Goal: Register for event/course: Sign up to attend an event or enroll in a course

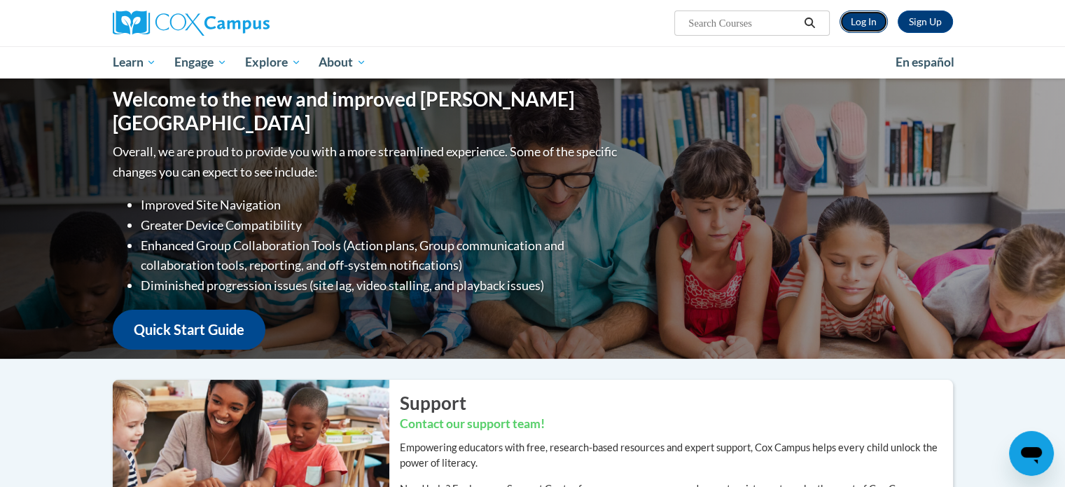
click at [874, 21] on link "Log In" at bounding box center [864, 22] width 48 height 22
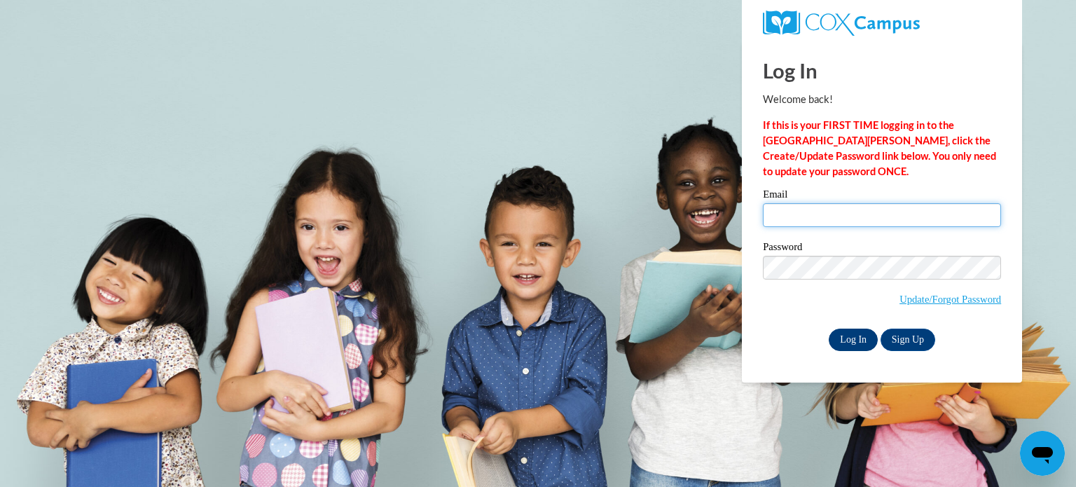
type input "saismruthi.paladugu6@gmail.com"
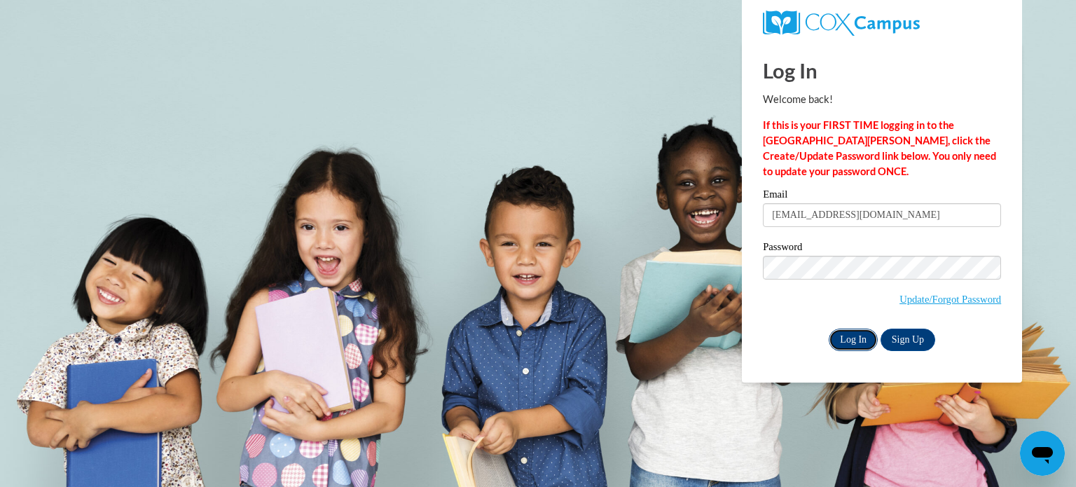
click at [850, 345] on input "Log In" at bounding box center [853, 339] width 49 height 22
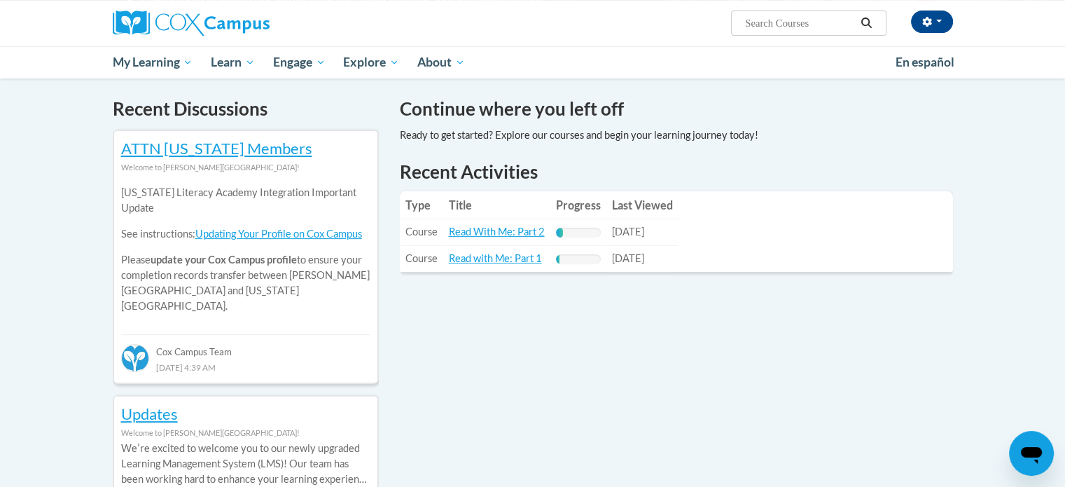
scroll to position [423, 0]
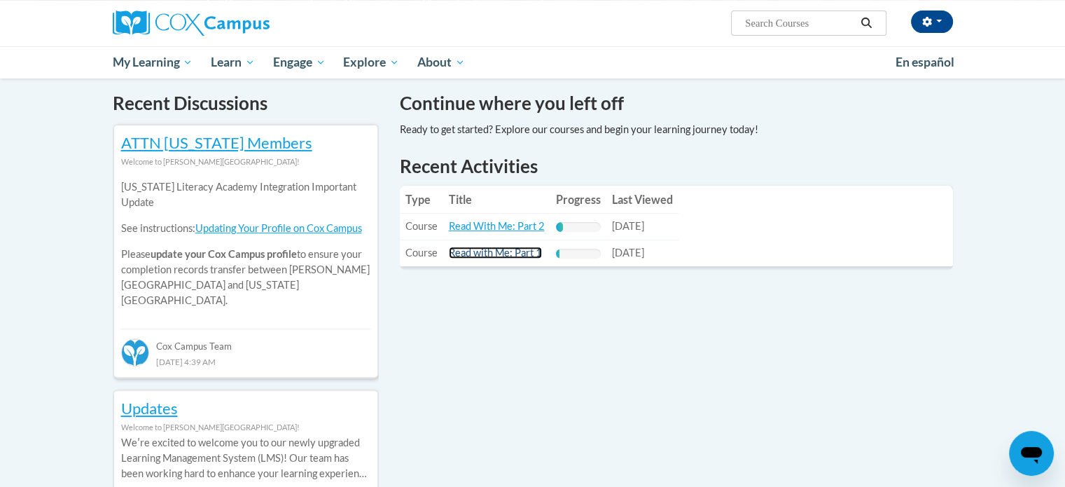
click at [467, 251] on link "Read with Me: Part 1" at bounding box center [495, 253] width 93 height 12
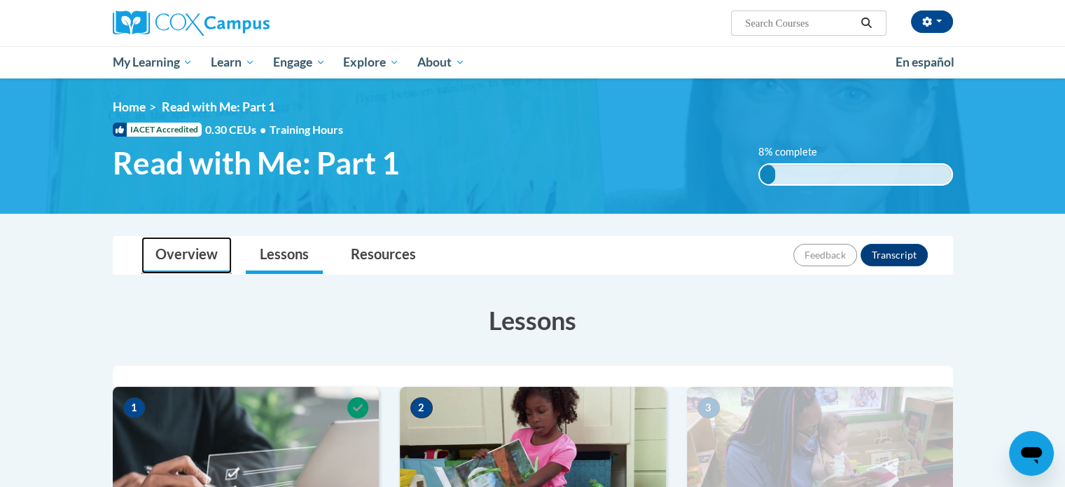
click at [207, 249] on link "Overview" at bounding box center [186, 255] width 90 height 37
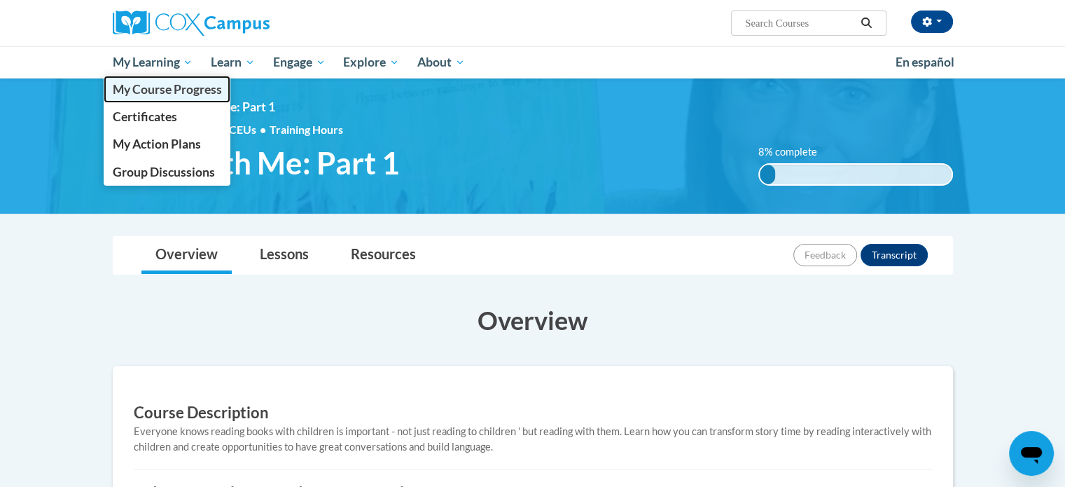
click at [166, 85] on span "My Course Progress" at bounding box center [166, 89] width 109 height 15
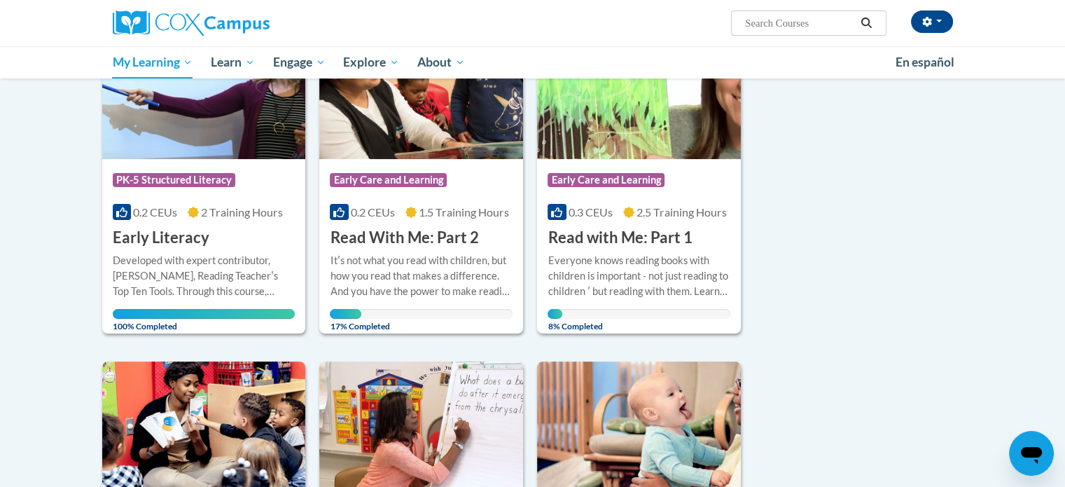
scroll to position [241, 0]
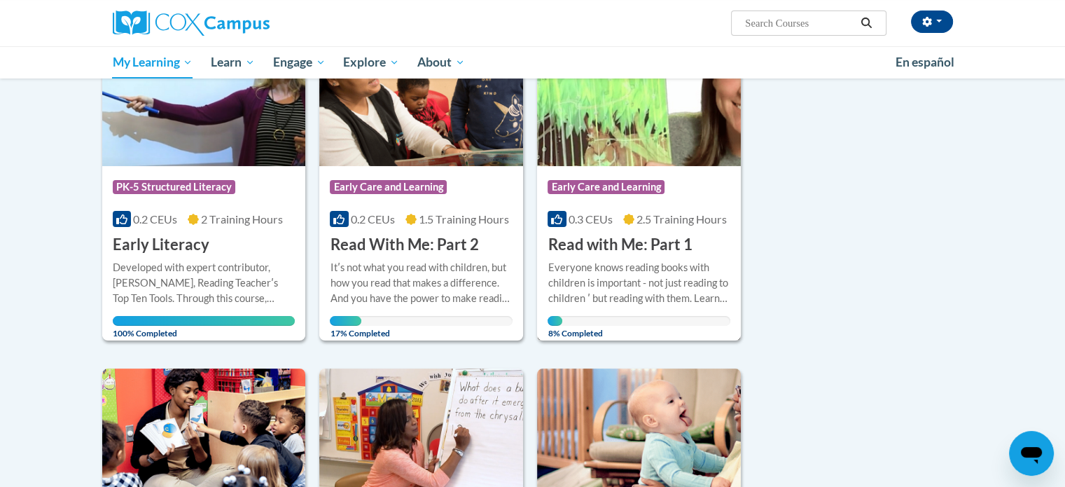
click at [637, 279] on div "Everyone knows reading books with children is important - not just reading to c…" at bounding box center [639, 283] width 183 height 46
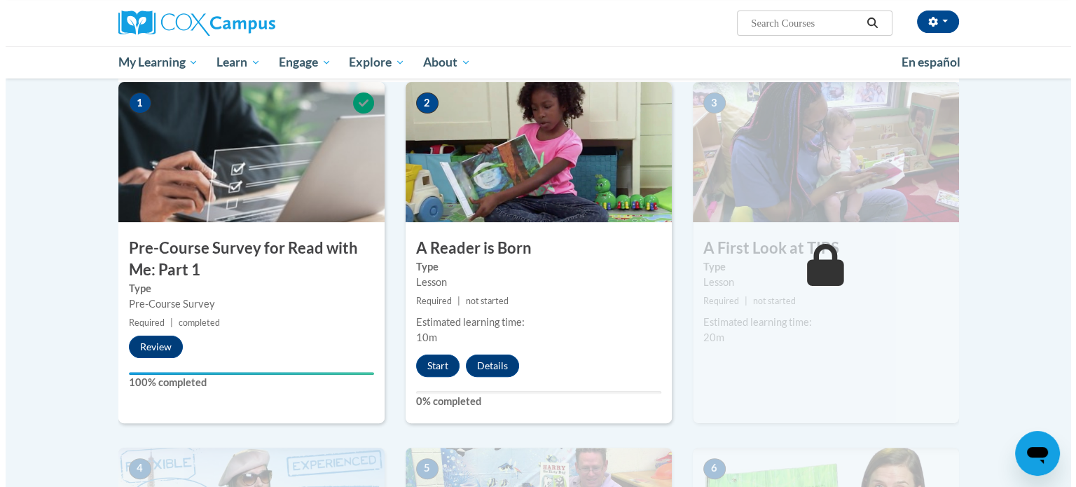
scroll to position [310, 0]
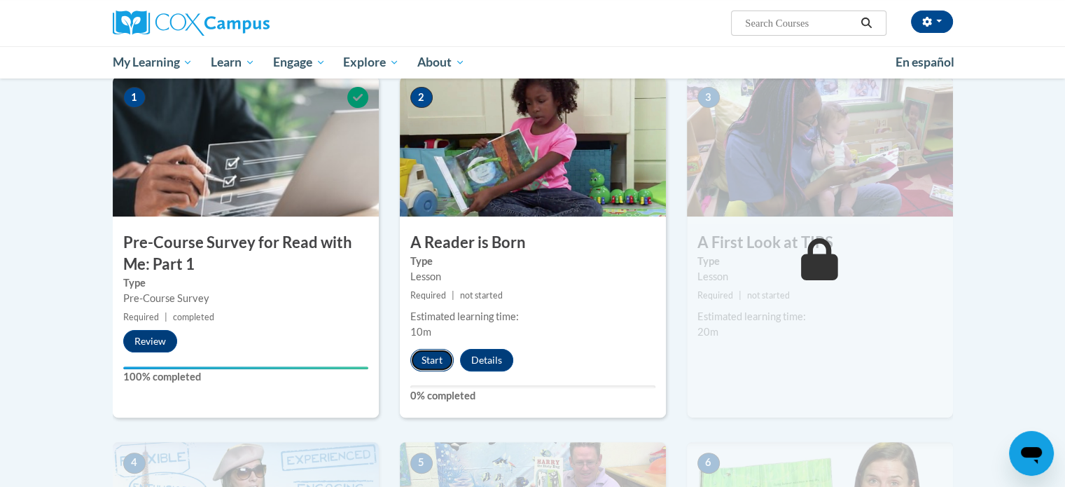
click at [436, 366] on button "Start" at bounding box center [431, 360] width 43 height 22
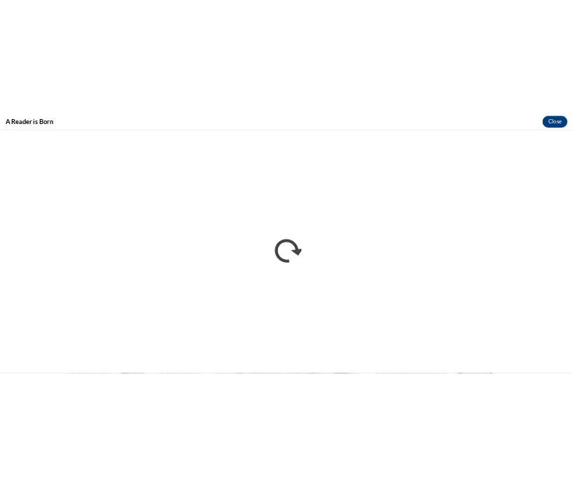
scroll to position [0, 0]
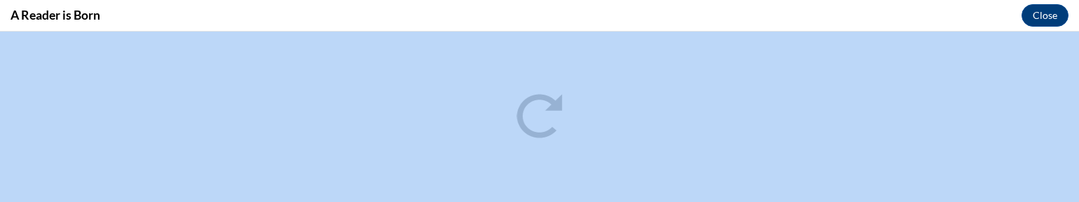
drag, startPoint x: 653, startPoint y: 15, endPoint x: 455, endPoint y: 16, distance: 198.2
click at [455, 16] on div "A Reader is Born Close" at bounding box center [539, 16] width 1079 height 32
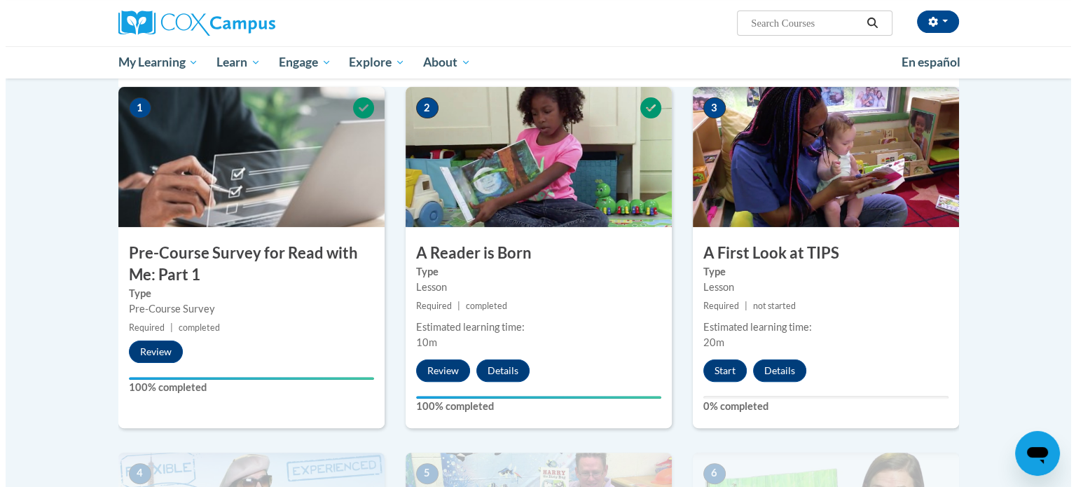
scroll to position [305, 0]
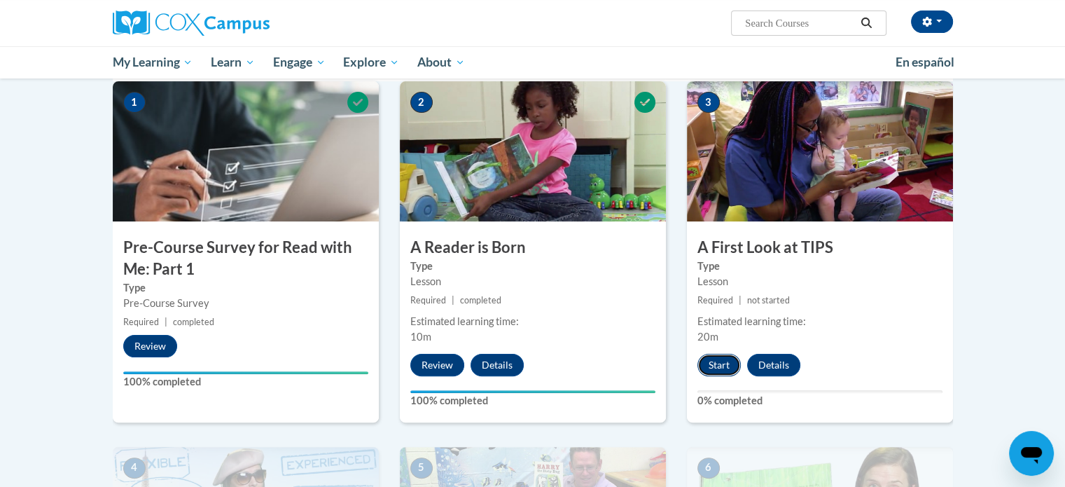
click at [708, 365] on button "Start" at bounding box center [719, 365] width 43 height 22
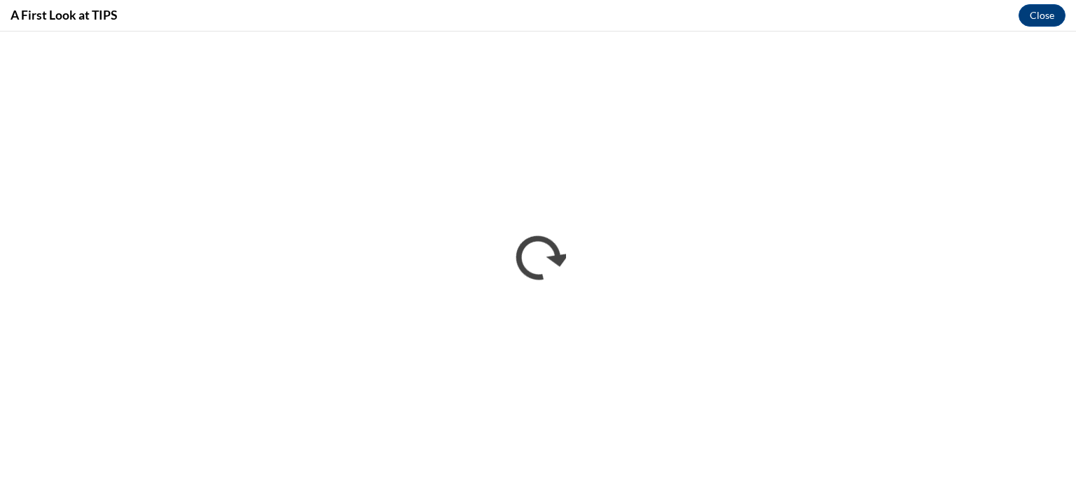
scroll to position [0, 0]
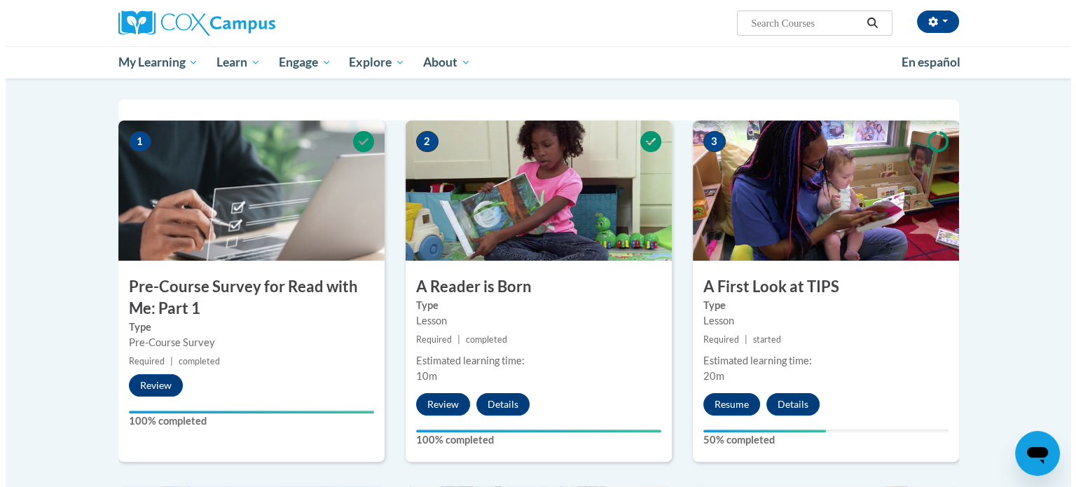
scroll to position [317, 0]
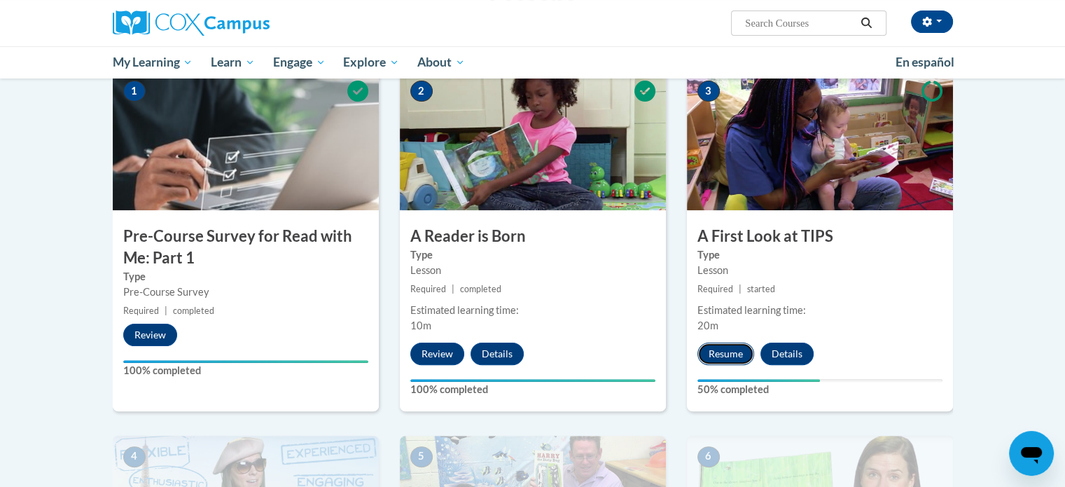
click at [729, 352] on button "Resume" at bounding box center [726, 353] width 57 height 22
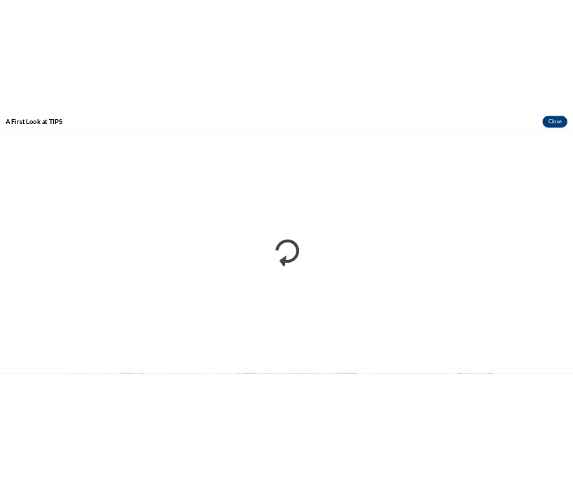
scroll to position [0, 0]
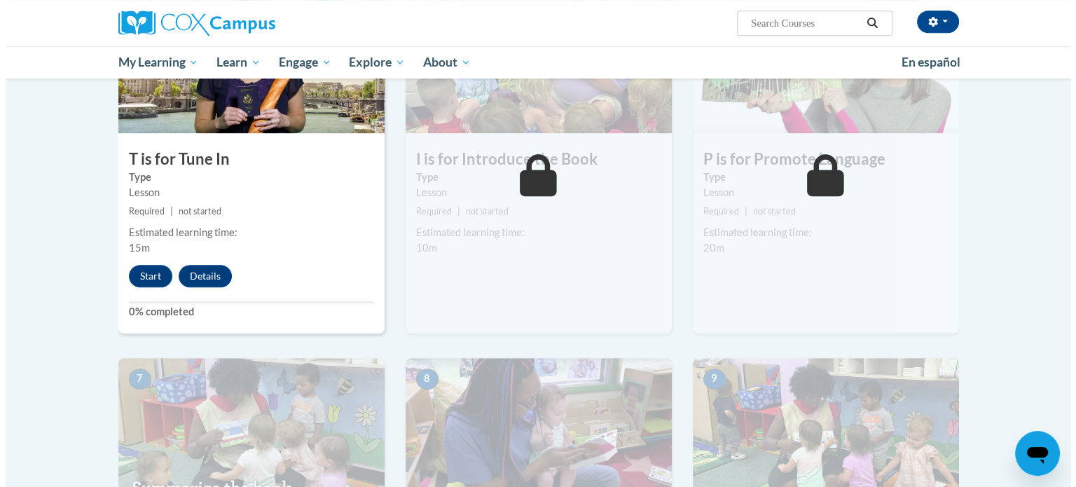
scroll to position [770, 0]
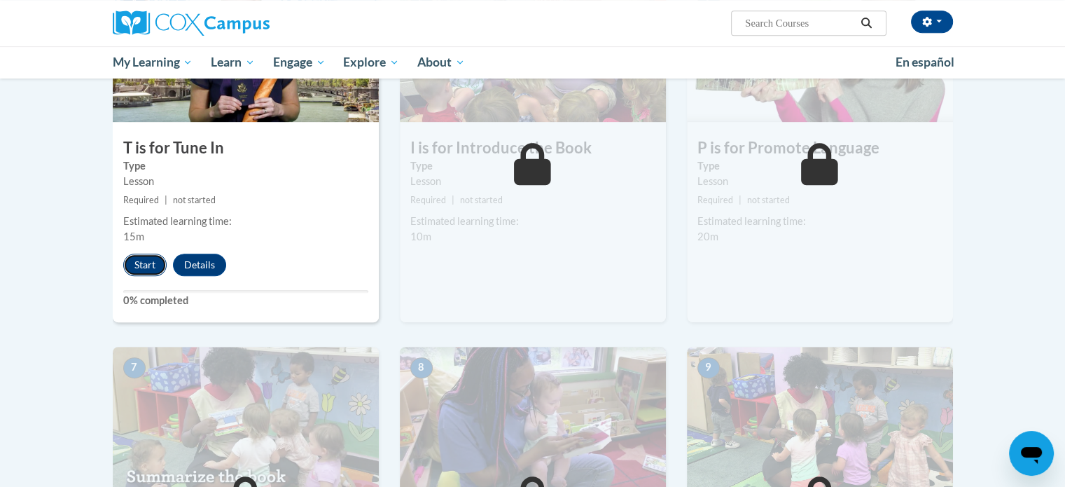
click at [150, 261] on button "Start" at bounding box center [144, 265] width 43 height 22
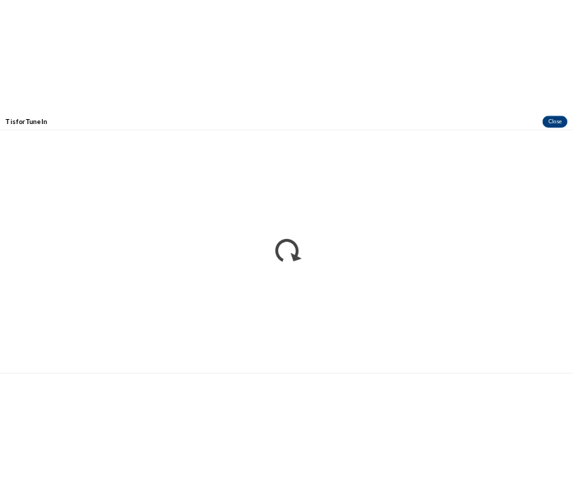
scroll to position [0, 0]
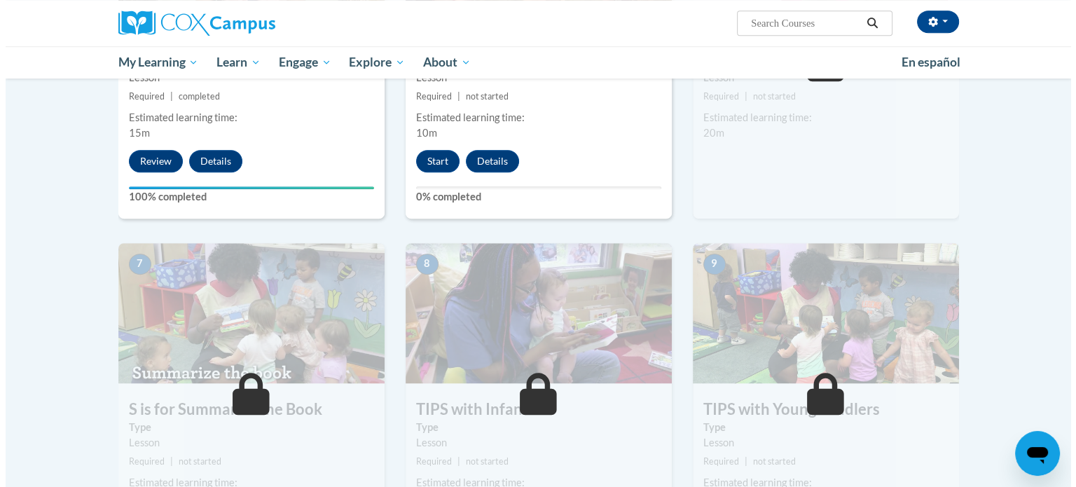
scroll to position [876, 0]
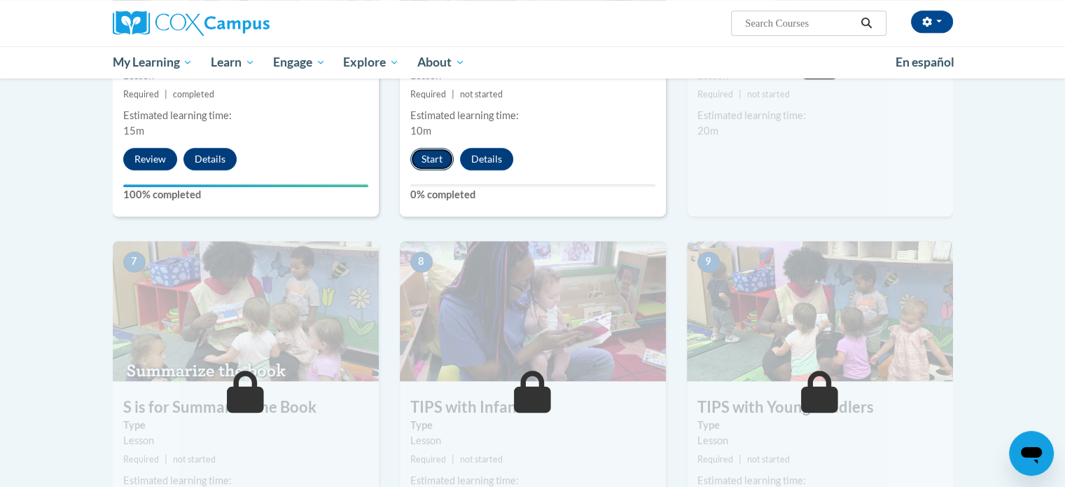
click at [429, 162] on button "Start" at bounding box center [431, 159] width 43 height 22
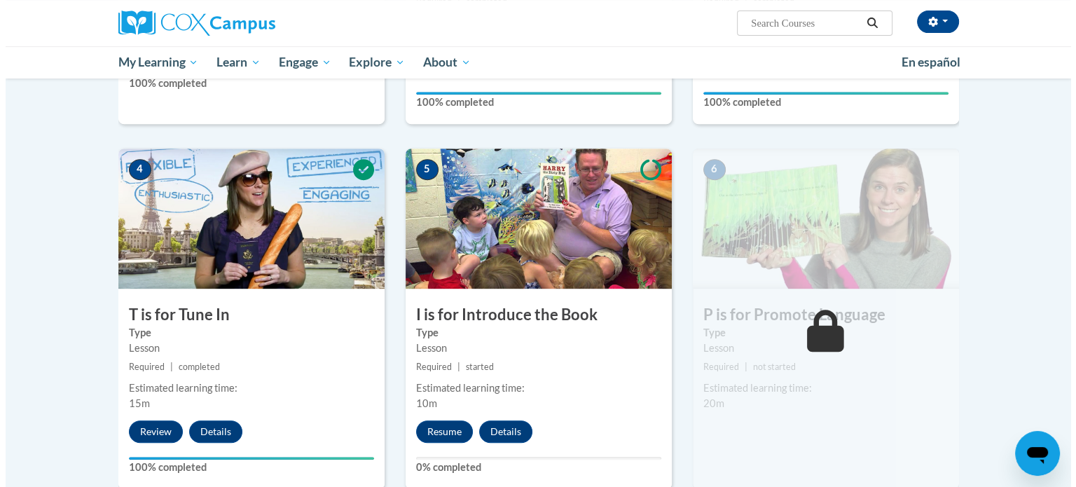
scroll to position [608, 0]
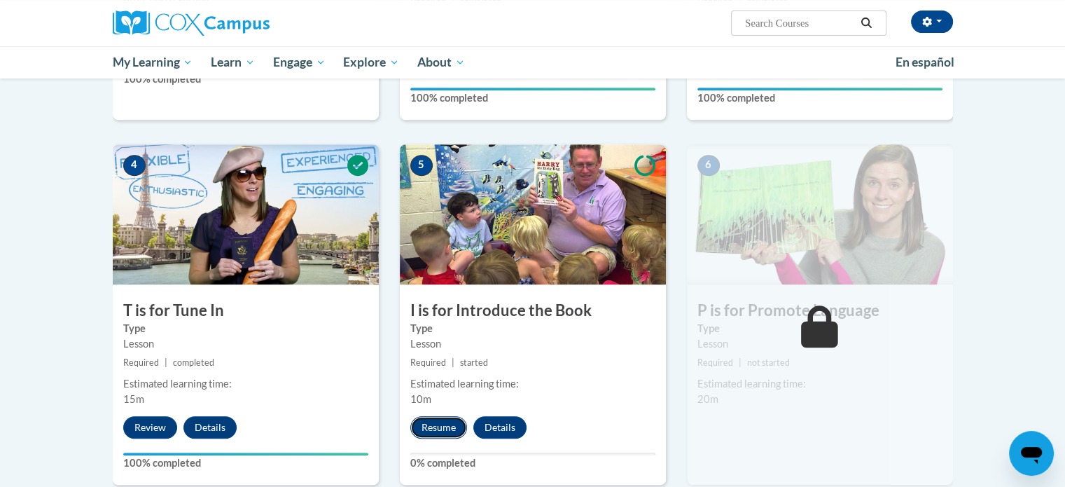
click at [445, 424] on button "Resume" at bounding box center [438, 427] width 57 height 22
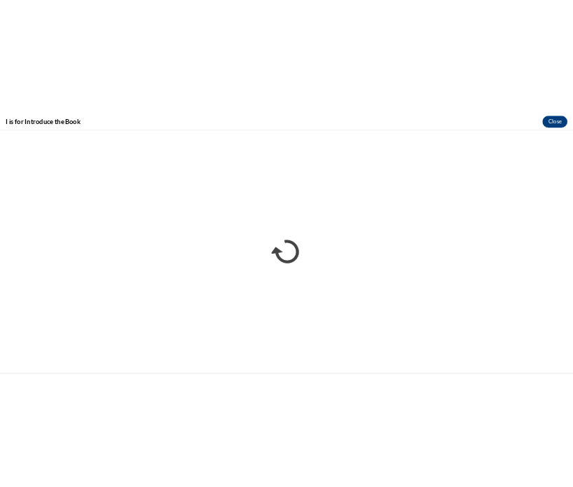
scroll to position [0, 0]
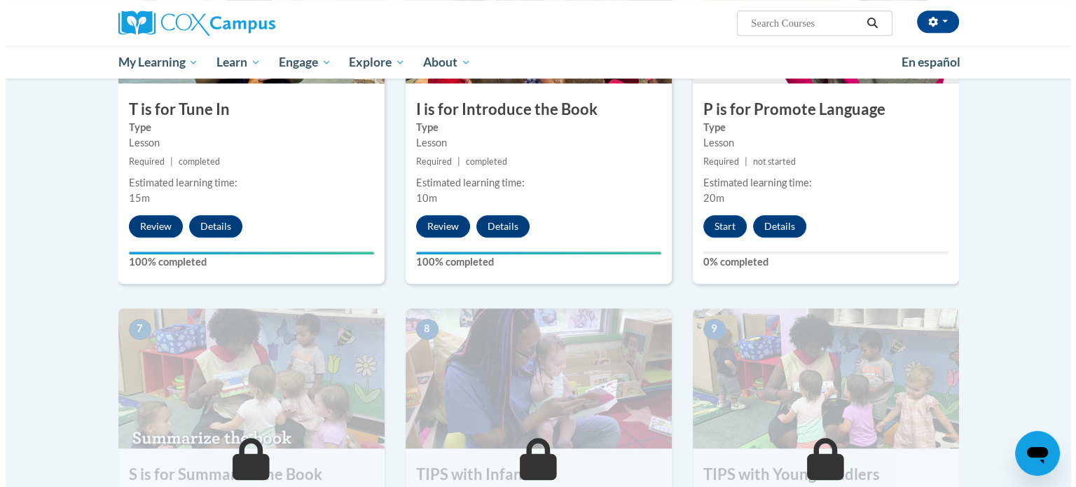
scroll to position [798, 0]
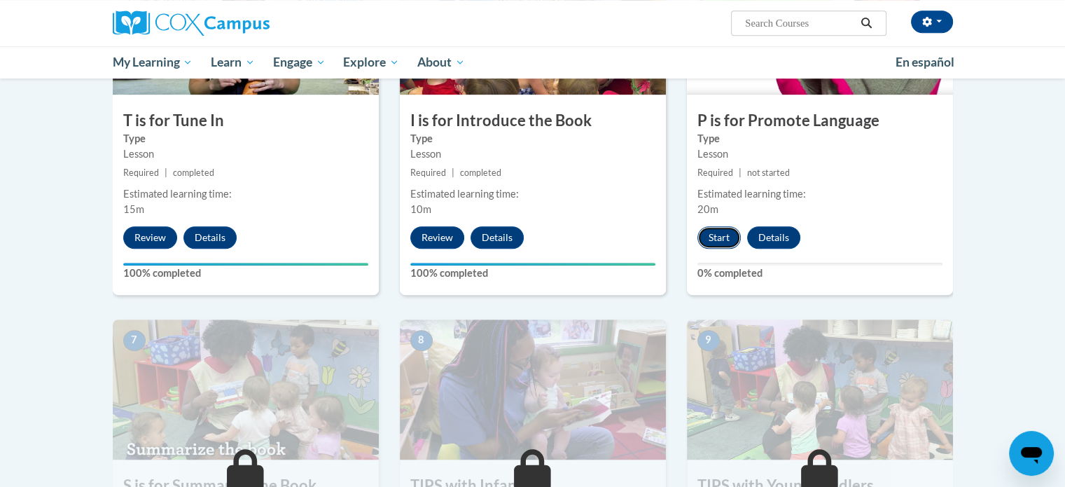
click at [714, 232] on button "Start" at bounding box center [719, 237] width 43 height 22
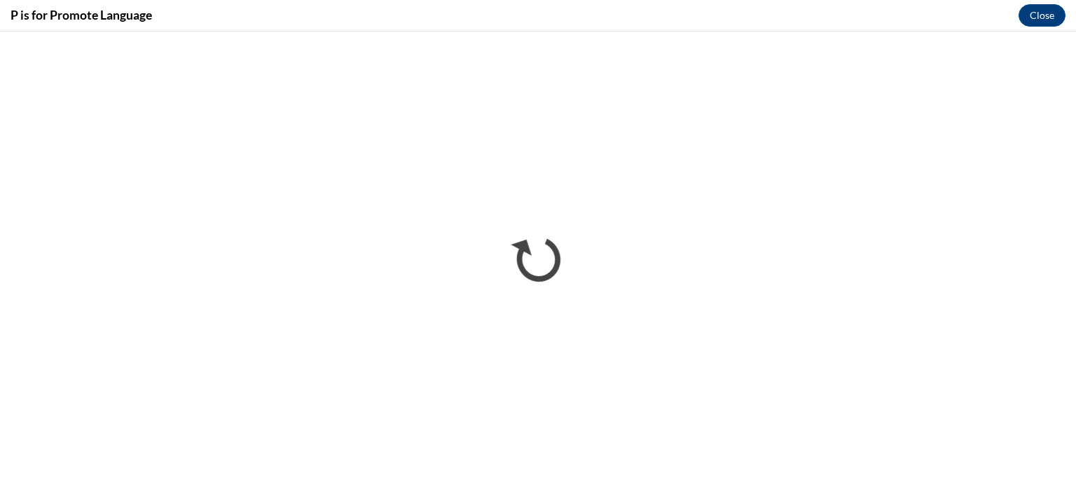
scroll to position [0, 0]
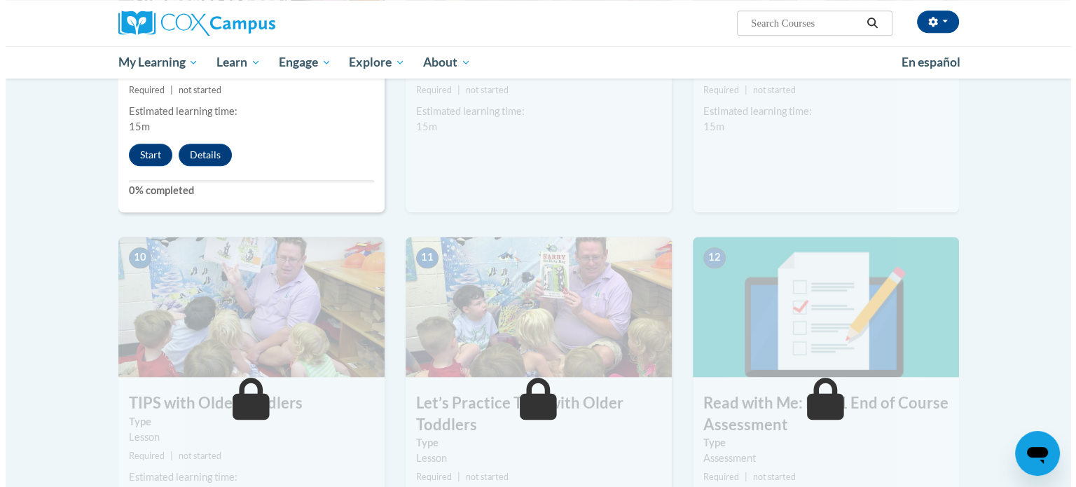
scroll to position [1233, 0]
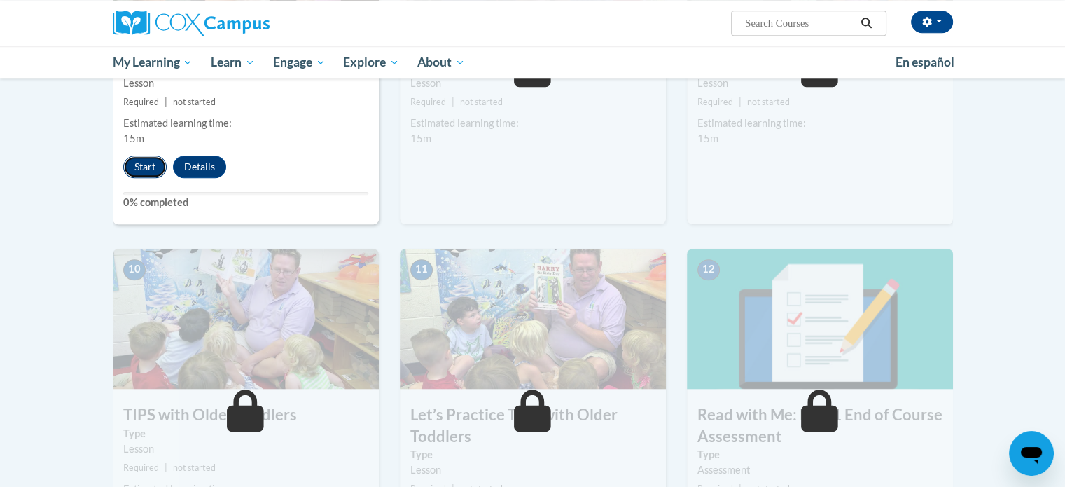
click at [143, 165] on button "Start" at bounding box center [144, 166] width 43 height 22
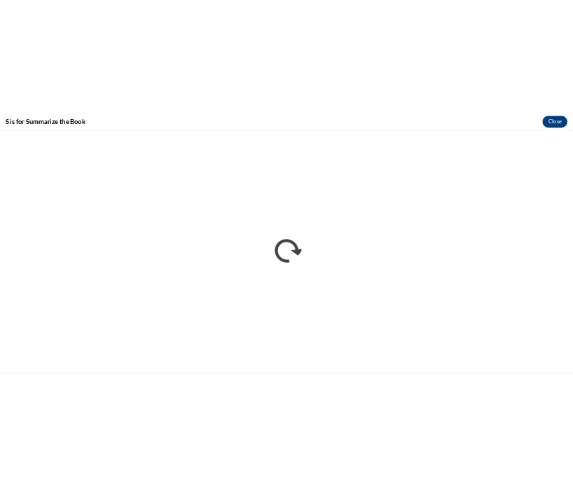
scroll to position [0, 0]
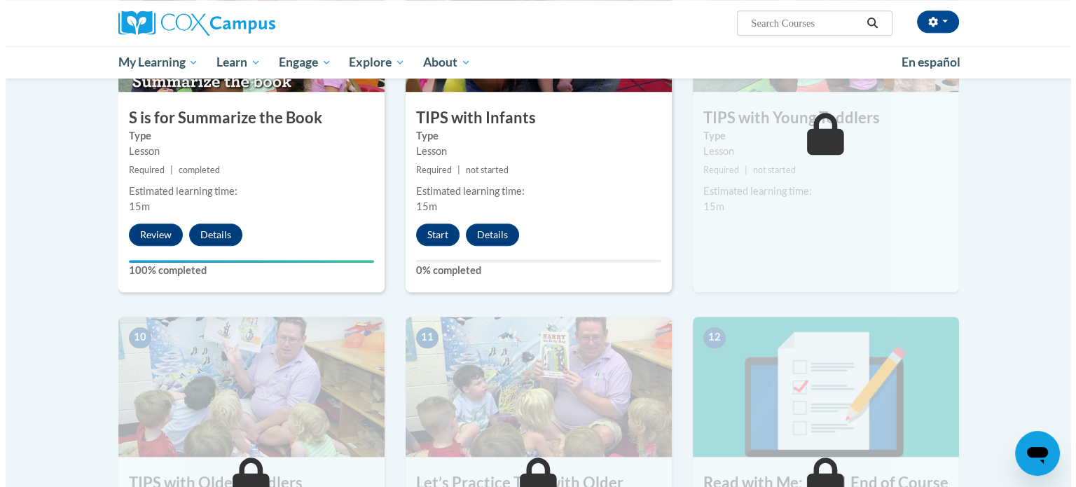
scroll to position [1160, 0]
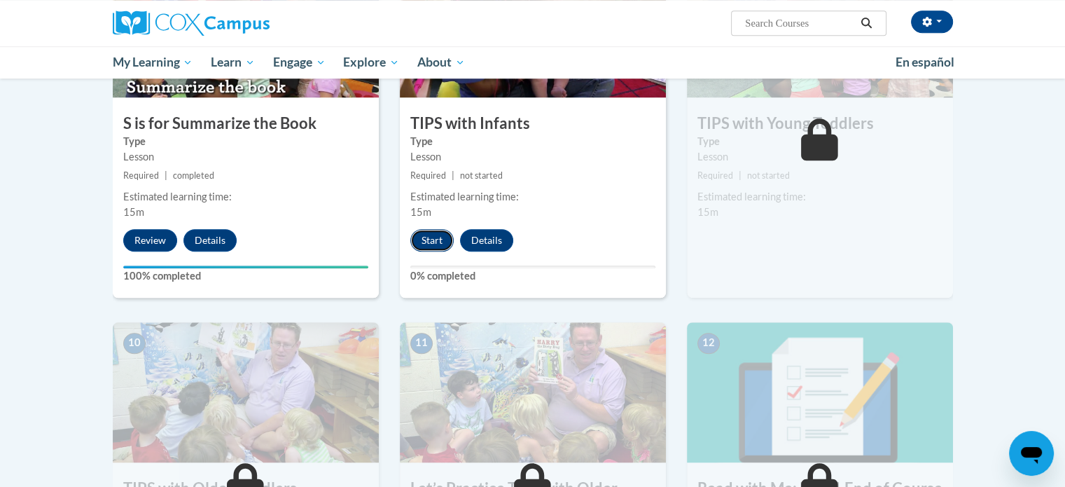
click at [431, 240] on button "Start" at bounding box center [431, 240] width 43 height 22
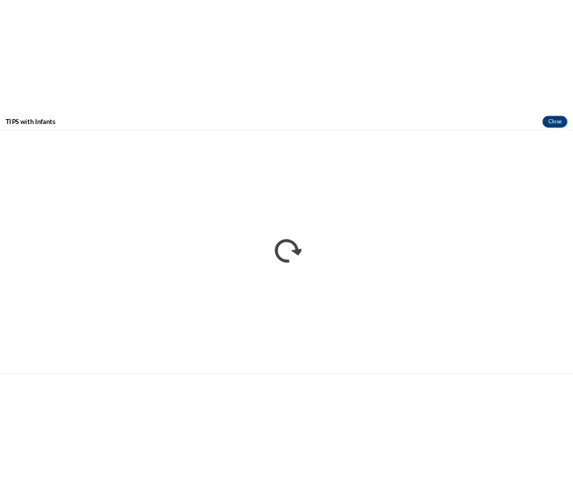
scroll to position [0, 0]
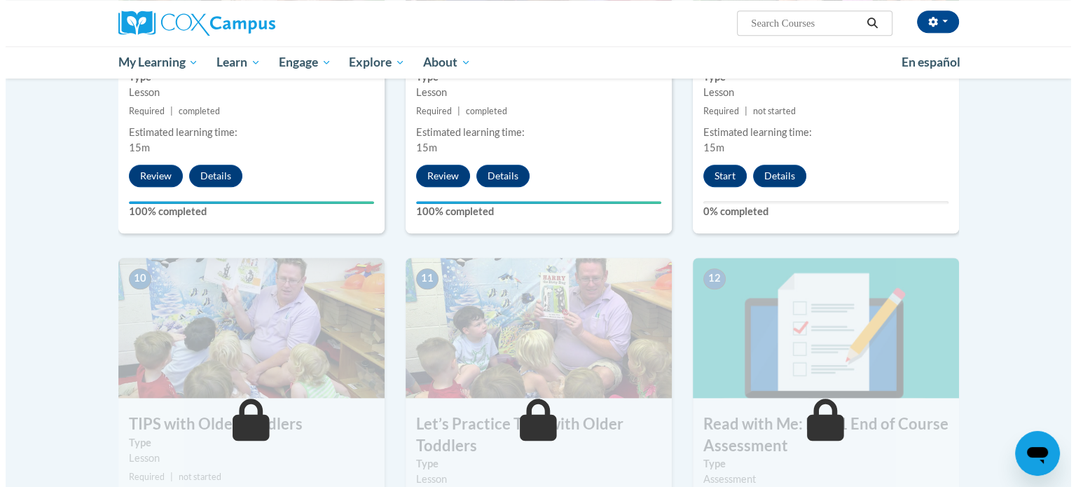
scroll to position [1226, 0]
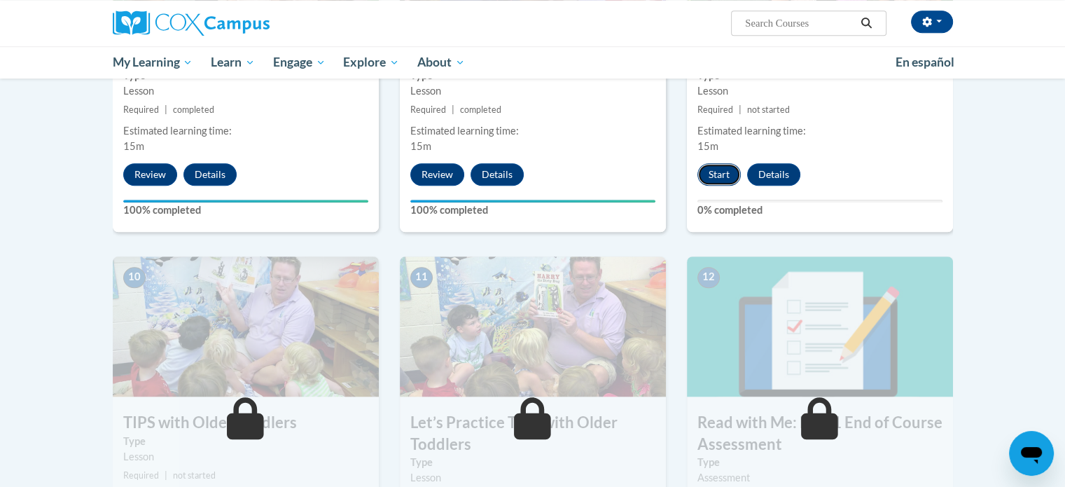
click at [562, 169] on button "Start" at bounding box center [719, 174] width 43 height 22
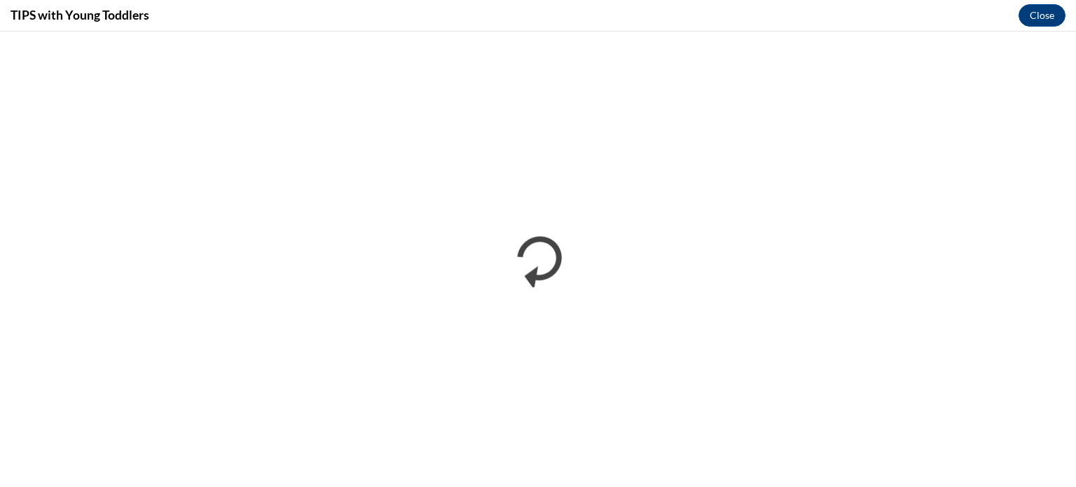
scroll to position [0, 0]
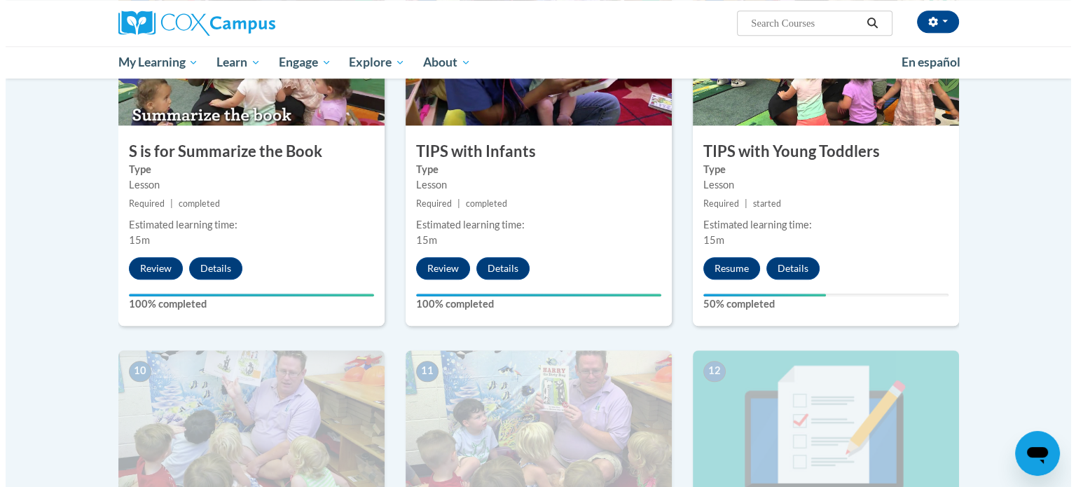
scroll to position [1146, 0]
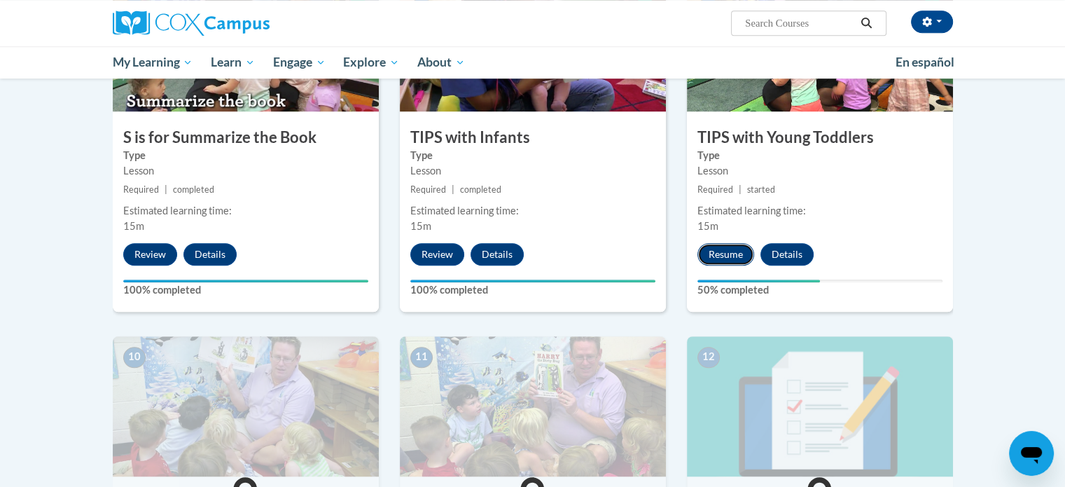
click at [728, 254] on button "Resume" at bounding box center [726, 254] width 57 height 22
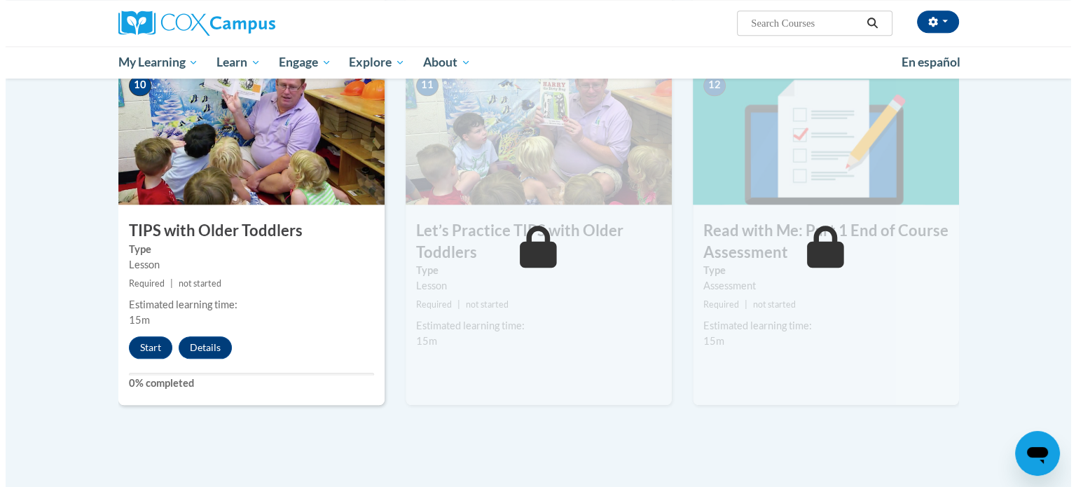
scroll to position [1418, 0]
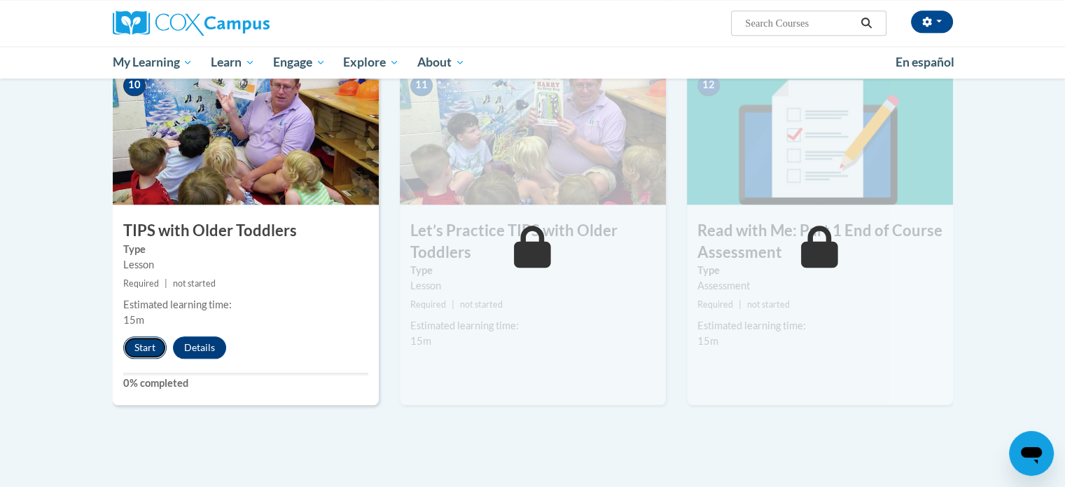
click at [155, 349] on button "Start" at bounding box center [144, 347] width 43 height 22
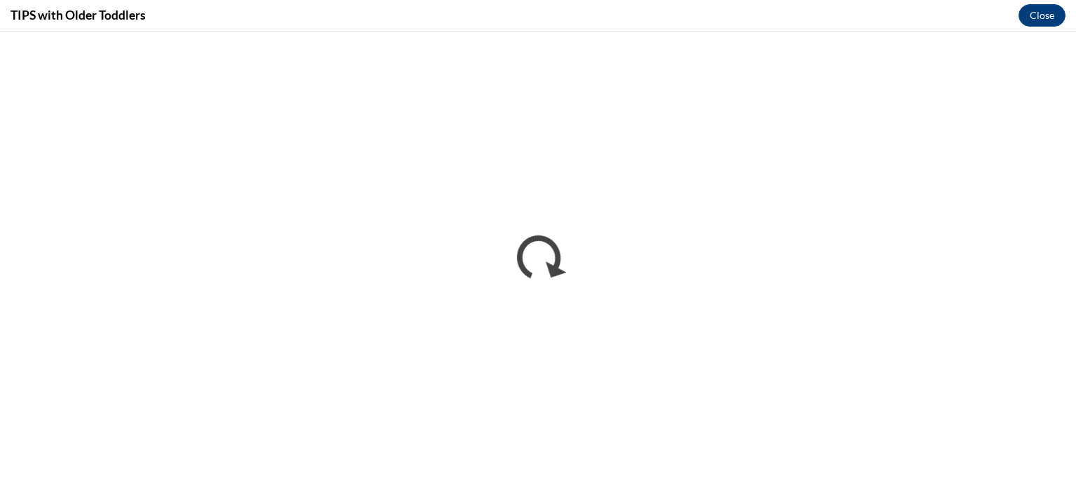
scroll to position [0, 0]
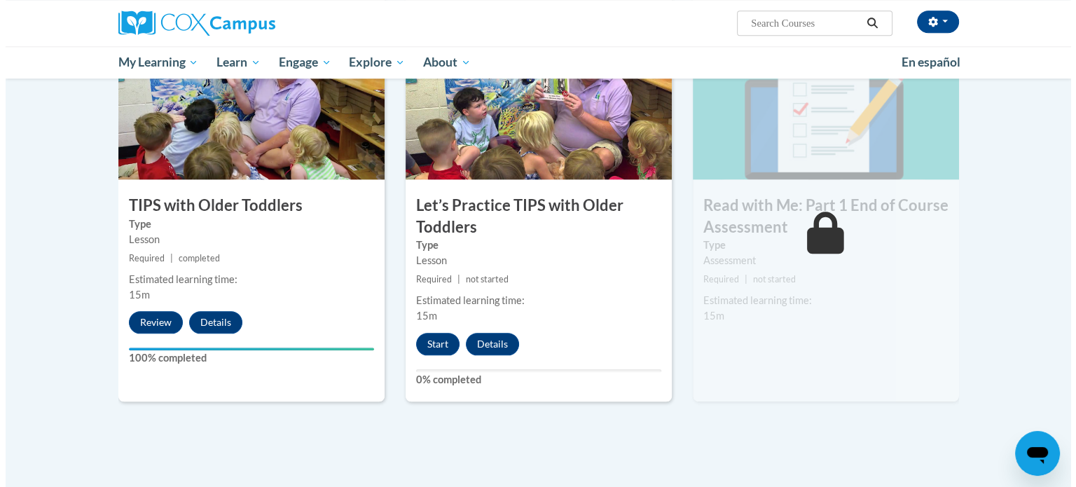
scroll to position [1423, 0]
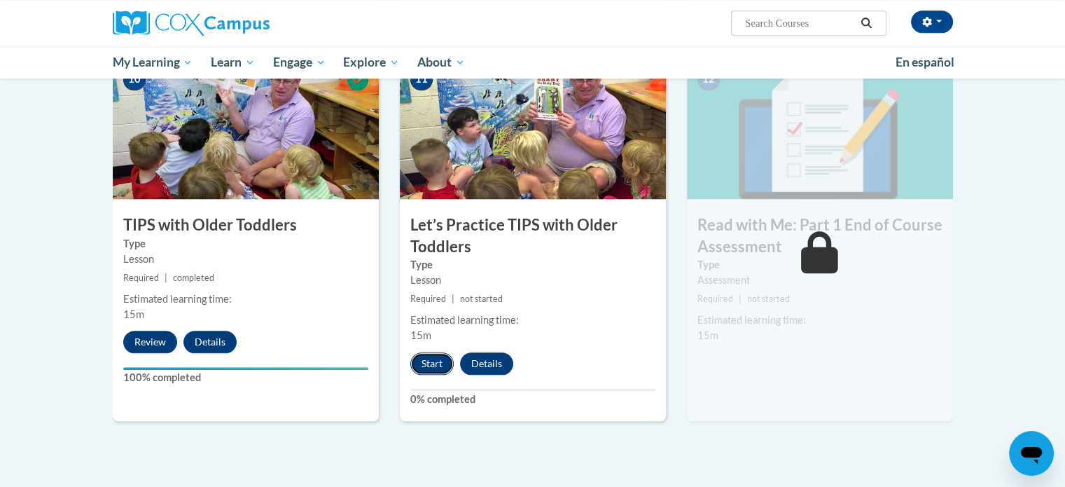
click at [430, 366] on button "Start" at bounding box center [431, 363] width 43 height 22
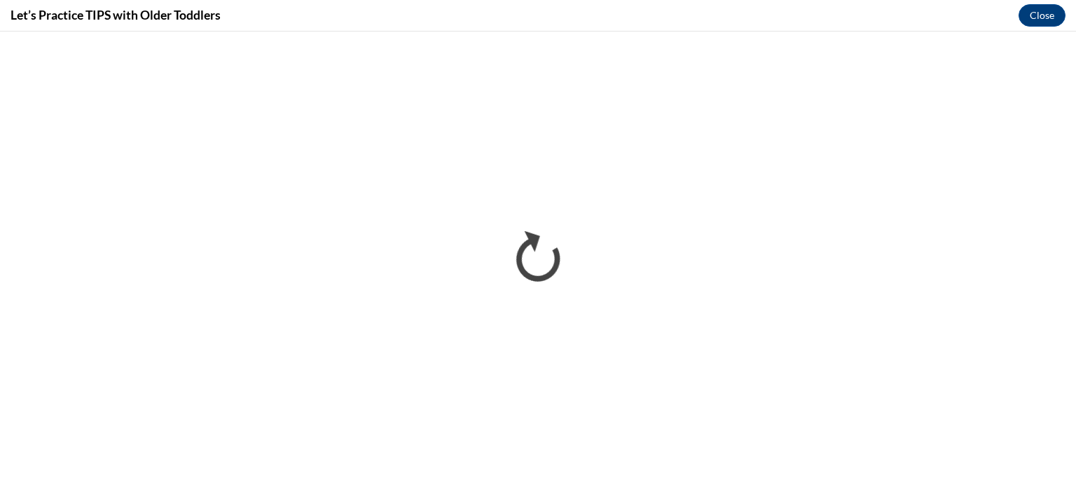
scroll to position [0, 0]
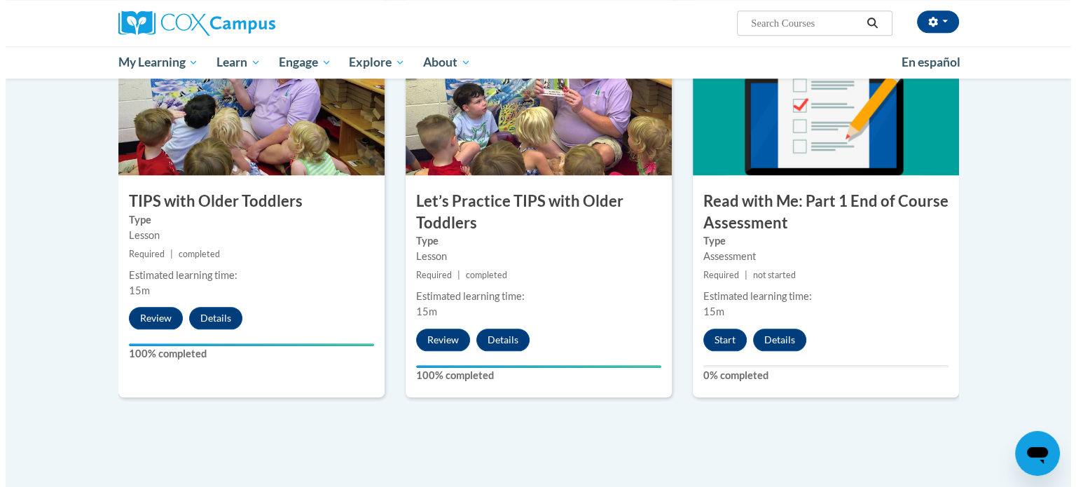
scroll to position [1446, 0]
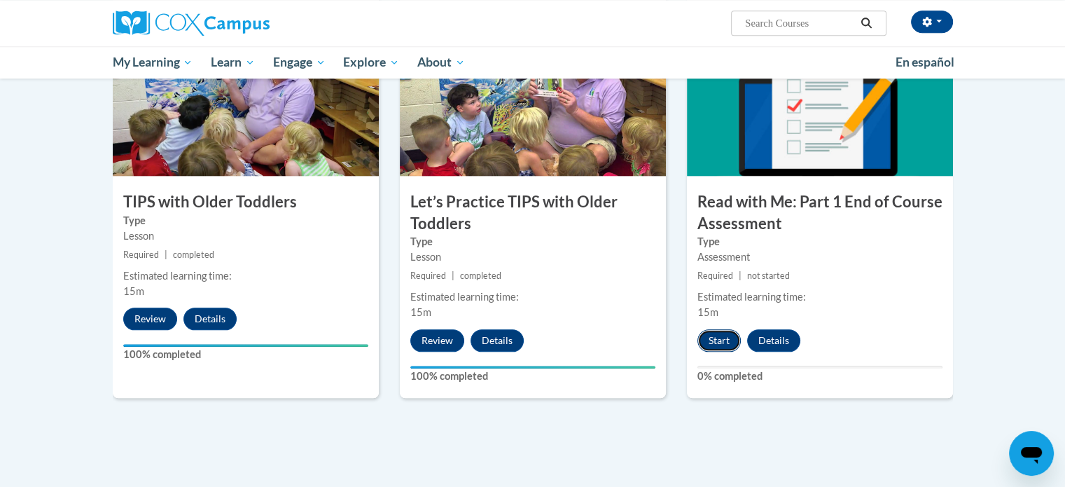
click at [716, 338] on button "Start" at bounding box center [719, 340] width 43 height 22
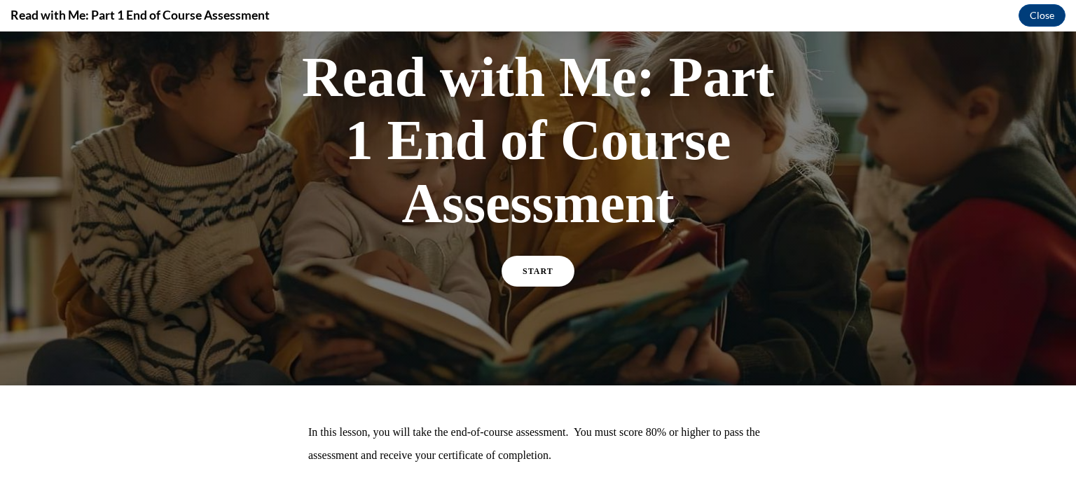
scroll to position [84, 0]
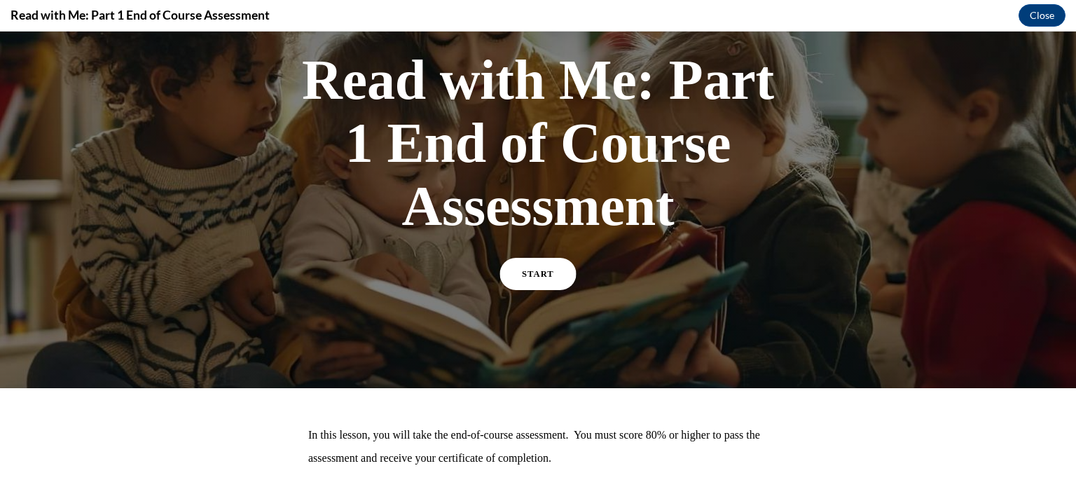
click at [536, 265] on link "START" at bounding box center [538, 274] width 76 height 32
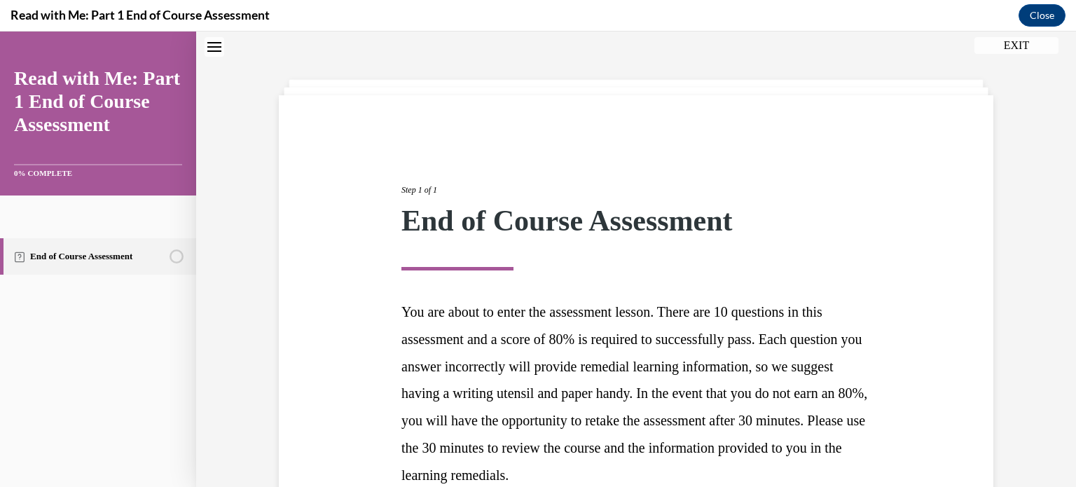
scroll to position [184, 0]
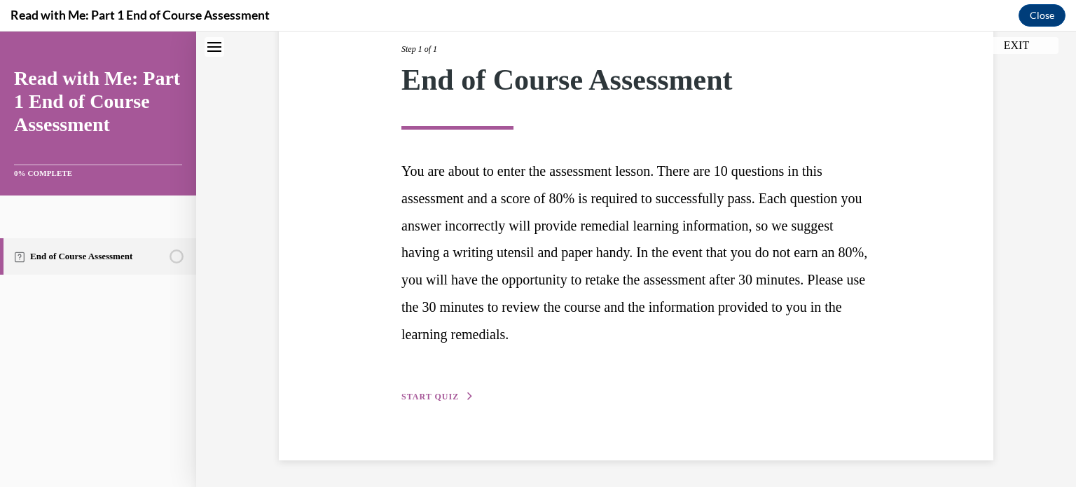
click at [441, 392] on span "START QUIZ" at bounding box center [429, 397] width 57 height 10
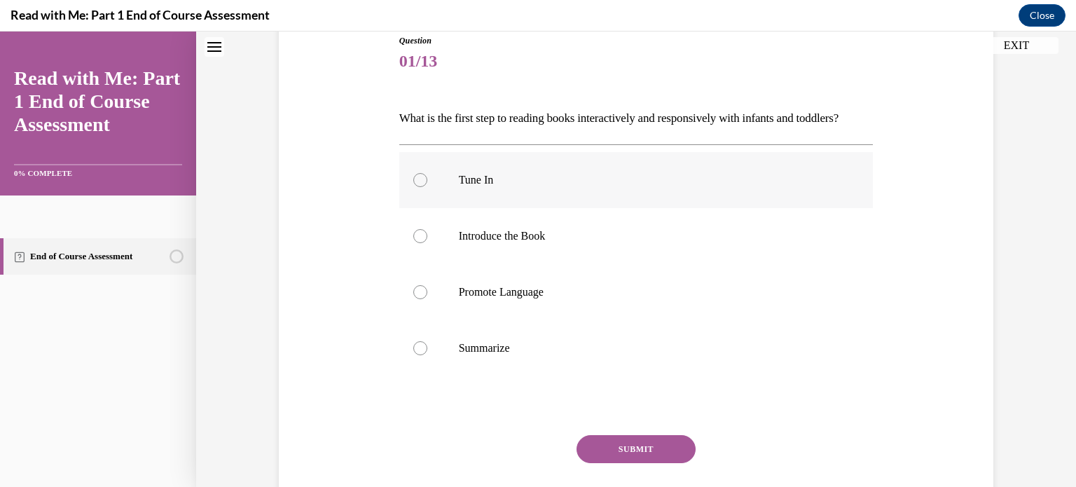
scroll to position [161, 0]
click at [410, 207] on label "Tune In" at bounding box center [636, 179] width 474 height 56
click at [413, 186] on input "Tune In" at bounding box center [420, 179] width 14 height 14
radio input "true"
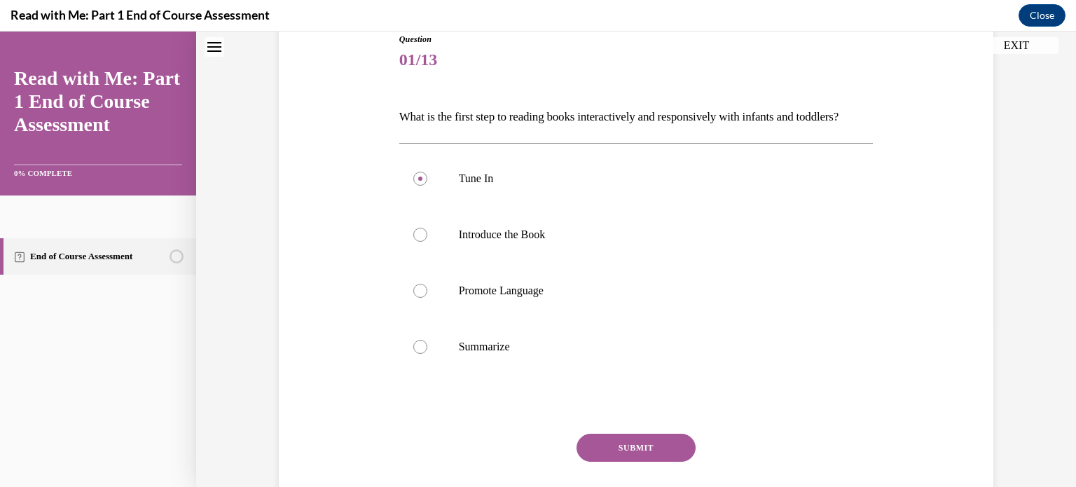
click at [635, 462] on button "SUBMIT" at bounding box center [635, 448] width 119 height 28
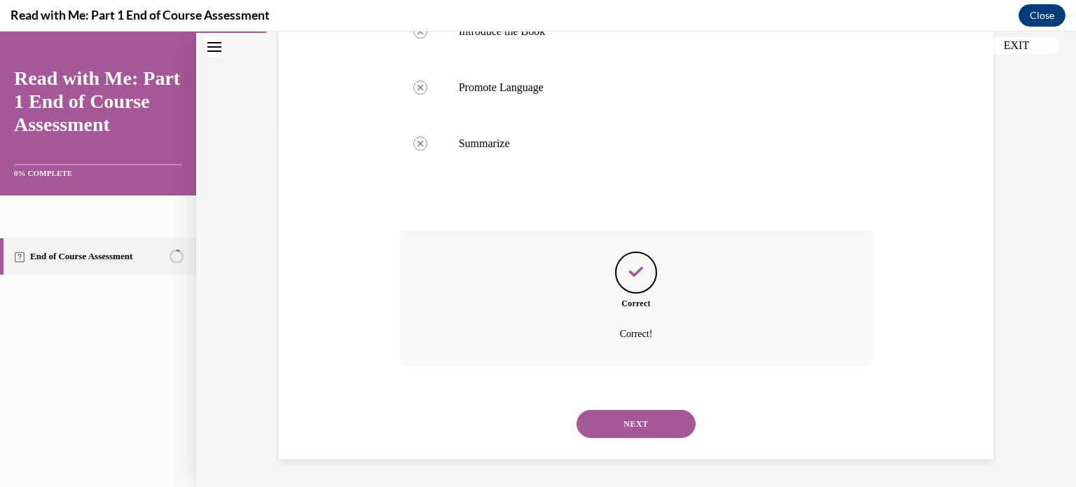
scroll to position [388, 0]
click at [650, 423] on button "NEXT" at bounding box center [635, 424] width 119 height 28
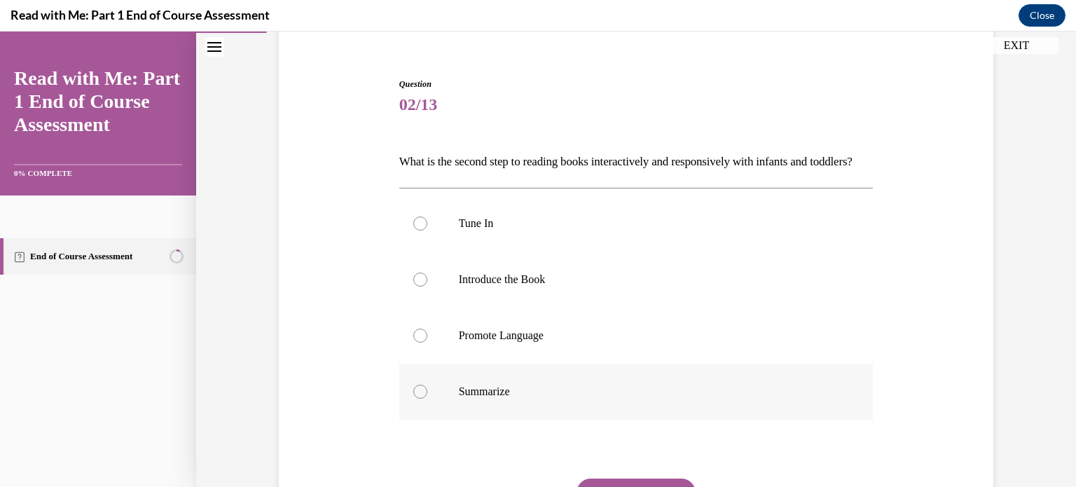
scroll to position [116, 0]
click at [418, 287] on div at bounding box center [420, 280] width 14 height 14
click at [418, 287] on input "Introduce the Book" at bounding box center [420, 280] width 14 height 14
radio input "true"
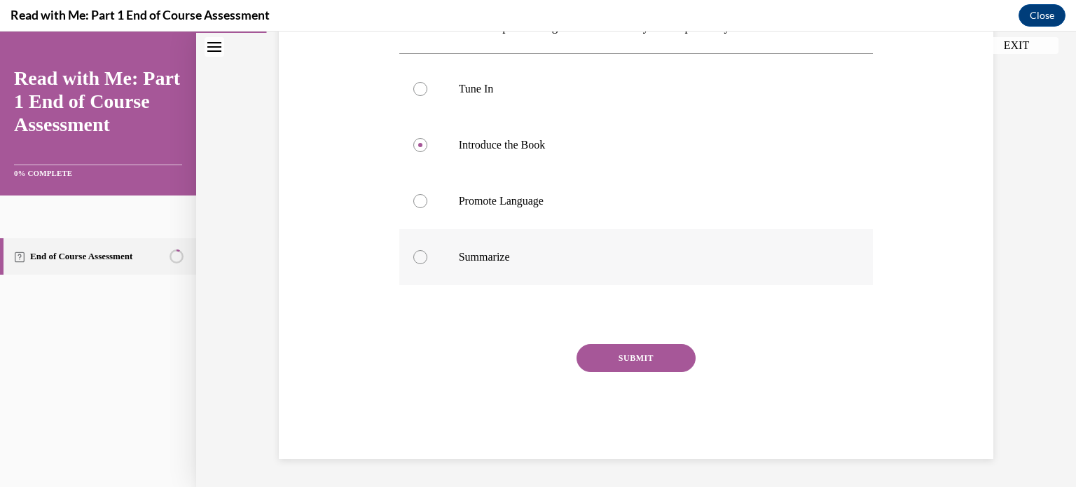
scroll to position [275, 0]
click at [633, 358] on button "SUBMIT" at bounding box center [635, 358] width 119 height 28
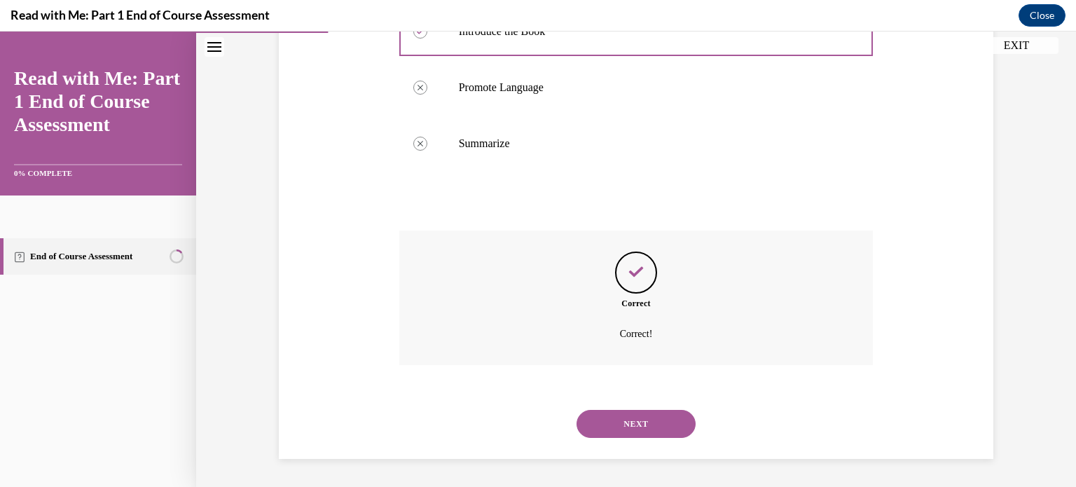
scroll to position [388, 0]
click at [644, 417] on button "NEXT" at bounding box center [635, 424] width 119 height 28
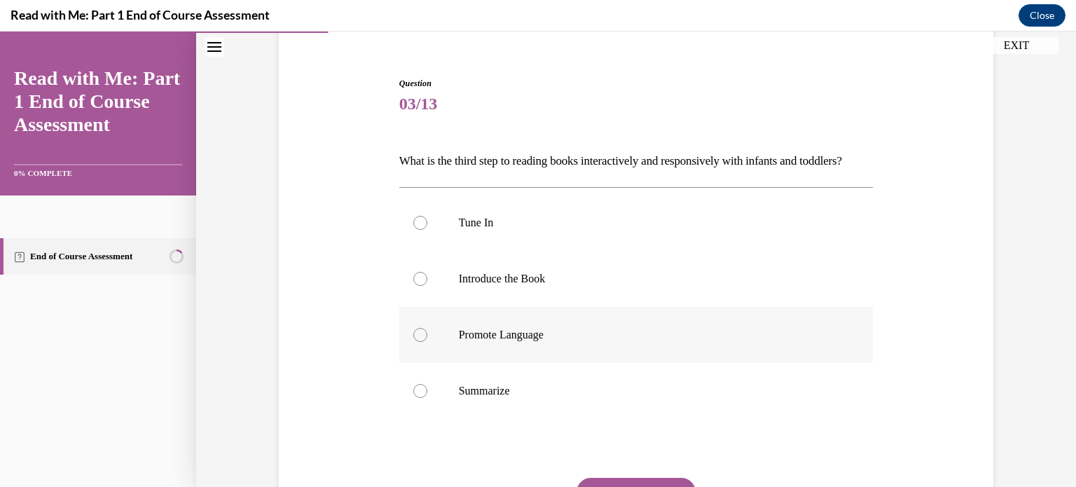
scroll to position [125, 0]
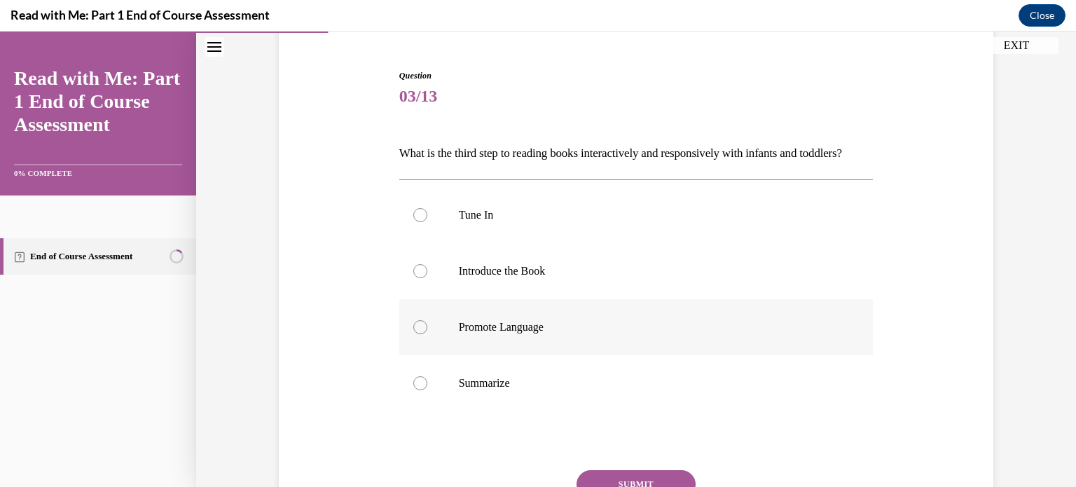
click at [420, 334] on div at bounding box center [420, 327] width 14 height 14
click at [420, 334] on input "Promote Language" at bounding box center [420, 327] width 14 height 14
radio input "true"
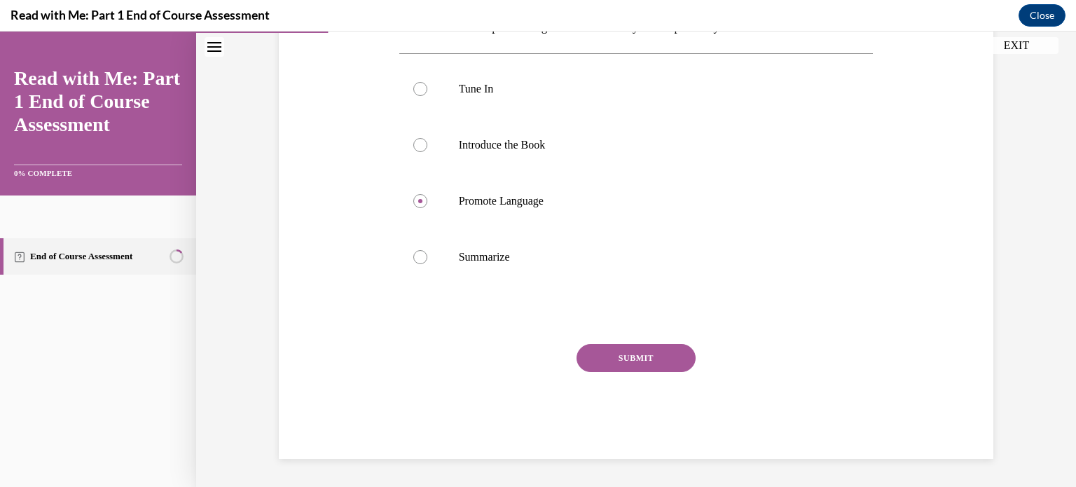
click at [619, 353] on button "SUBMIT" at bounding box center [635, 358] width 119 height 28
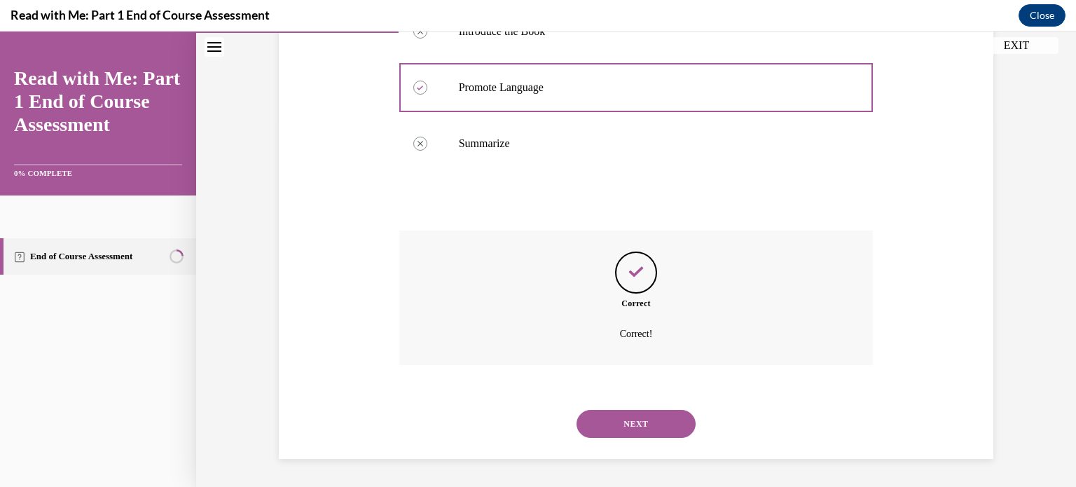
scroll to position [388, 0]
click at [632, 417] on button "NEXT" at bounding box center [635, 424] width 119 height 28
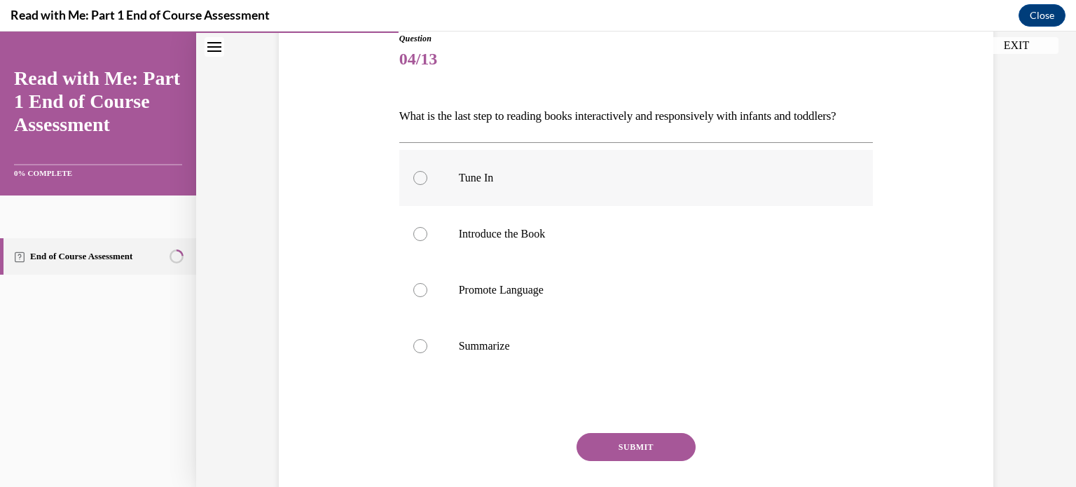
scroll to position [182, 0]
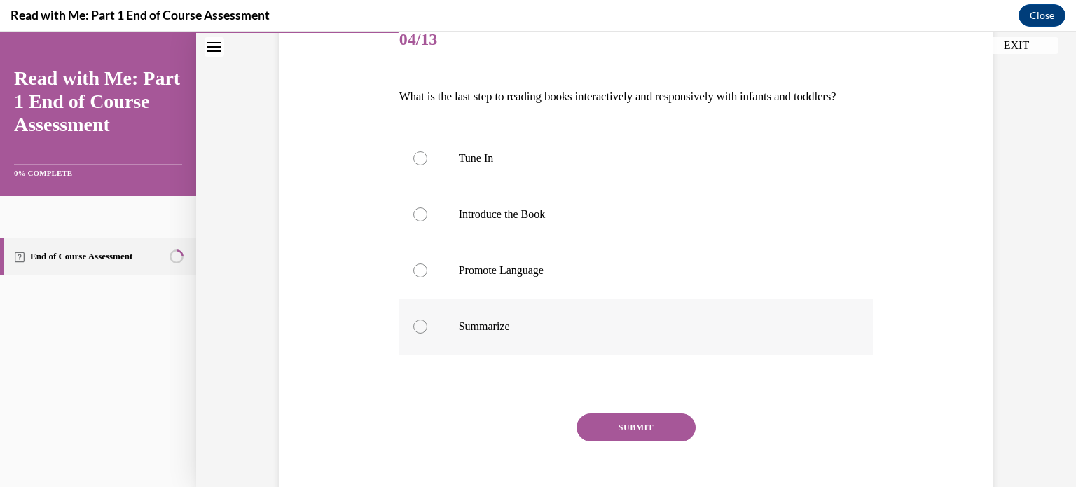
click at [417, 333] on div at bounding box center [420, 326] width 14 height 14
click at [417, 333] on input "Summarize" at bounding box center [420, 326] width 14 height 14
radio input "true"
click at [628, 441] on button "SUBMIT" at bounding box center [635, 427] width 119 height 28
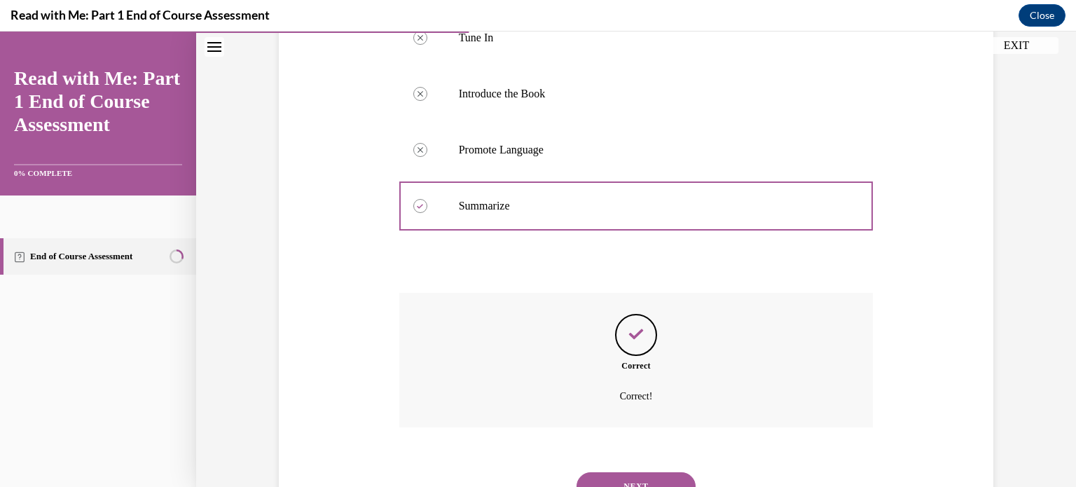
scroll to position [388, 0]
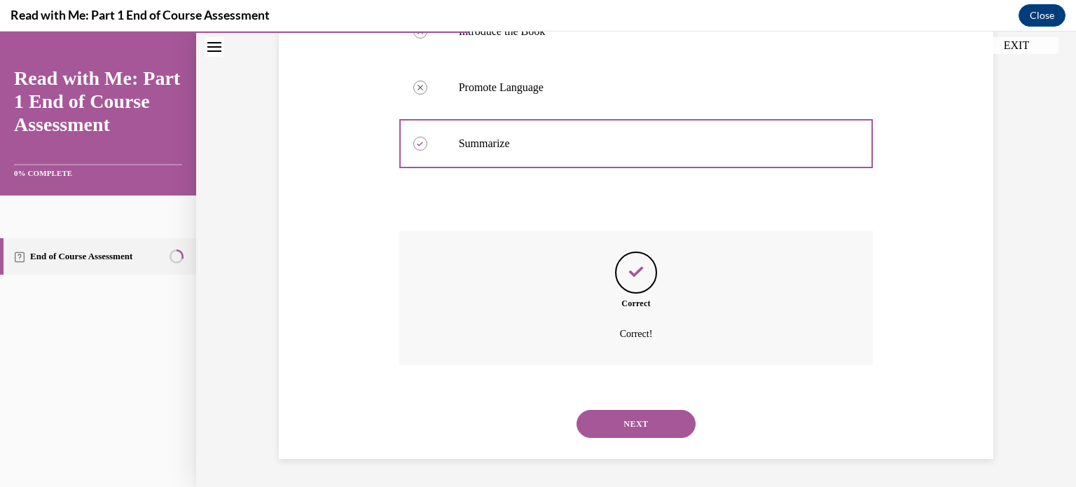
click at [628, 416] on button "NEXT" at bounding box center [635, 424] width 119 height 28
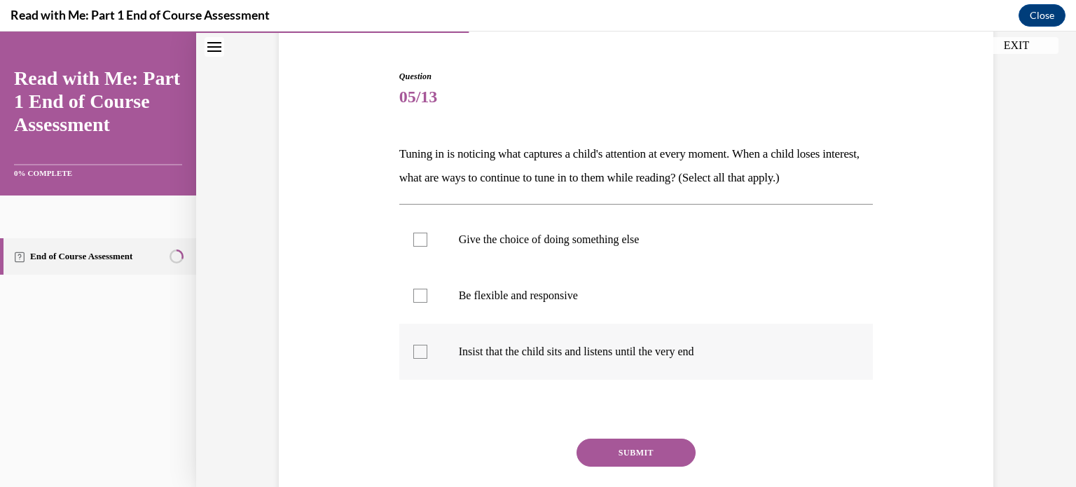
scroll to position [127, 0]
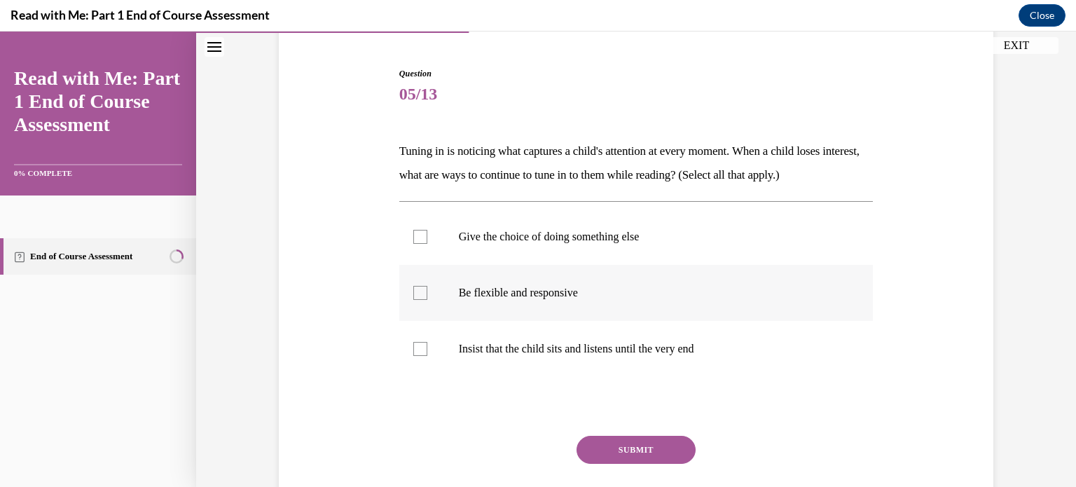
click at [413, 296] on div at bounding box center [420, 293] width 14 height 14
click at [413, 296] on input "Be flexible and responsive" at bounding box center [420, 293] width 14 height 14
checkbox input "true"
click at [635, 456] on button "SUBMIT" at bounding box center [635, 450] width 119 height 28
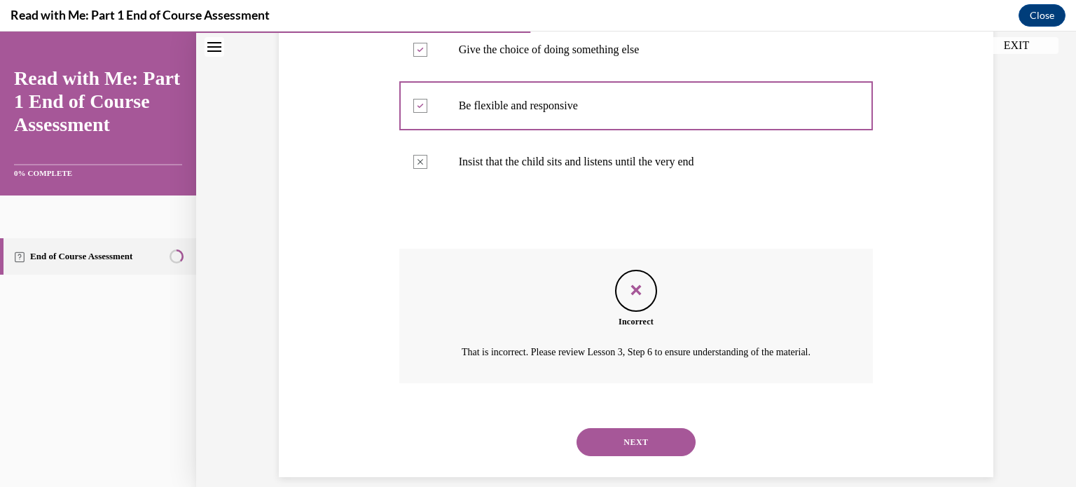
scroll to position [349, 0]
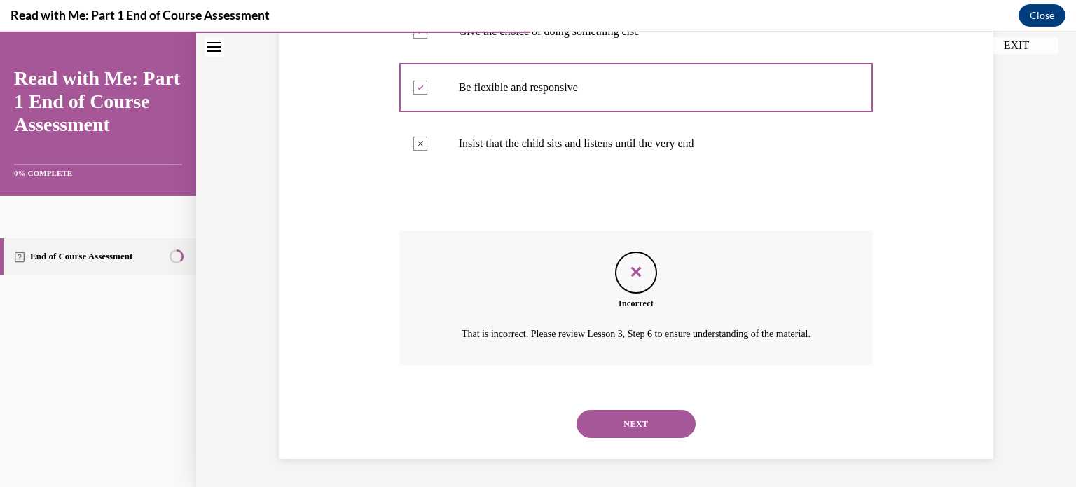
click at [629, 422] on button "NEXT" at bounding box center [635, 424] width 119 height 28
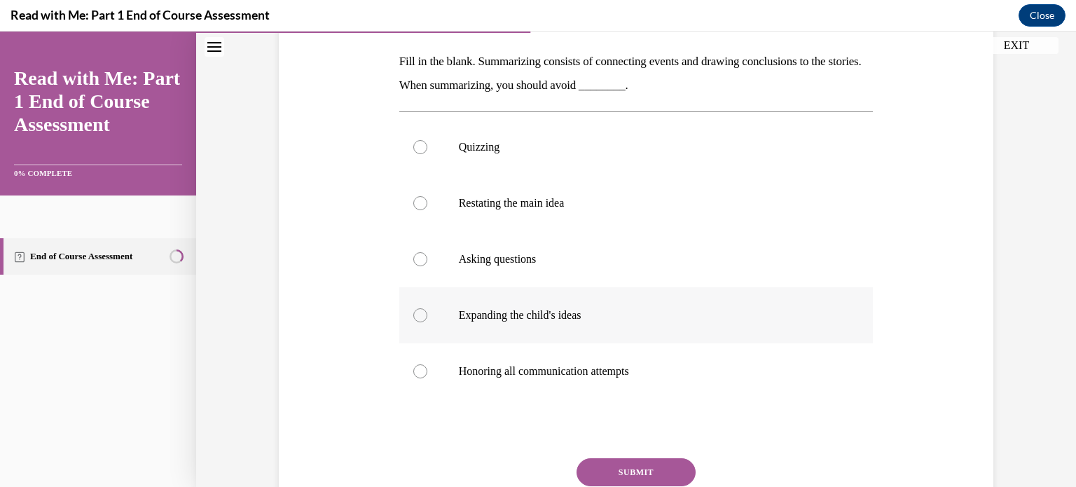
scroll to position [219, 0]
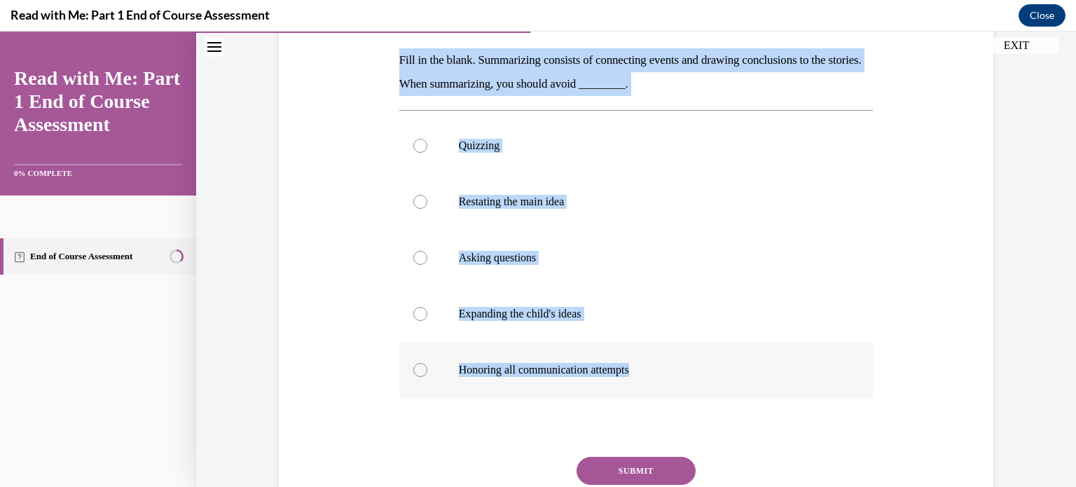
drag, startPoint x: 390, startPoint y: 53, endPoint x: 642, endPoint y: 390, distance: 421.4
click at [642, 390] on div "Question 06/13 Fill in the blank. Summarizing consists of connecting events and…" at bounding box center [636, 263] width 481 height 616
copy div "Fill in the blank. Summarizing consists of connecting events and drawing conclu…"
click at [399, 156] on label "Quizzing" at bounding box center [636, 146] width 474 height 56
click at [413, 153] on input "Quizzing" at bounding box center [420, 146] width 14 height 14
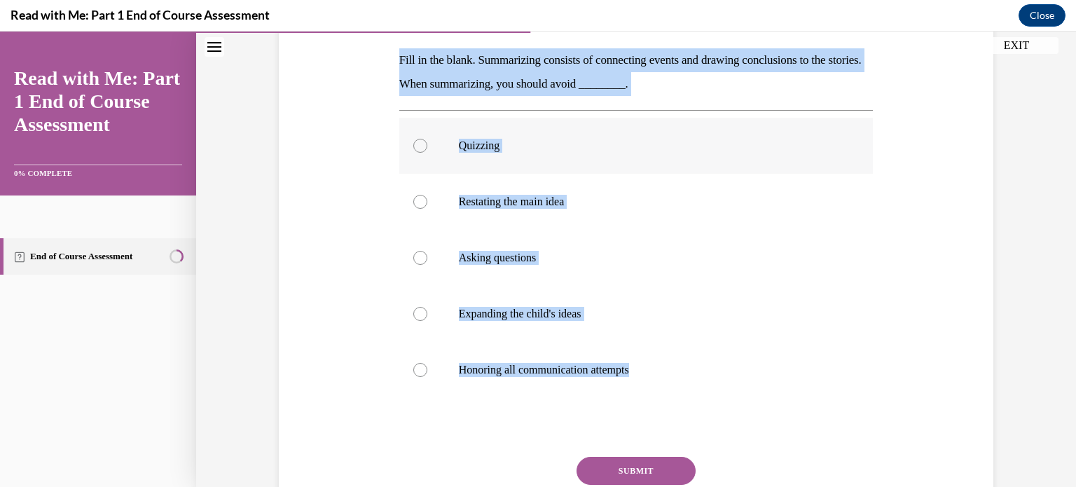
radio input "true"
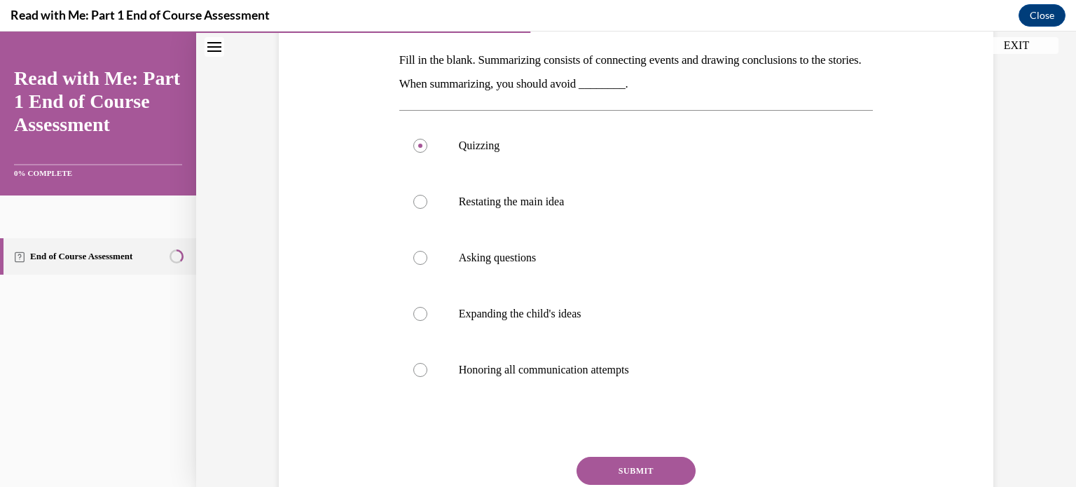
click at [637, 462] on button "SUBMIT" at bounding box center [635, 471] width 119 height 28
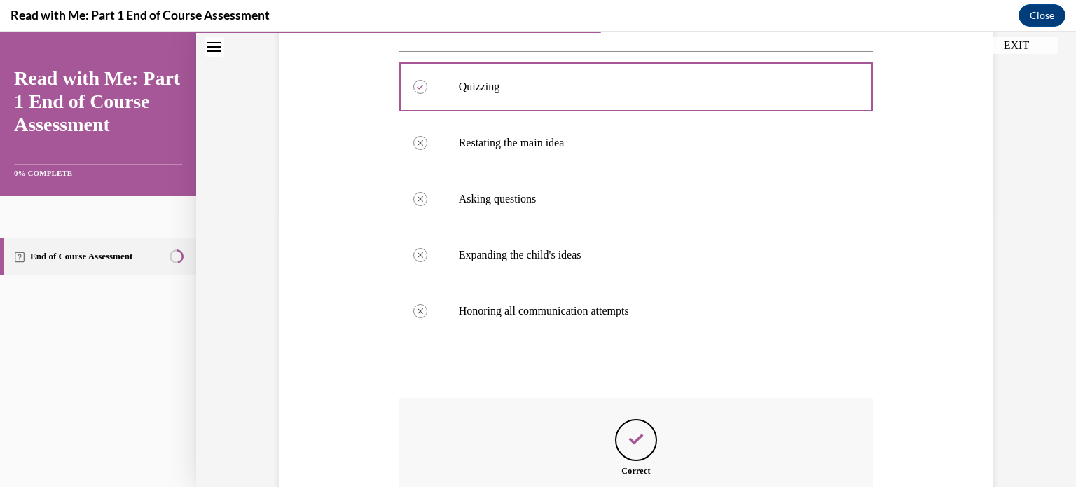
scroll to position [444, 0]
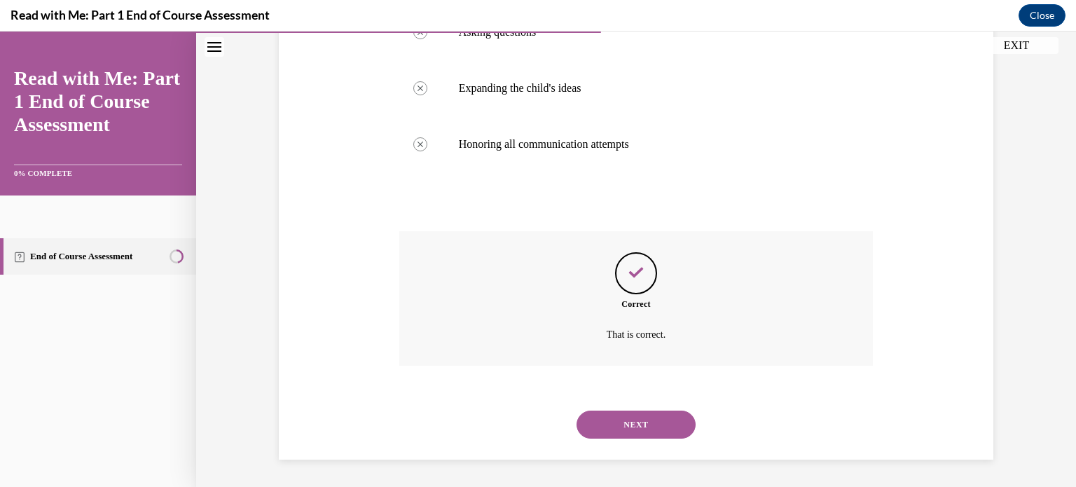
click at [623, 422] on button "NEXT" at bounding box center [635, 424] width 119 height 28
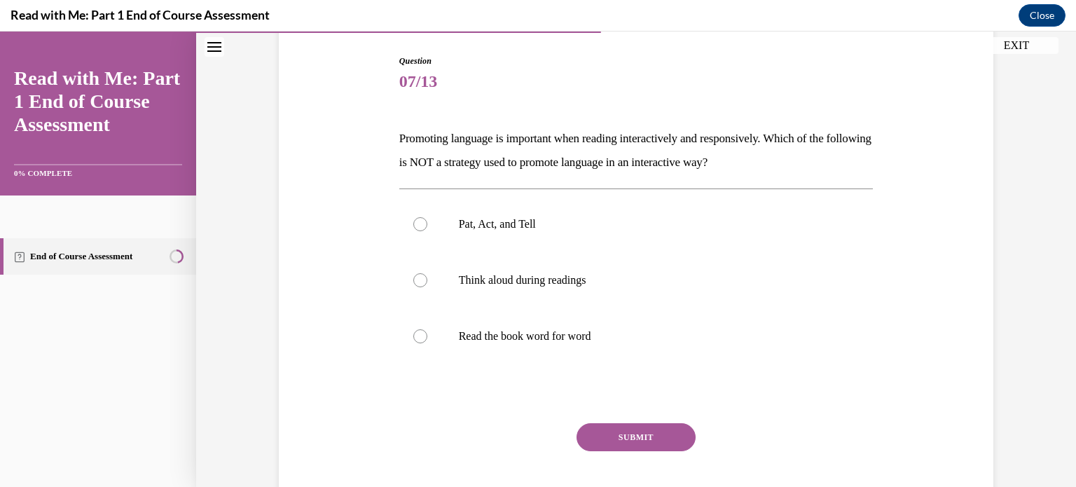
scroll to position [146, 0]
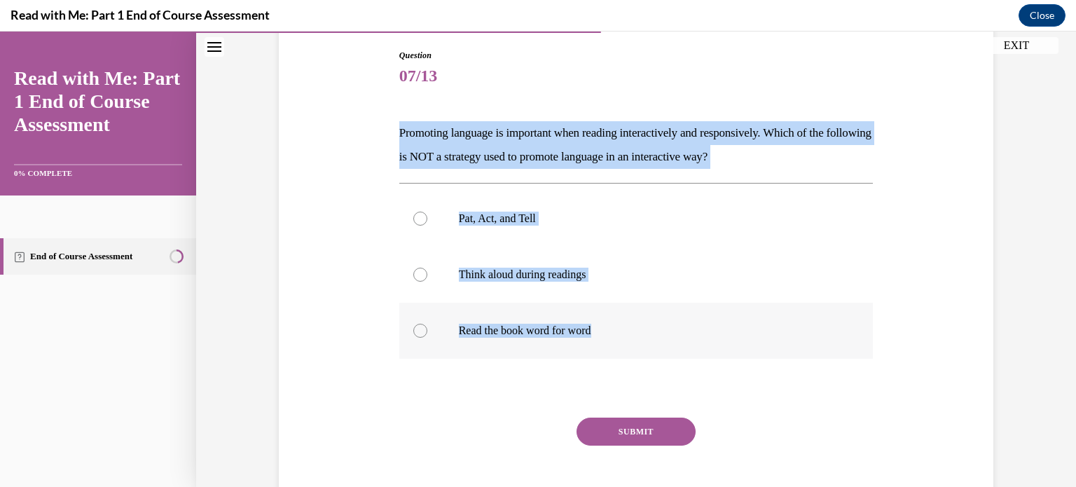
drag, startPoint x: 390, startPoint y: 127, endPoint x: 636, endPoint y: 348, distance: 330.3
click at [636, 348] on div "Question 07/13 Promoting language is important when reading interactively and r…" at bounding box center [636, 280] width 481 height 504
copy div "Promoting language is important when reading interactively and responsively. Wh…"
click at [353, 351] on div "Question 07/13 Promoting language is important when reading interactively and r…" at bounding box center [635, 269] width 721 height 525
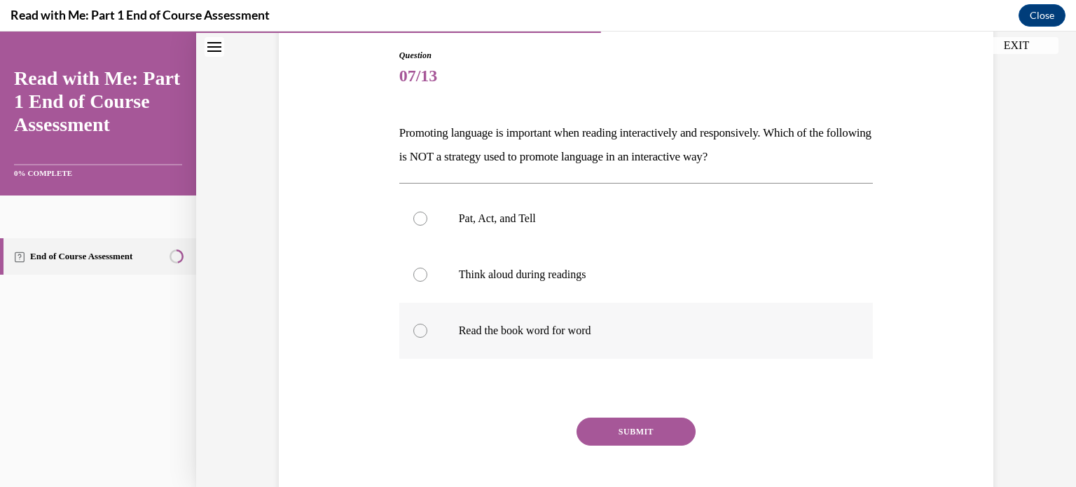
click at [413, 332] on div at bounding box center [420, 331] width 14 height 14
click at [413, 332] on input "Read the book word for word" at bounding box center [420, 331] width 14 height 14
radio input "true"
click at [636, 431] on button "SUBMIT" at bounding box center [635, 431] width 119 height 28
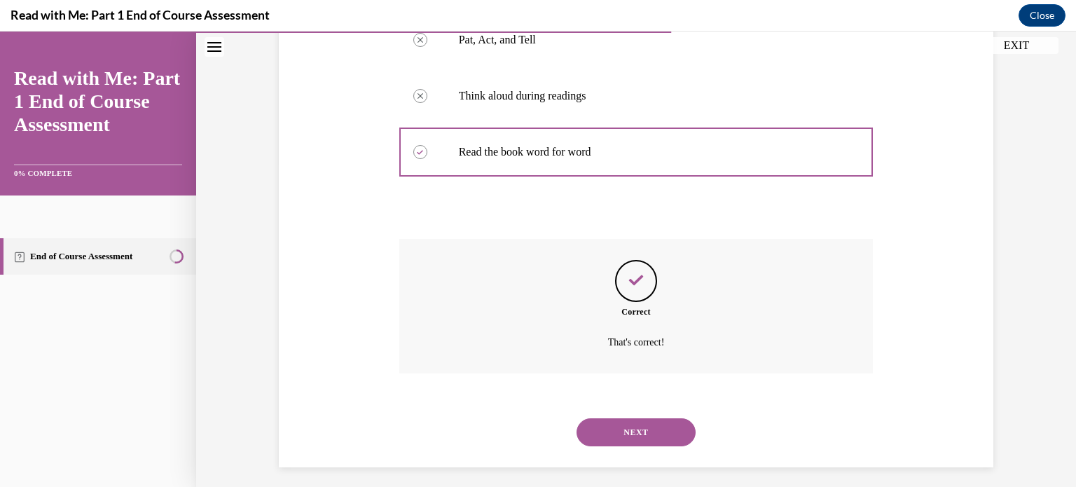
scroll to position [332, 0]
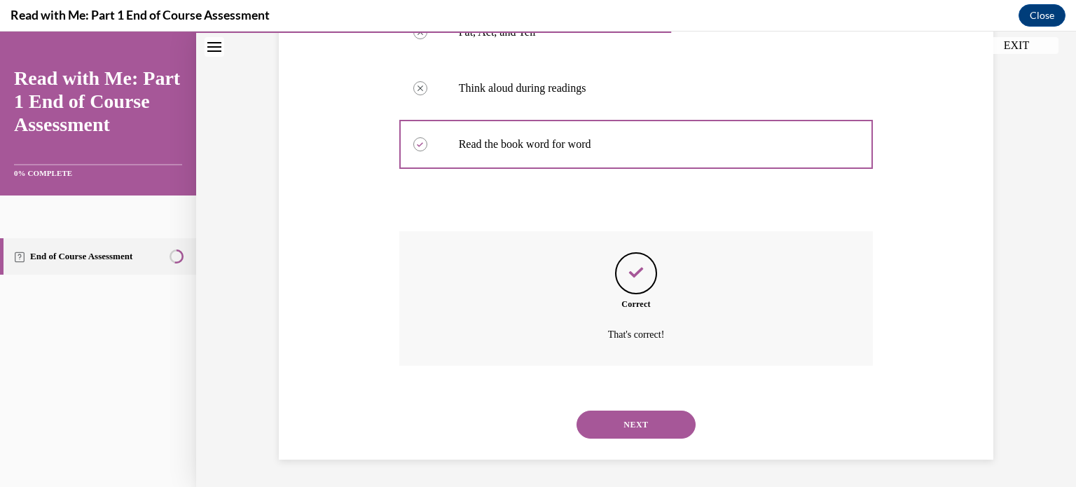
click at [625, 427] on button "NEXT" at bounding box center [635, 424] width 119 height 28
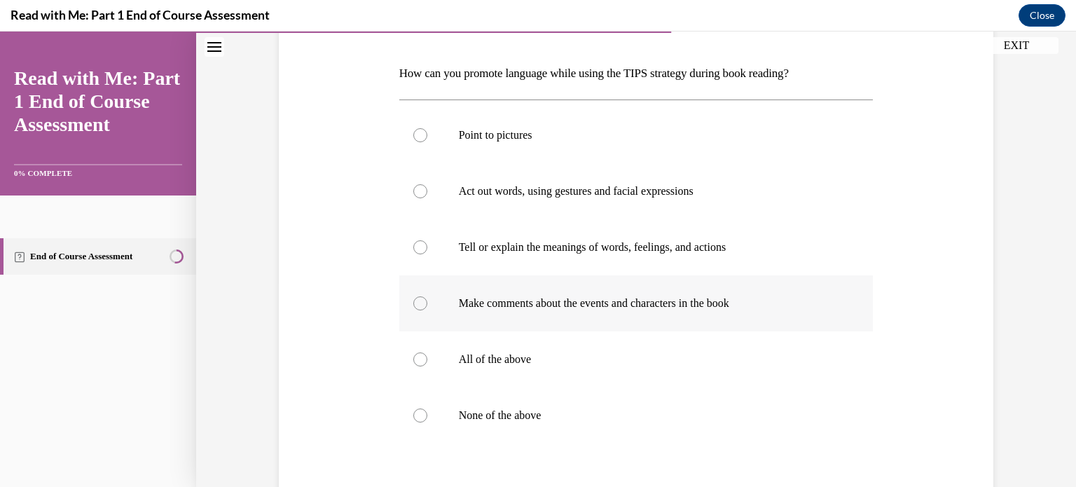
scroll to position [205, 0]
click at [413, 360] on div at bounding box center [420, 360] width 14 height 14
click at [413, 360] on input "All of the above" at bounding box center [420, 360] width 14 height 14
radio input "true"
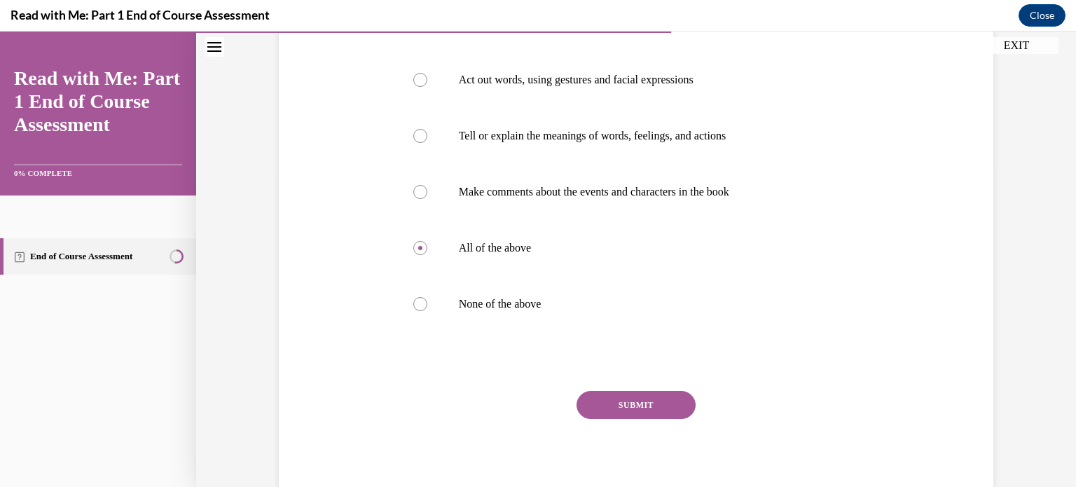
click at [618, 405] on button "SUBMIT" at bounding box center [635, 405] width 119 height 28
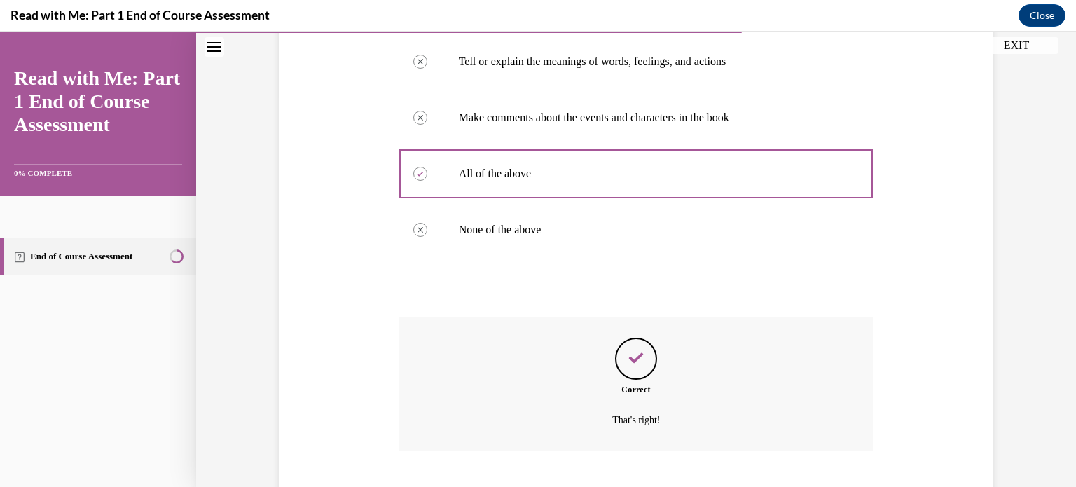
scroll to position [476, 0]
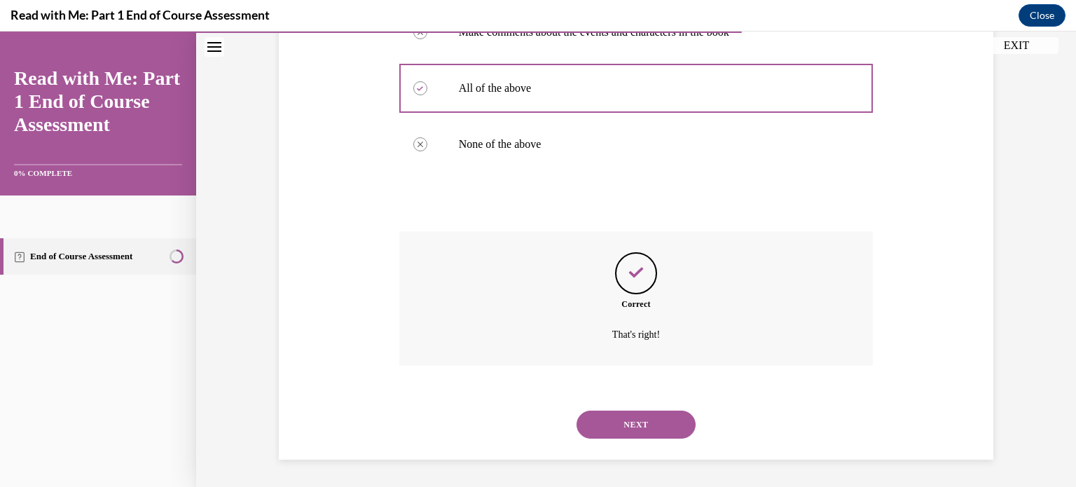
click at [633, 424] on button "NEXT" at bounding box center [635, 424] width 119 height 28
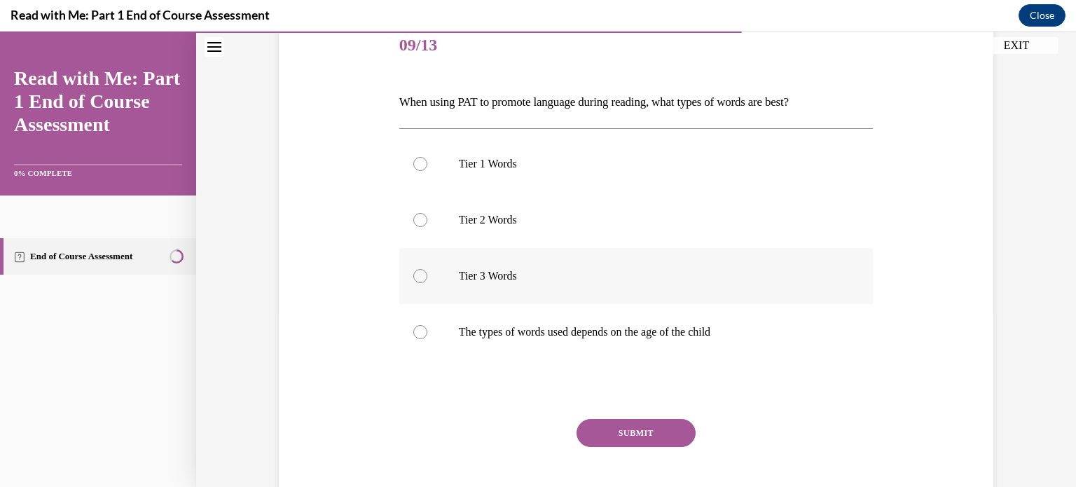
scroll to position [196, 0]
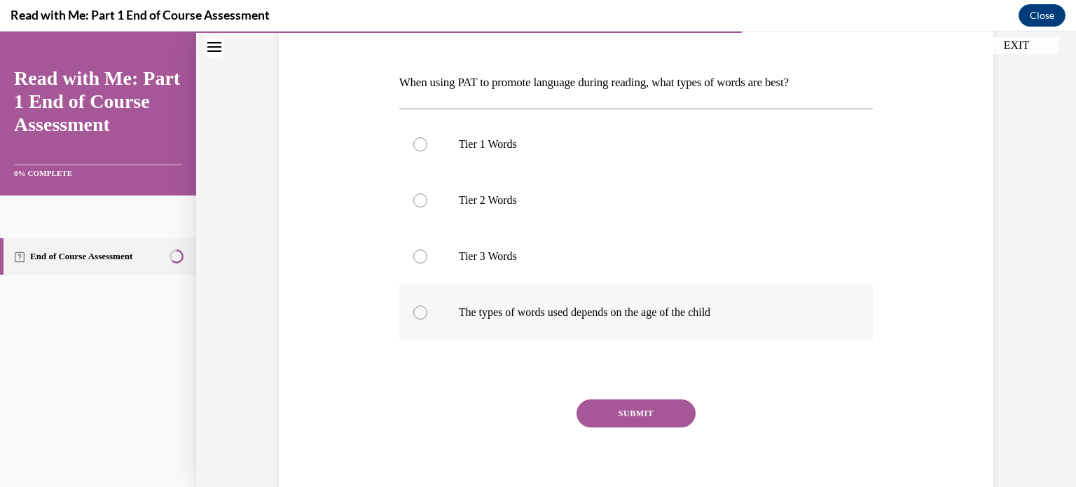
click at [413, 310] on div at bounding box center [420, 312] width 14 height 14
click at [413, 310] on input "The types of words used depends on the age of the child" at bounding box center [420, 312] width 14 height 14
radio input "true"
click at [639, 413] on button "SUBMIT" at bounding box center [635, 413] width 119 height 28
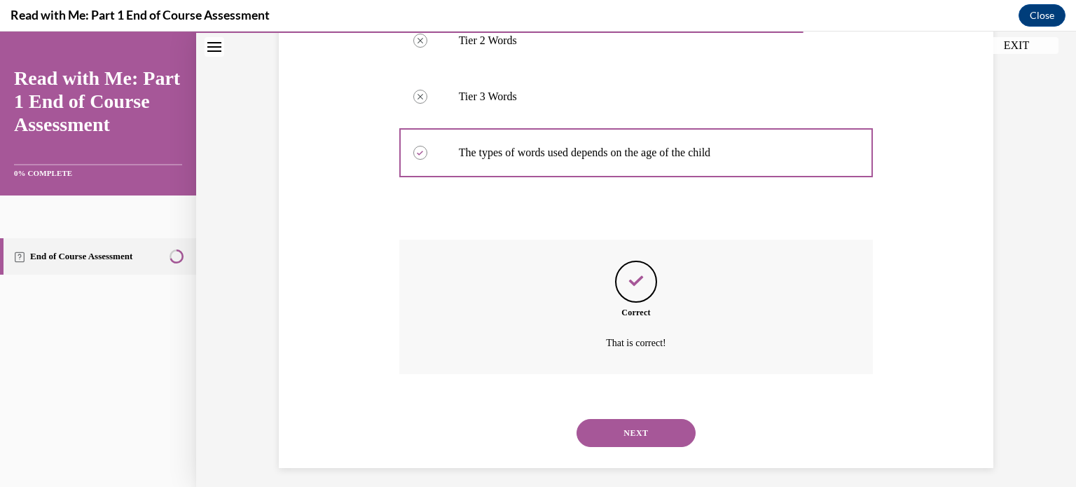
scroll to position [364, 0]
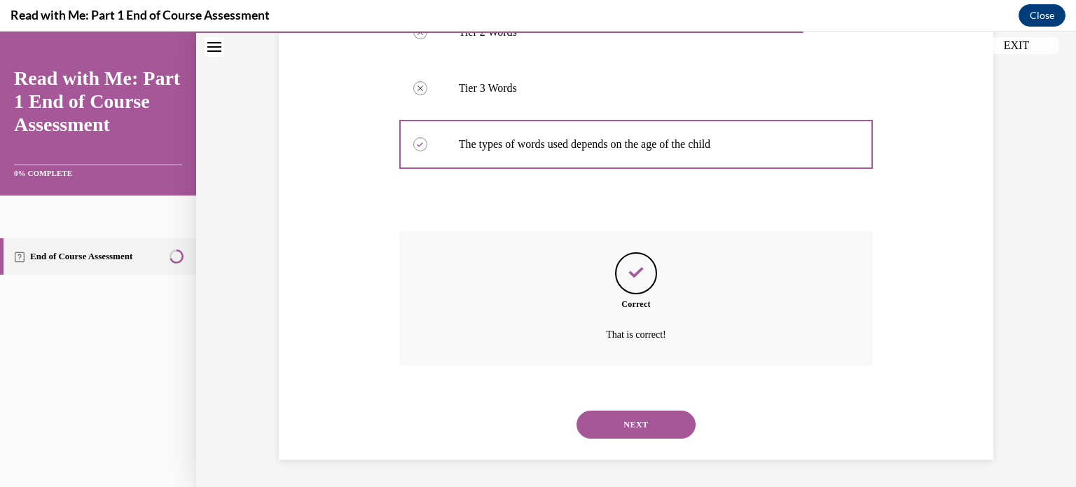
click at [633, 423] on button "NEXT" at bounding box center [635, 424] width 119 height 28
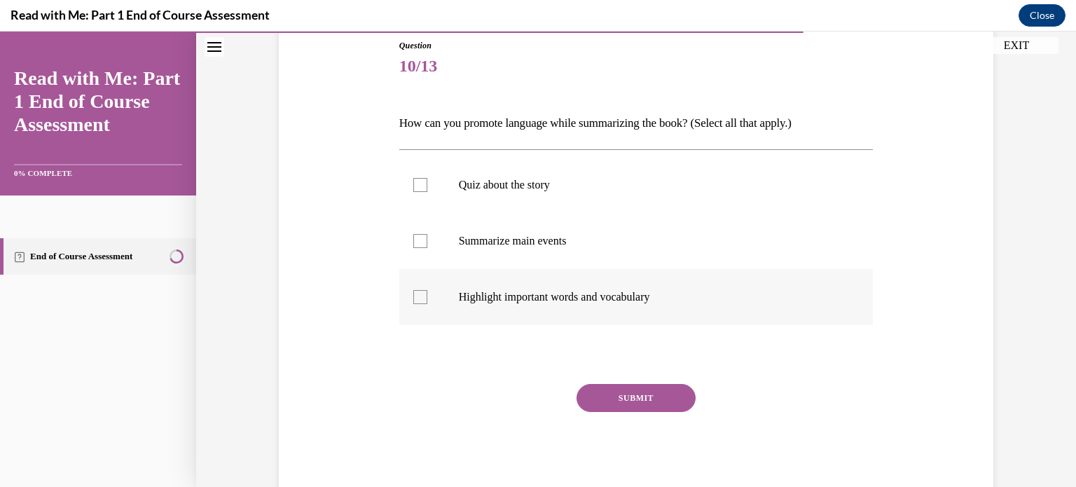
scroll to position [171, 0]
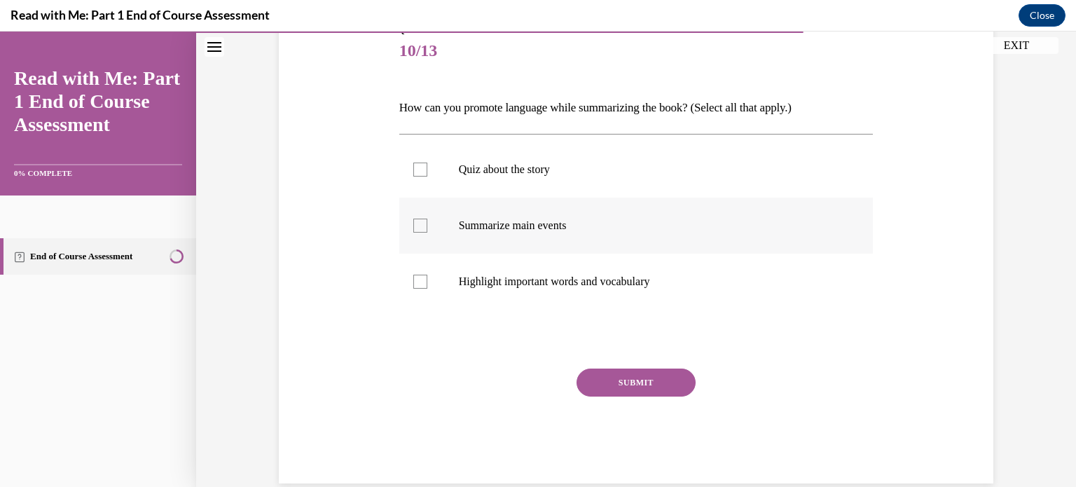
click at [420, 229] on div at bounding box center [420, 226] width 14 height 14
click at [420, 229] on input "Summarize main events" at bounding box center [420, 226] width 14 height 14
checkbox input "true"
click at [415, 278] on div at bounding box center [420, 282] width 14 height 14
click at [415, 278] on input "Highlight important words and vocabulary" at bounding box center [420, 282] width 14 height 14
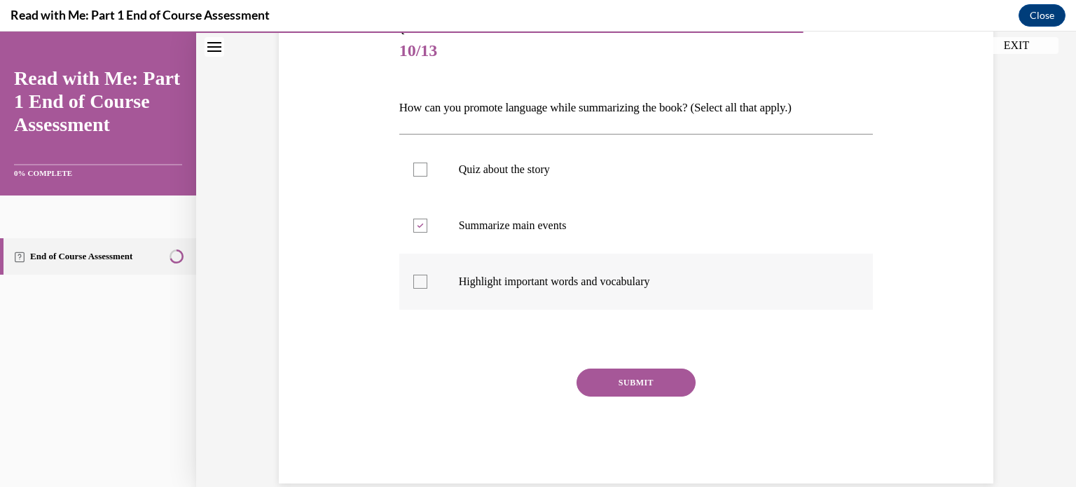
checkbox input "true"
click at [627, 378] on button "SUBMIT" at bounding box center [635, 382] width 119 height 28
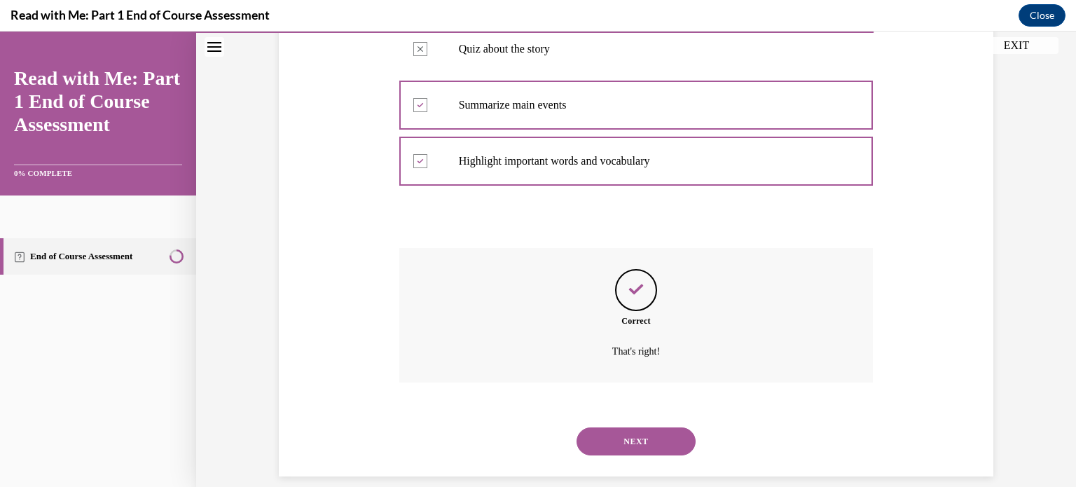
scroll to position [308, 0]
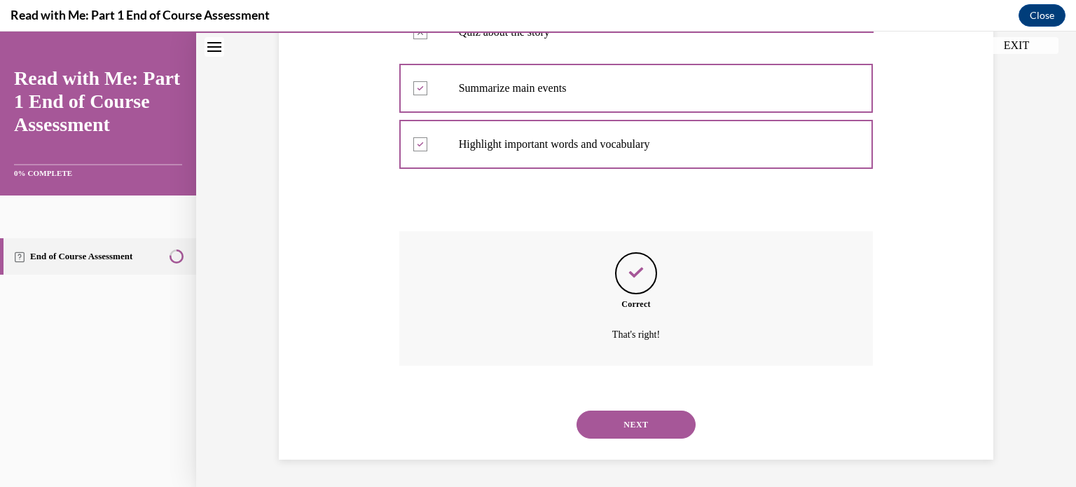
click at [642, 415] on button "NEXT" at bounding box center [635, 424] width 119 height 28
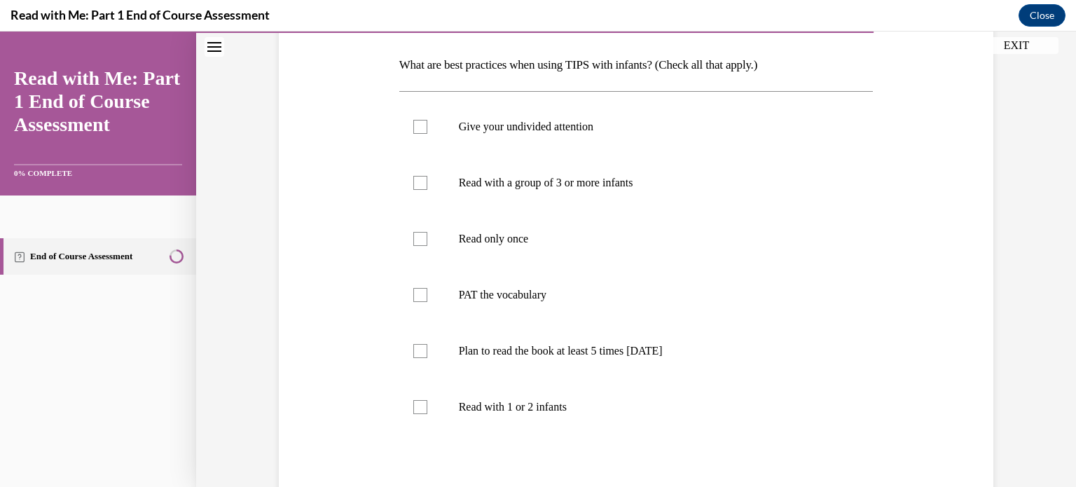
scroll to position [213, 0]
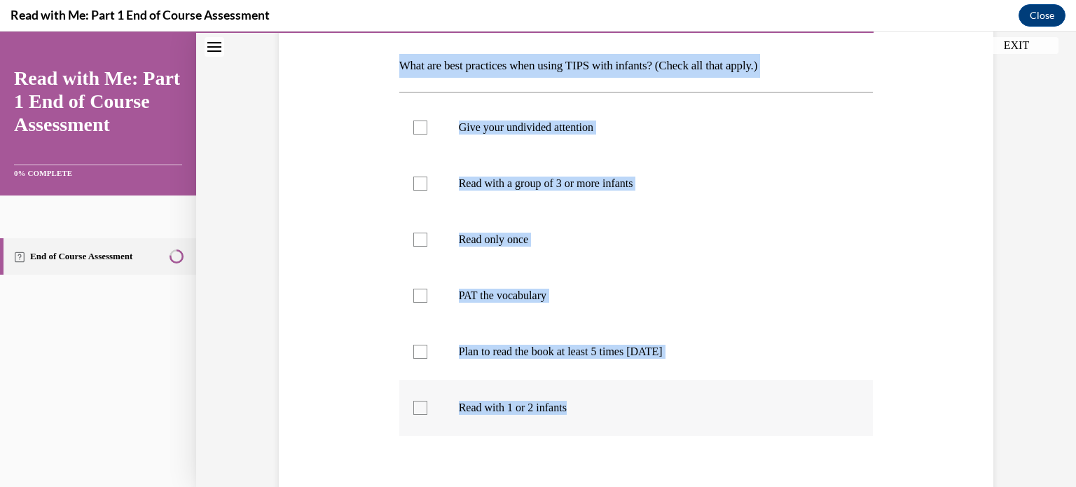
drag, startPoint x: 387, startPoint y: 60, endPoint x: 627, endPoint y: 410, distance: 424.3
click at [627, 410] on div "Question 11/13 What are best practices when using TIPS with infants? (Check all…" at bounding box center [635, 275] width 721 height 670
copy div "What are best practices when using TIPS with infants? (Check all that apply.) G…"
click at [308, 198] on div "Question 11/13 What are best practices when using TIPS with infants? (Check all…" at bounding box center [635, 275] width 721 height 670
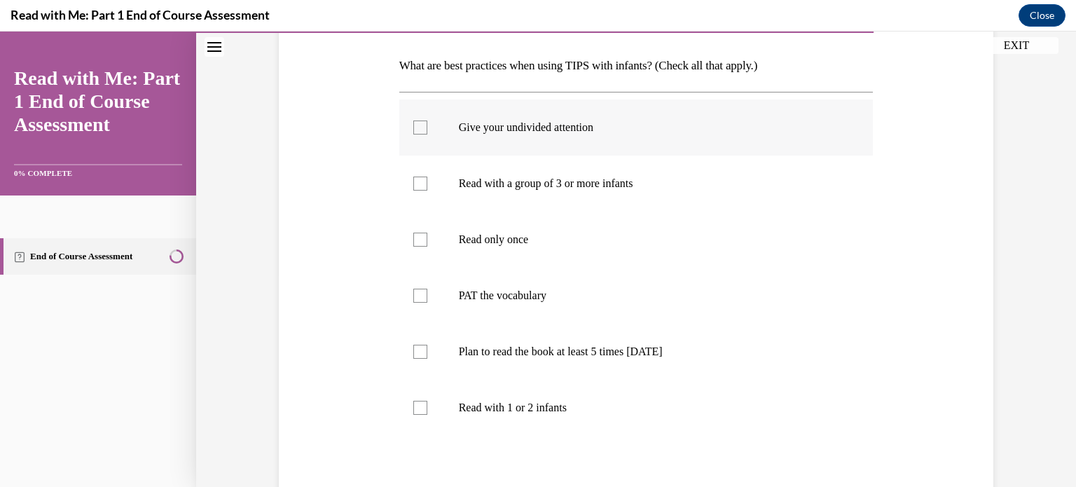
click at [423, 131] on label "Give your undivided attention" at bounding box center [636, 127] width 474 height 56
click at [423, 131] on input "Give your undivided attention" at bounding box center [420, 127] width 14 height 14
checkbox input "true"
click at [416, 296] on div at bounding box center [420, 296] width 14 height 14
click at [416, 296] on input "PAT the vocabulary" at bounding box center [420, 296] width 14 height 14
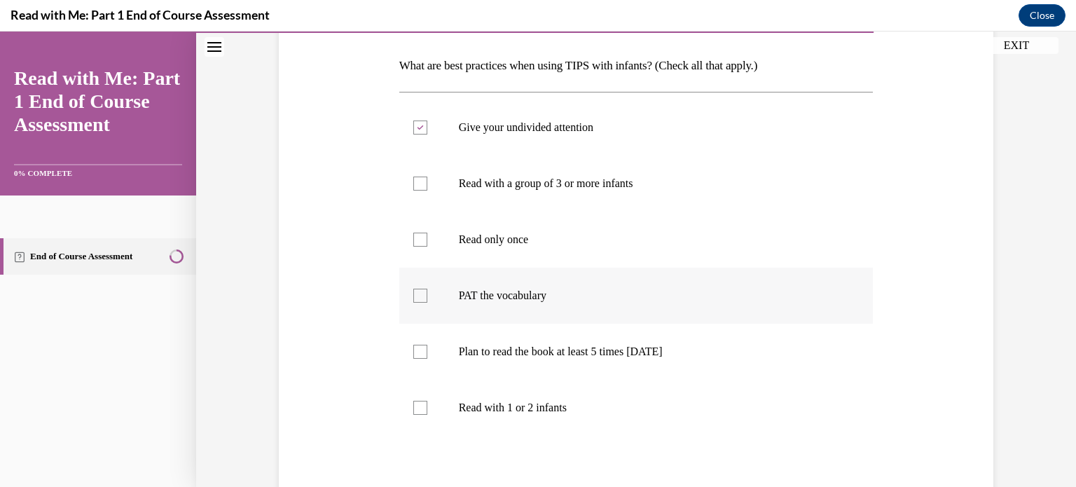
checkbox input "true"
click at [413, 354] on div at bounding box center [420, 352] width 14 height 14
click at [413, 354] on input "Plan to read the book at least 5 times in 2 weeks" at bounding box center [420, 352] width 14 height 14
checkbox input "true"
click at [413, 406] on div at bounding box center [420, 408] width 14 height 14
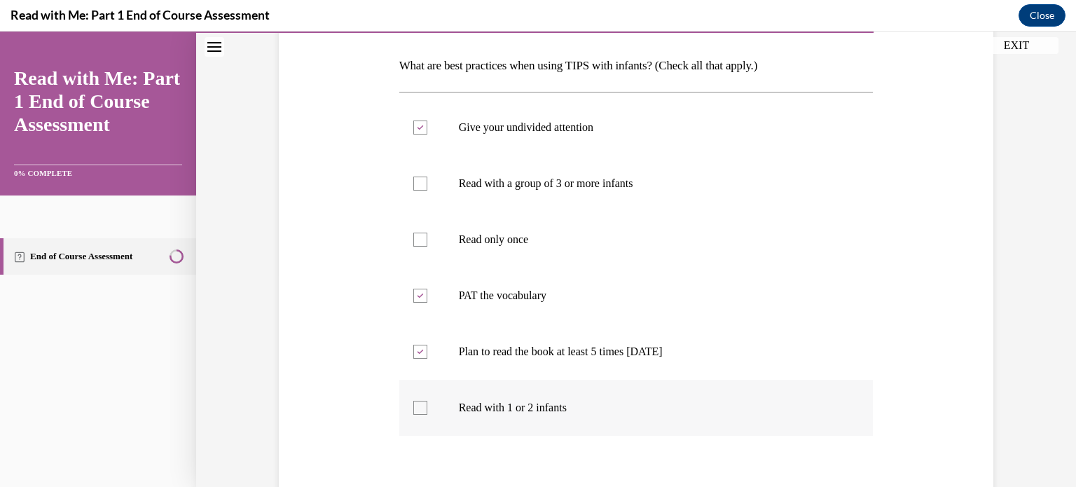
click at [413, 406] on input "Read with 1 or 2 infants" at bounding box center [420, 408] width 14 height 14
checkbox input "true"
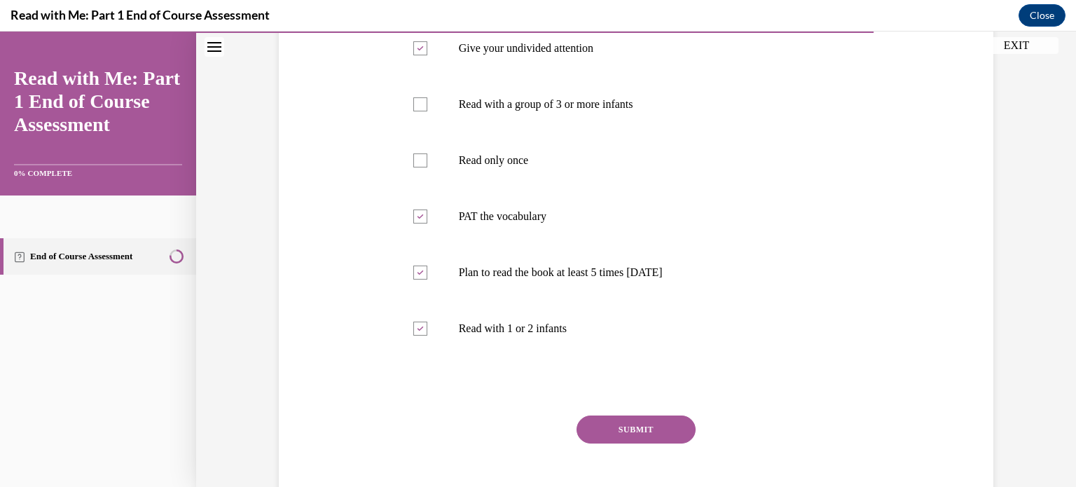
click at [639, 432] on button "SUBMIT" at bounding box center [635, 429] width 119 height 28
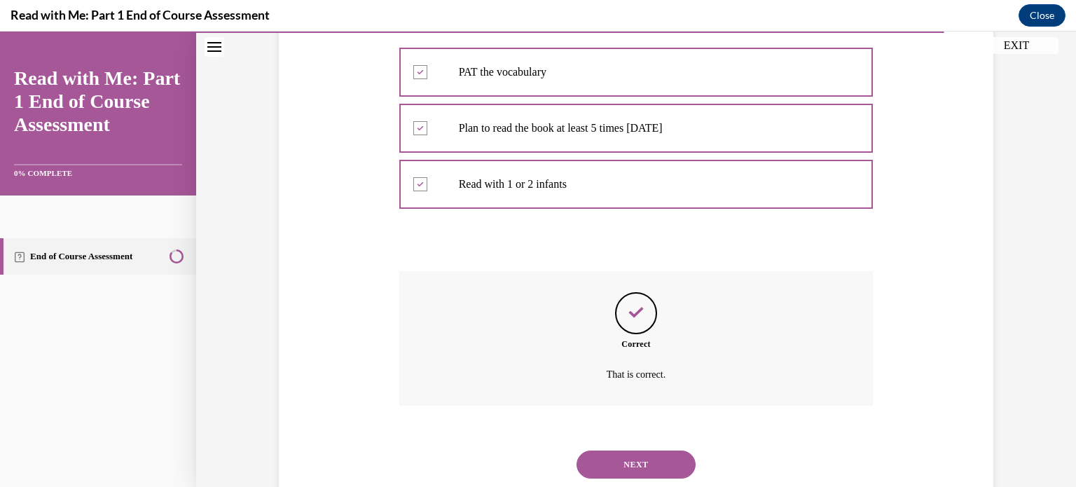
scroll to position [436, 0]
click at [636, 458] on button "NEXT" at bounding box center [635, 465] width 119 height 28
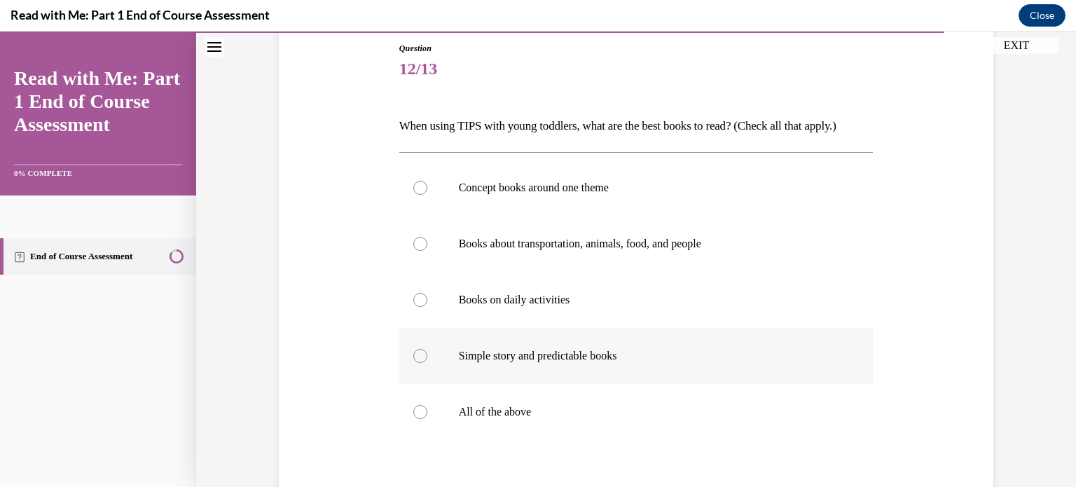
scroll to position [156, 0]
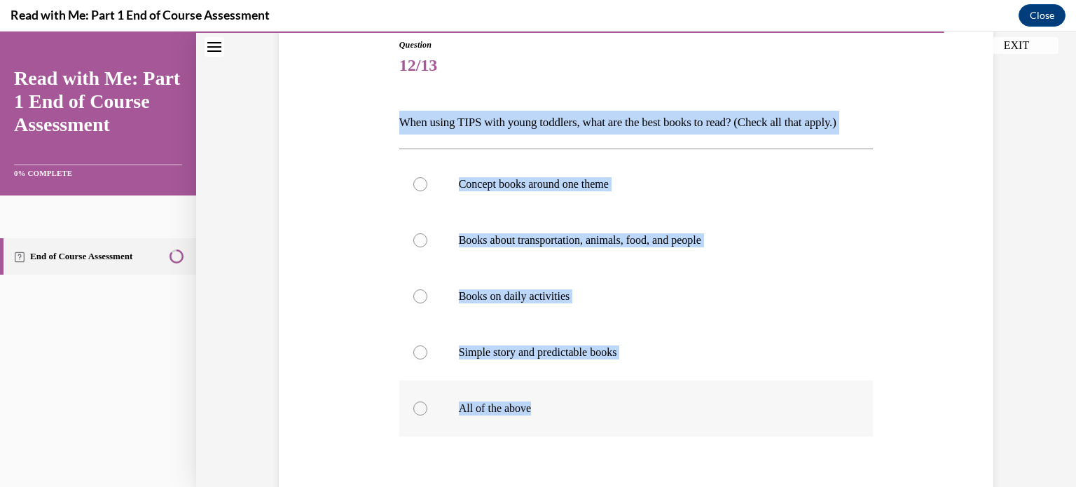
drag, startPoint x: 392, startPoint y: 120, endPoint x: 560, endPoint y: 422, distance: 345.5
click at [560, 422] on div "Question 12/13 When using TIPS with young toddlers, what are the best books to …" at bounding box center [636, 314] width 481 height 593
copy div "When using TIPS with young toddlers, what are the best books to read? (Check al…"
click at [345, 286] on div "Question 12/13 When using TIPS with young toddlers, what are the best books to …" at bounding box center [635, 303] width 721 height 614
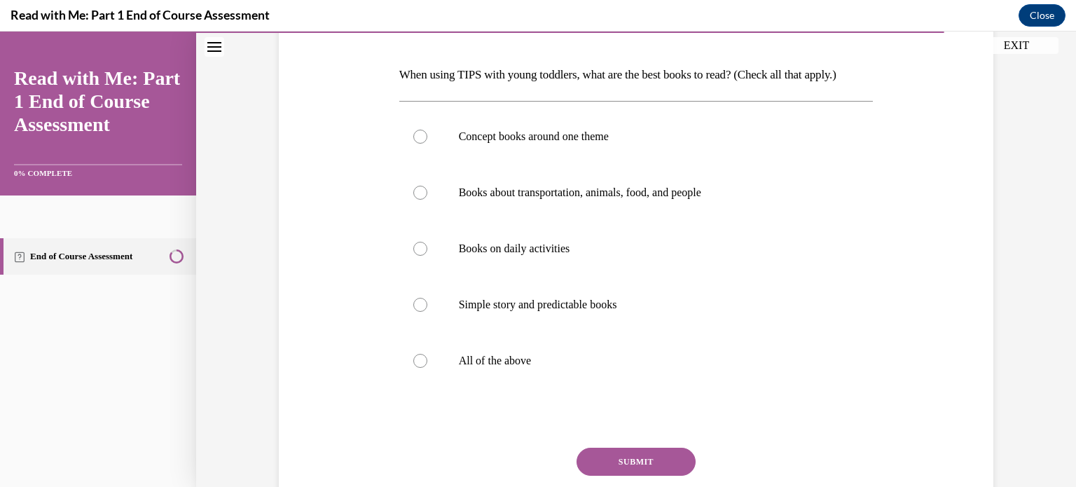
scroll to position [205, 0]
click at [415, 363] on div at bounding box center [420, 360] width 14 height 14
click at [415, 363] on input "All of the above" at bounding box center [420, 360] width 14 height 14
radio input "true"
click at [623, 457] on button "SUBMIT" at bounding box center [635, 461] width 119 height 28
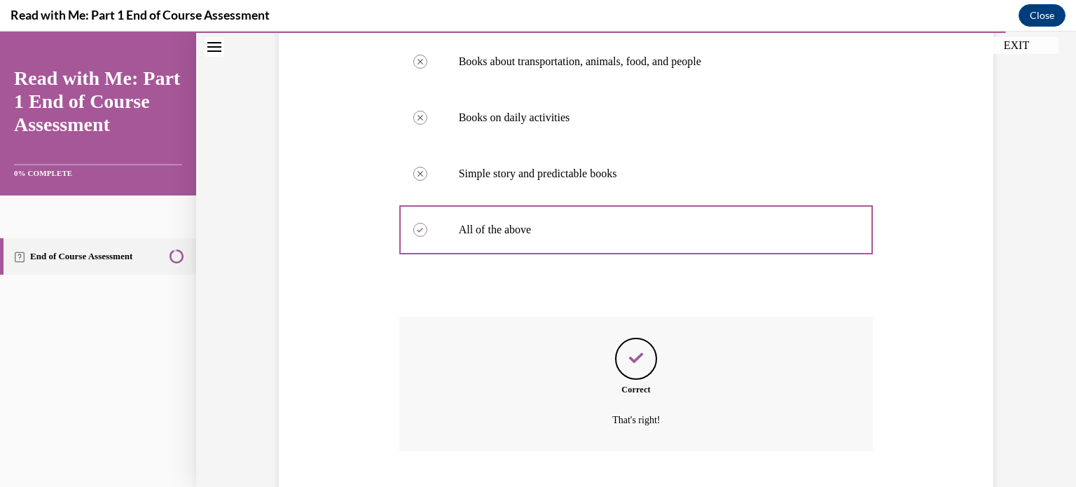
scroll to position [420, 0]
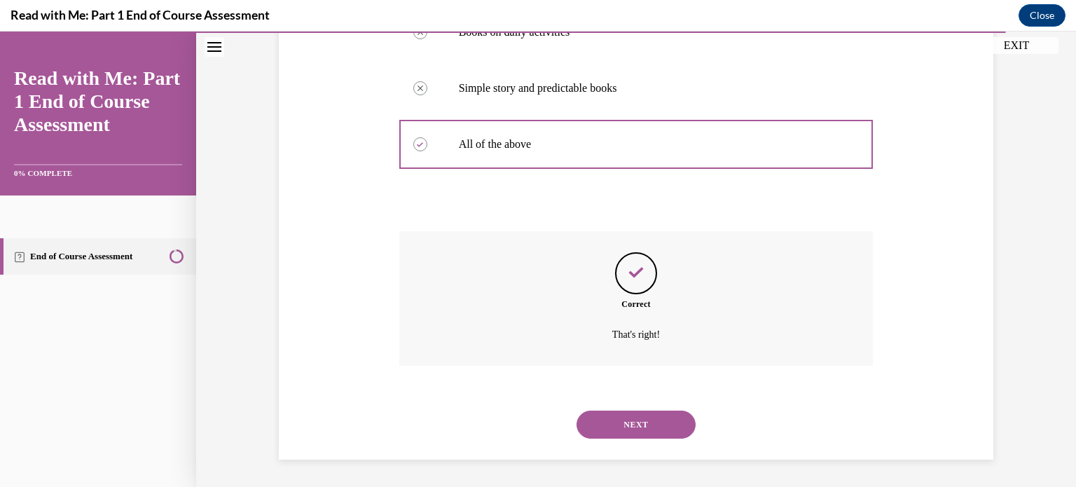
click at [631, 419] on button "NEXT" at bounding box center [635, 424] width 119 height 28
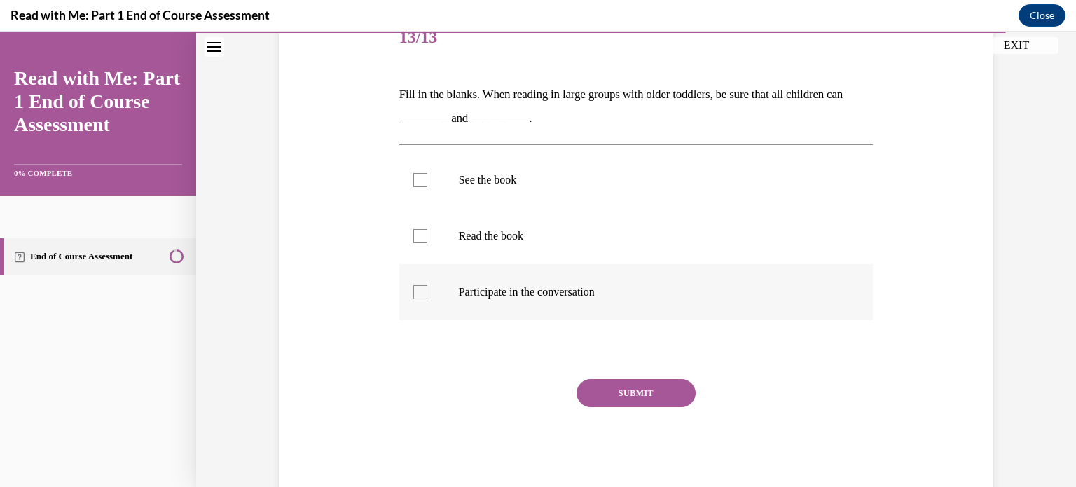
scroll to position [183, 0]
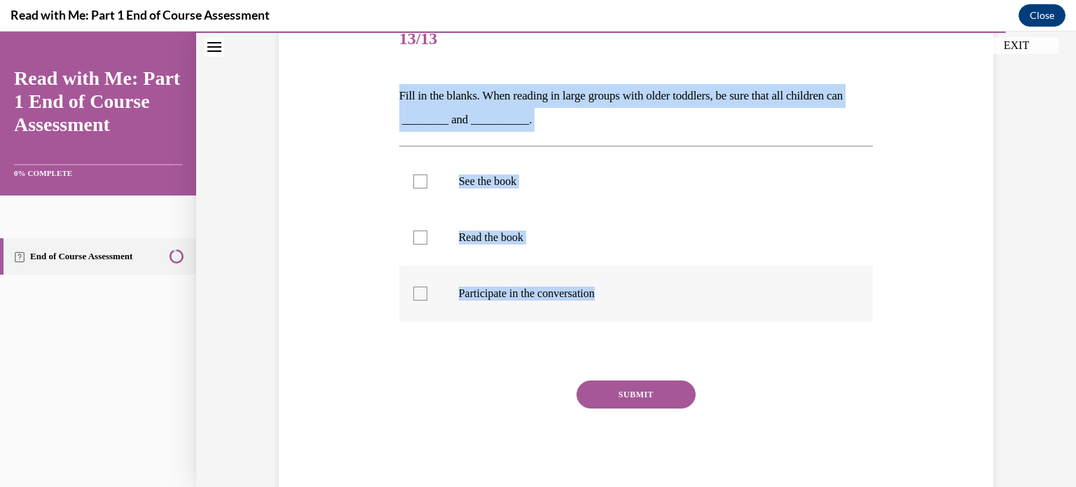
drag, startPoint x: 392, startPoint y: 95, endPoint x: 619, endPoint y: 306, distance: 310.2
click at [619, 306] on div "Question 13/13 Fill in the blanks. When reading in large groups with older todd…" at bounding box center [636, 243] width 481 height 504
copy div "Fill in the blanks. When reading in large groups with older toddlers, be sure t…"
click at [382, 208] on div "Question 13/13 Fill in the blanks. When reading in large groups with older todd…" at bounding box center [635, 232] width 721 height 525
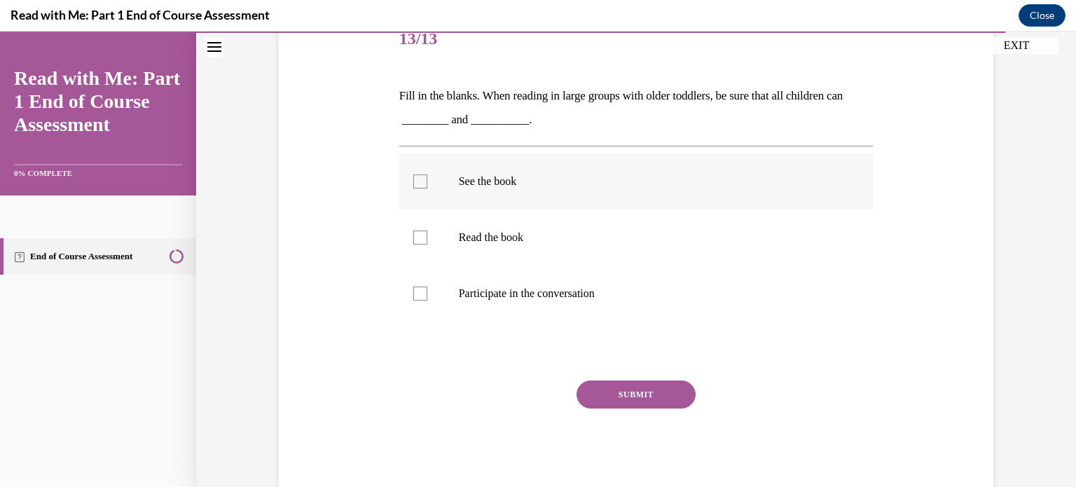
click at [421, 176] on div at bounding box center [420, 181] width 14 height 14
click at [421, 176] on input "See the book" at bounding box center [420, 181] width 14 height 14
checkbox input "true"
click at [419, 294] on div at bounding box center [420, 293] width 14 height 14
click at [419, 294] on input "Participate in the conversation" at bounding box center [420, 293] width 14 height 14
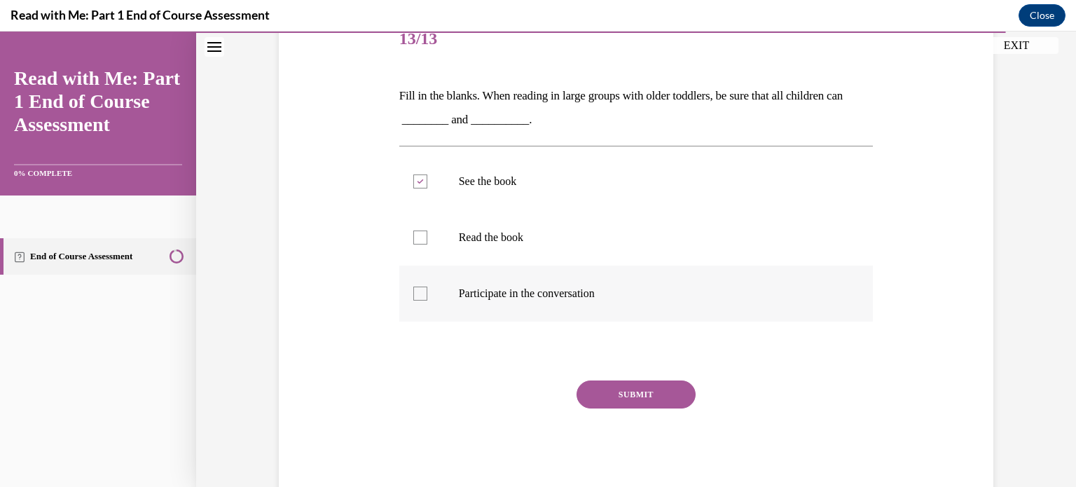
checkbox input "true"
click at [640, 394] on button "SUBMIT" at bounding box center [635, 394] width 119 height 28
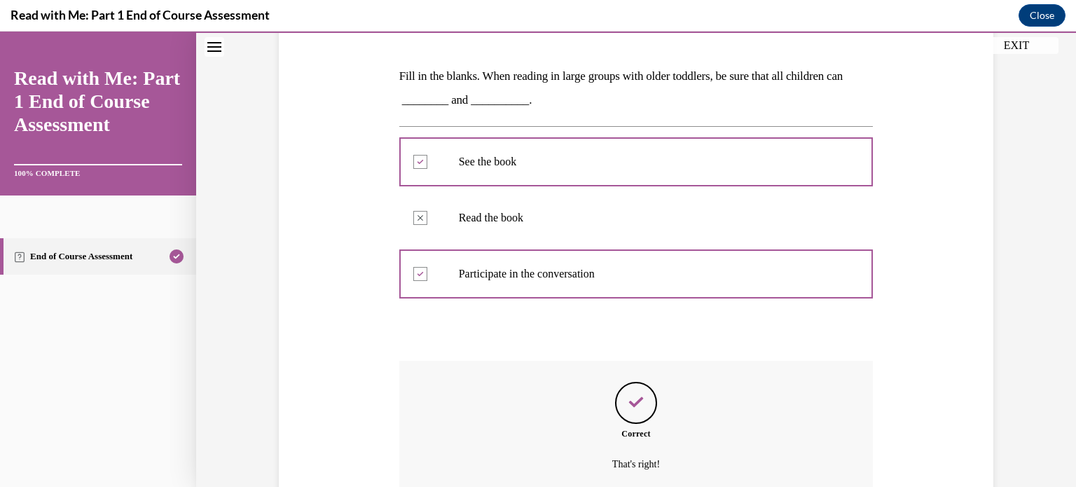
scroll to position [332, 0]
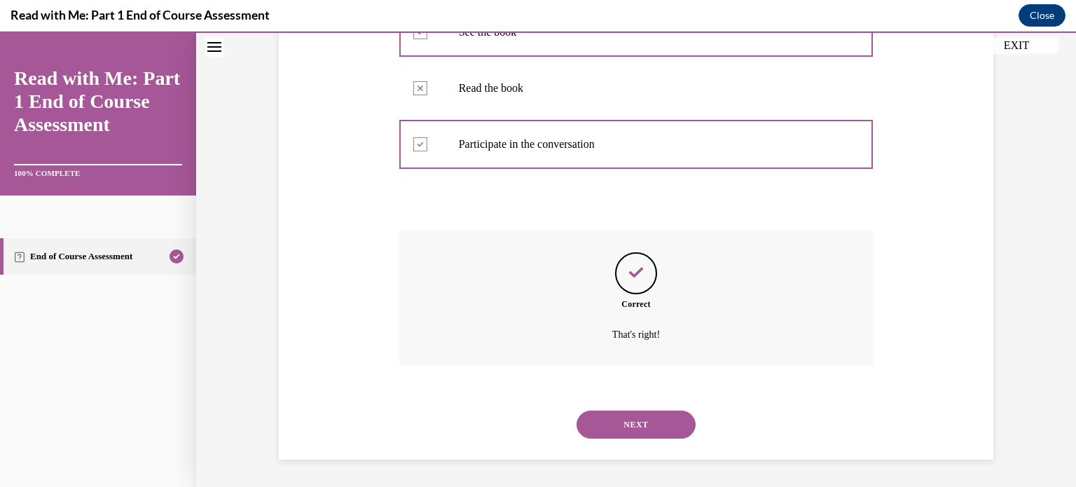
click at [627, 425] on button "NEXT" at bounding box center [635, 424] width 119 height 28
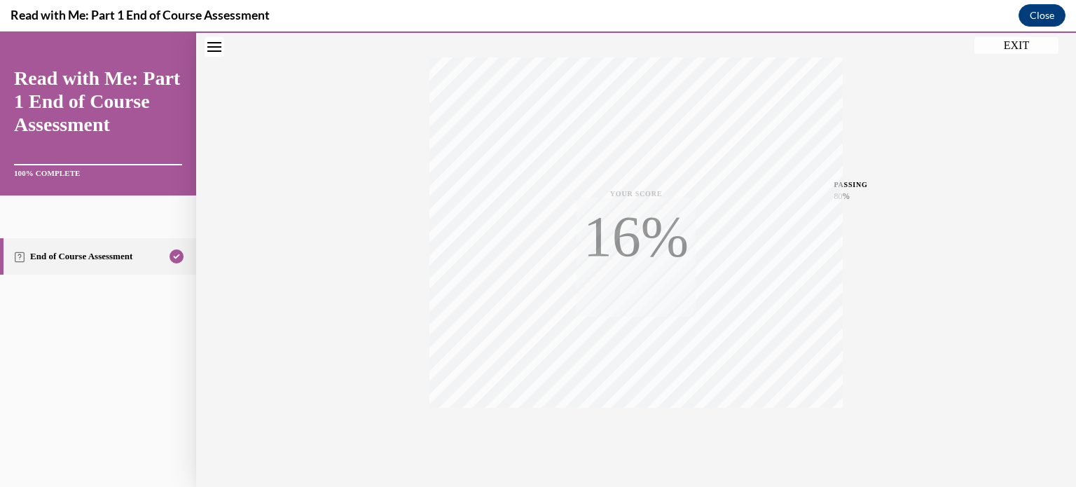
scroll to position [262, 0]
click at [632, 390] on div "TAKE AGAIN" at bounding box center [636, 393] width 50 height 33
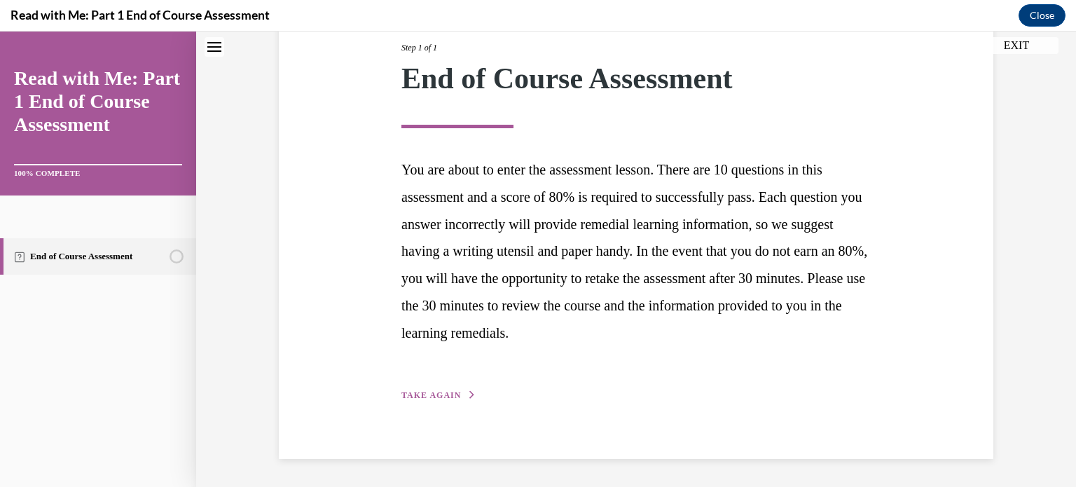
scroll to position [184, 0]
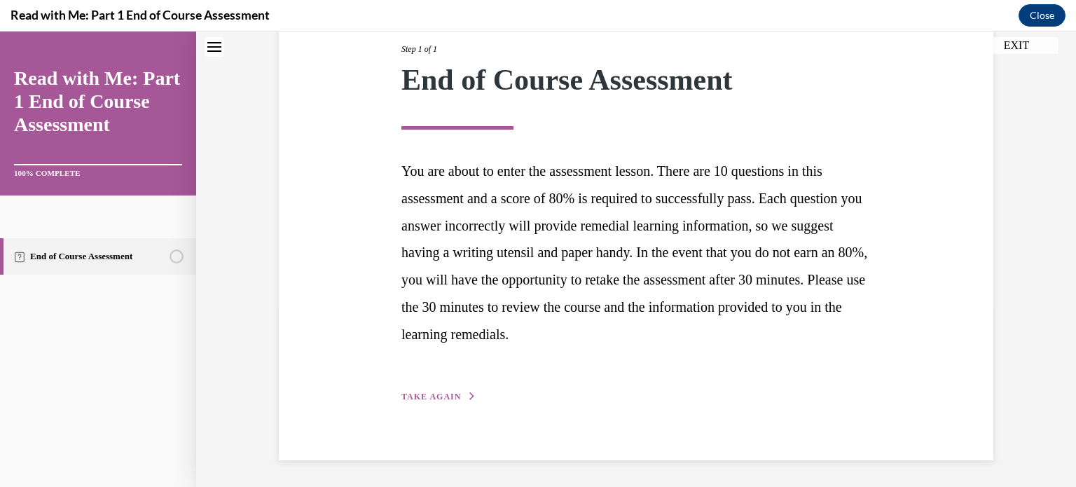
click at [435, 394] on span "TAKE AGAIN" at bounding box center [431, 397] width 60 height 10
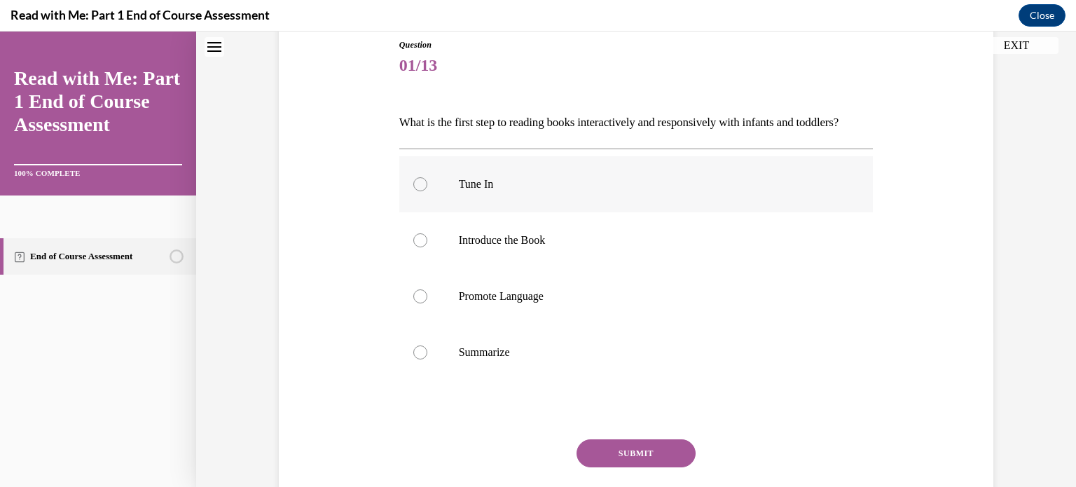
scroll to position [185, 0]
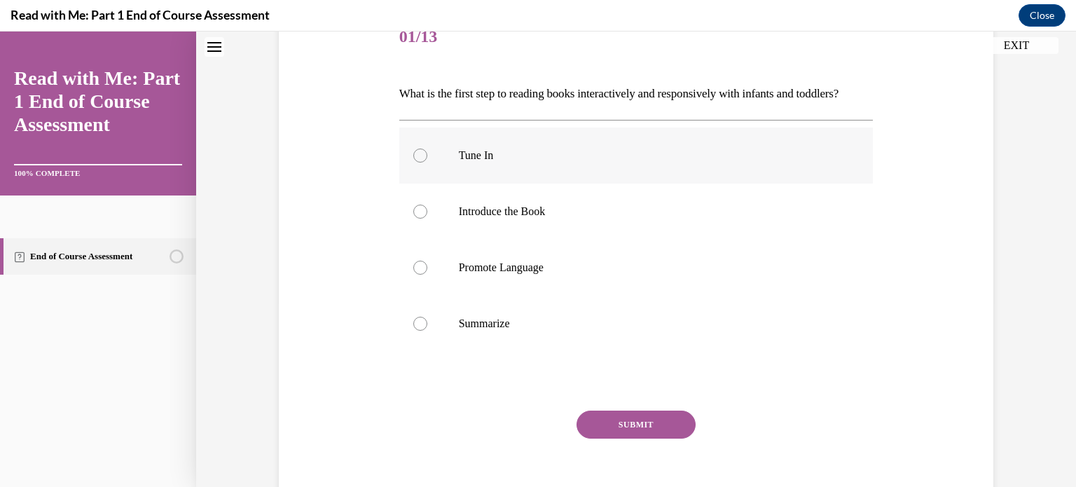
click at [413, 162] on div at bounding box center [420, 155] width 14 height 14
click at [413, 162] on input "Tune In" at bounding box center [420, 155] width 14 height 14
radio input "true"
click at [621, 438] on button "SUBMIT" at bounding box center [635, 424] width 119 height 28
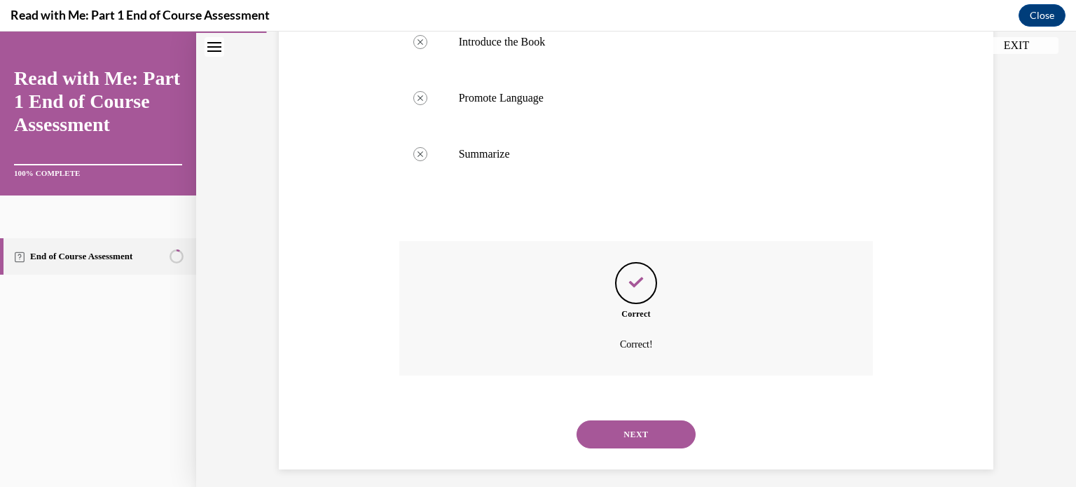
scroll to position [388, 0]
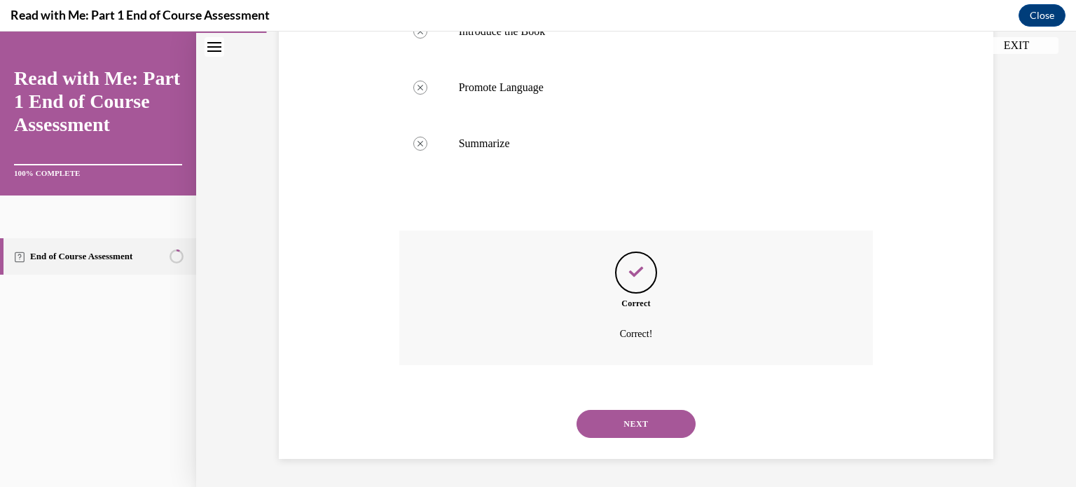
click at [628, 425] on button "NEXT" at bounding box center [635, 424] width 119 height 28
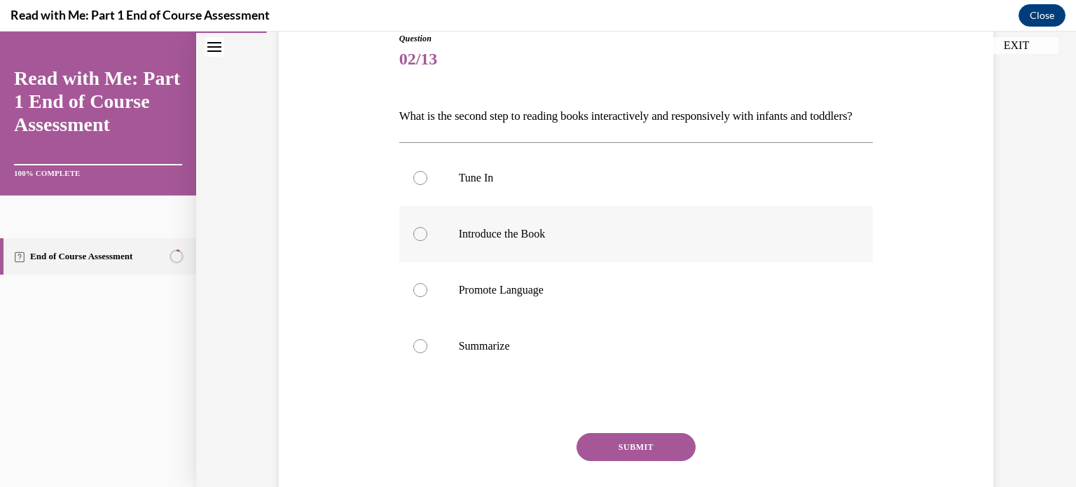
scroll to position [214, 0]
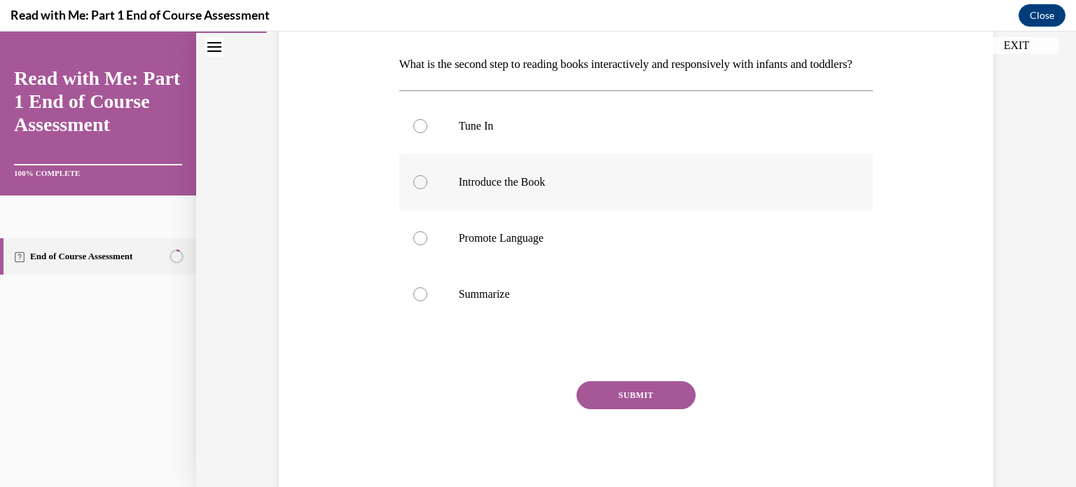
click at [419, 198] on label "Introduce the Book" at bounding box center [636, 182] width 474 height 56
click at [419, 189] on input "Introduce the Book" at bounding box center [420, 182] width 14 height 14
radio input "true"
click at [644, 409] on button "SUBMIT" at bounding box center [635, 395] width 119 height 28
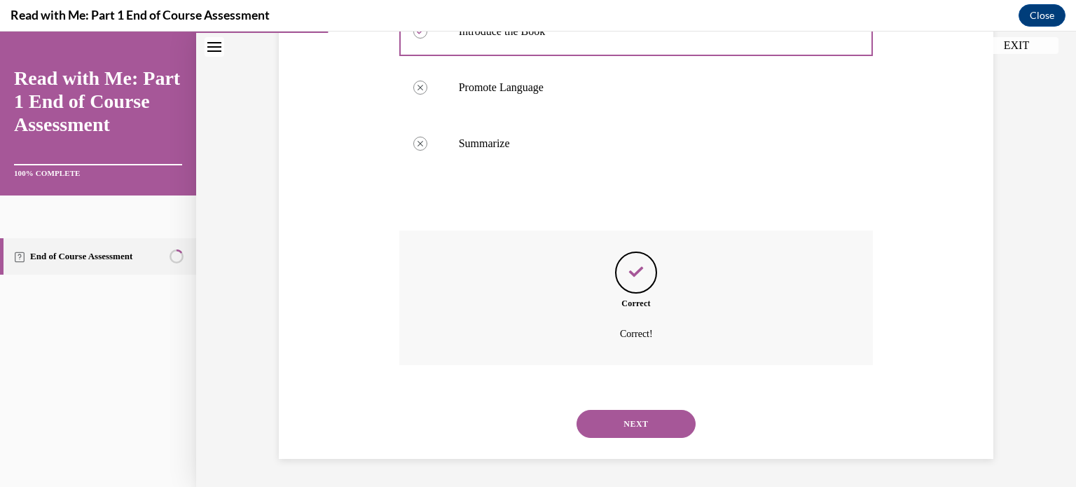
scroll to position [388, 0]
click at [643, 420] on button "NEXT" at bounding box center [635, 424] width 119 height 28
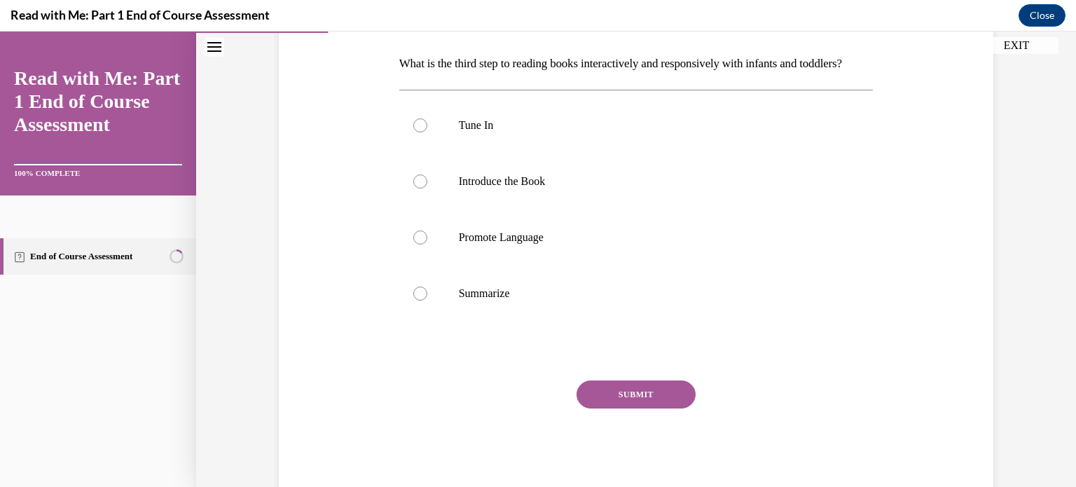
scroll to position [217, 0]
click at [413, 242] on div at bounding box center [420, 235] width 14 height 14
click at [413, 242] on input "Promote Language" at bounding box center [420, 235] width 14 height 14
radio input "true"
click at [621, 406] on button "SUBMIT" at bounding box center [635, 392] width 119 height 28
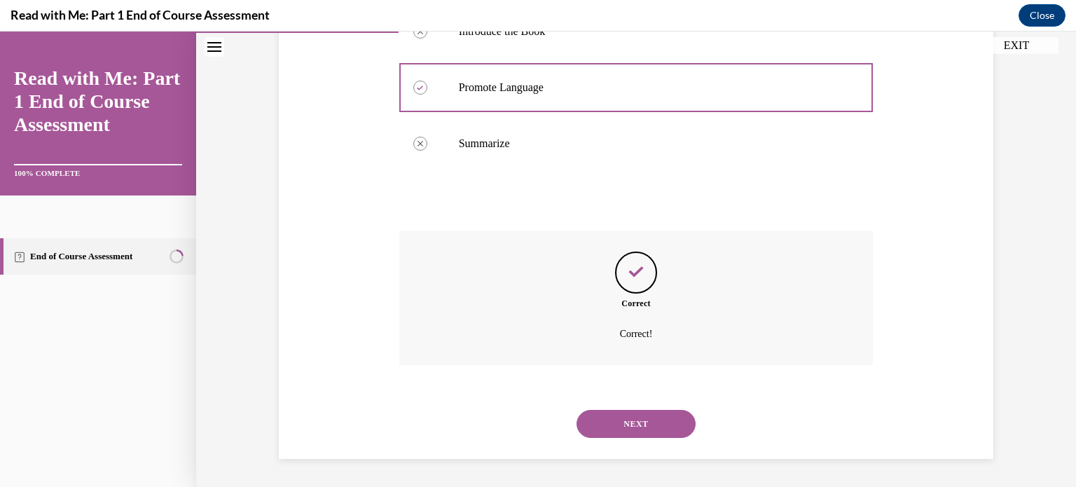
scroll to position [388, 0]
click at [632, 420] on button "NEXT" at bounding box center [635, 424] width 119 height 28
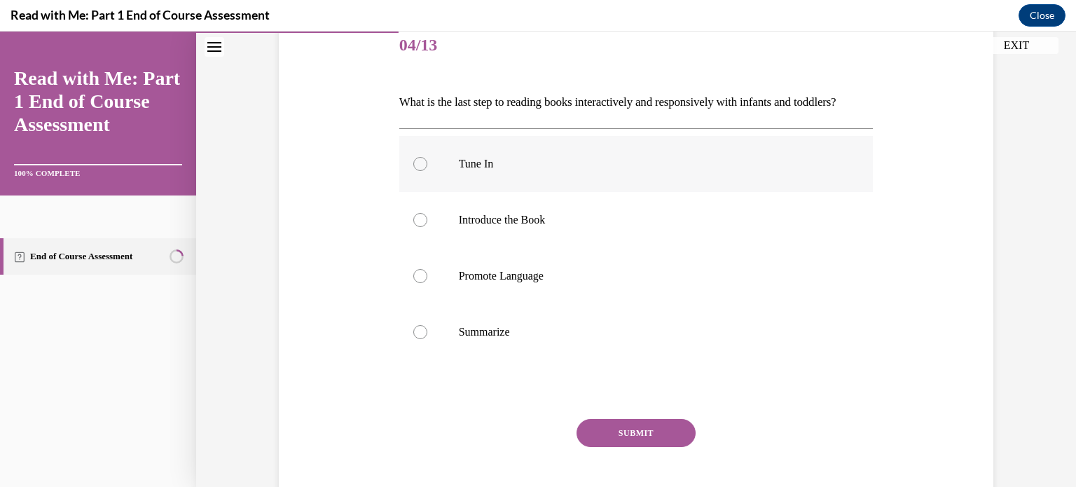
scroll to position [193, 0]
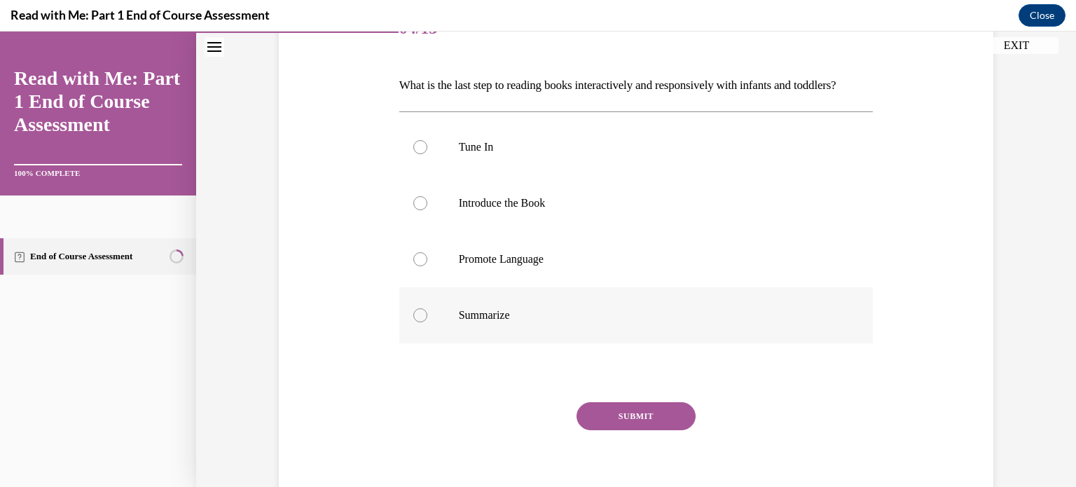
click at [419, 330] on label "Summarize" at bounding box center [636, 315] width 474 height 56
click at [419, 322] on input "Summarize" at bounding box center [420, 315] width 14 height 14
radio input "true"
click at [628, 430] on button "SUBMIT" at bounding box center [635, 416] width 119 height 28
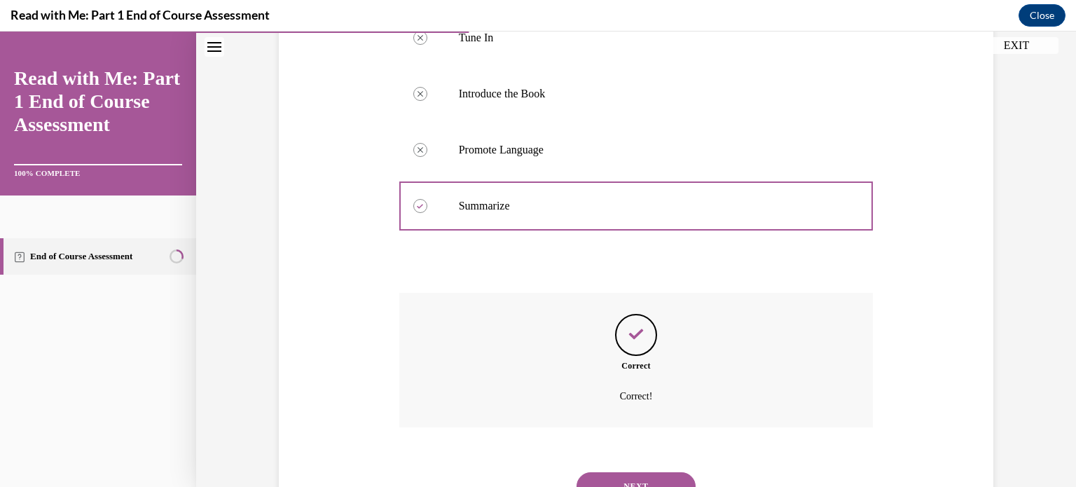
scroll to position [388, 0]
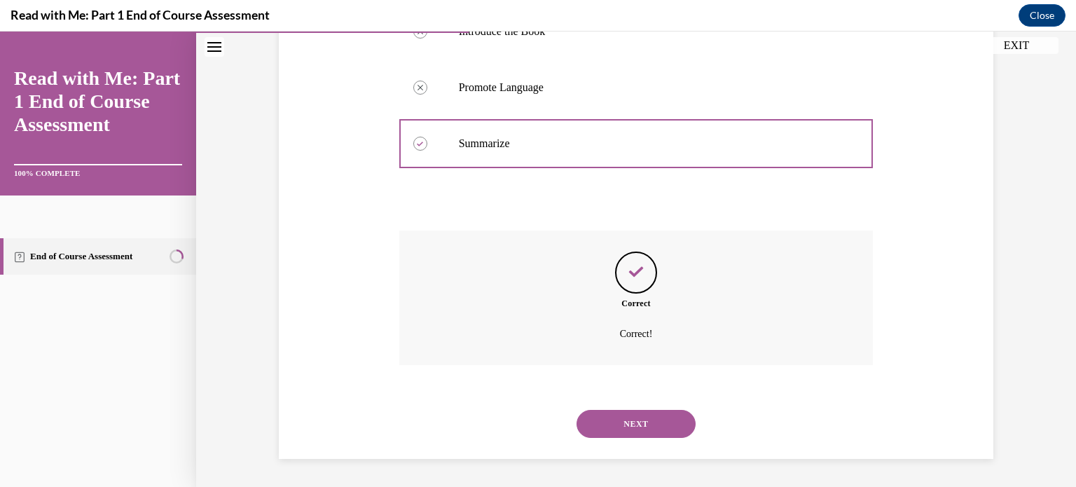
click at [628, 431] on button "NEXT" at bounding box center [635, 424] width 119 height 28
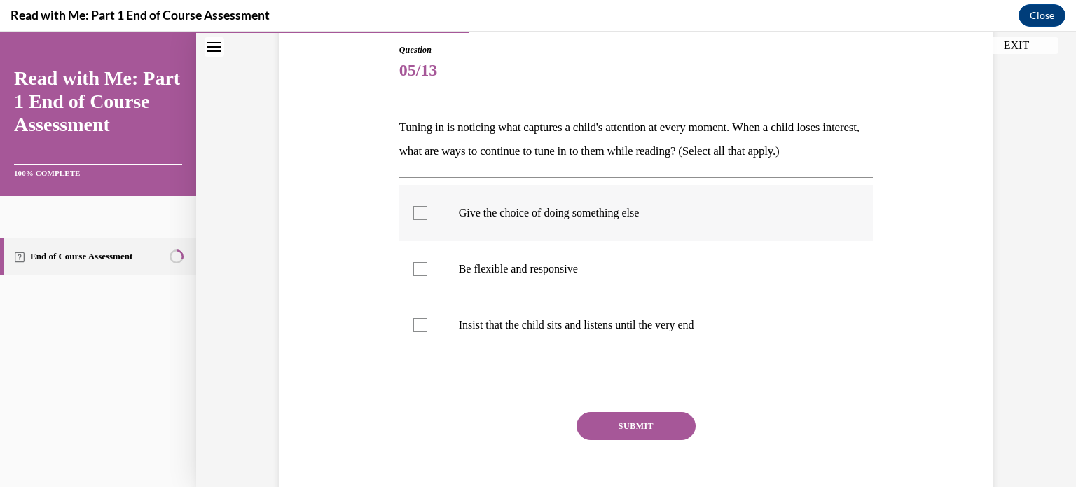
scroll to position [153, 0]
click at [413, 218] on div at bounding box center [420, 212] width 14 height 14
click at [413, 218] on input "Give the choice of doing something else" at bounding box center [420, 212] width 14 height 14
checkbox input "true"
click at [413, 271] on div at bounding box center [420, 268] width 14 height 14
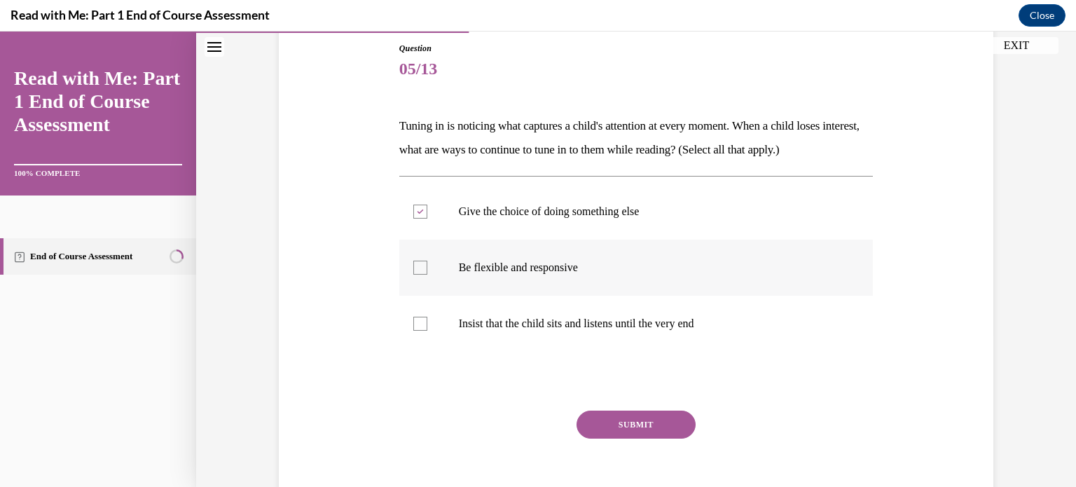
click at [413, 271] on input "Be flexible and responsive" at bounding box center [420, 268] width 14 height 14
checkbox input "true"
click at [626, 424] on button "SUBMIT" at bounding box center [635, 424] width 119 height 28
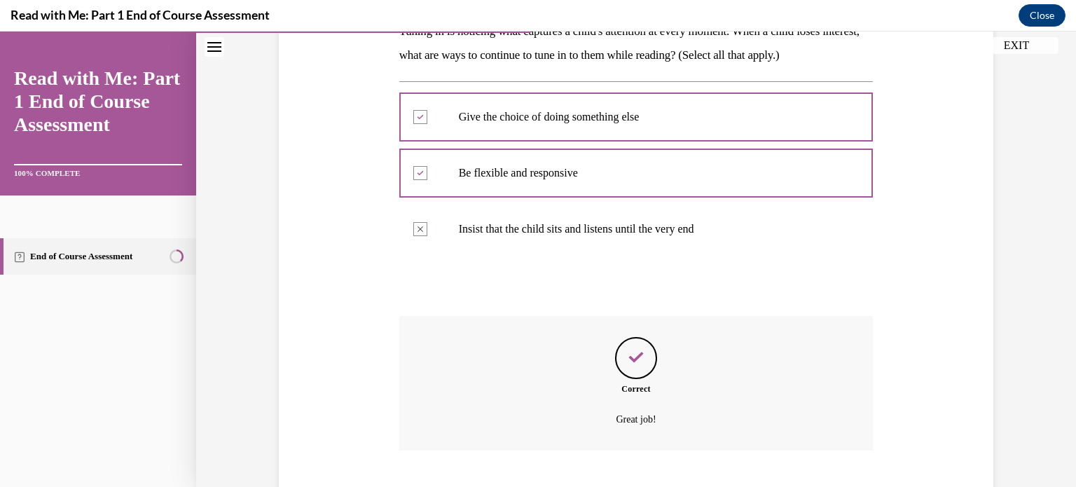
scroll to position [332, 0]
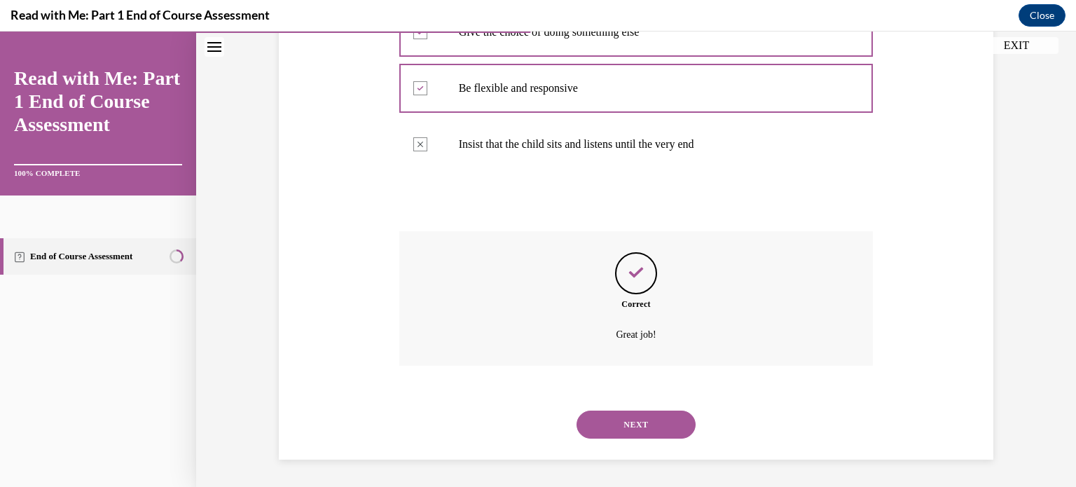
click at [617, 420] on button "NEXT" at bounding box center [635, 424] width 119 height 28
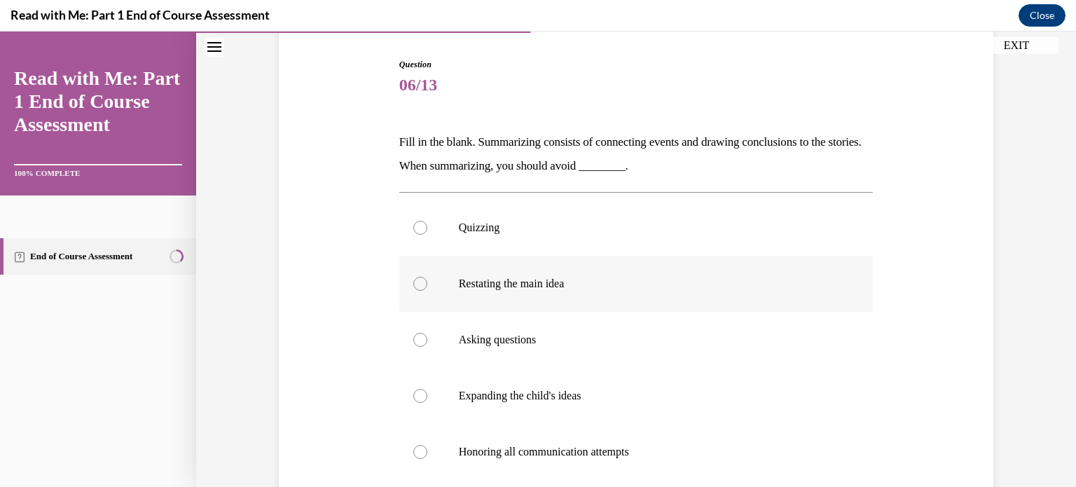
scroll to position [137, 0]
click at [413, 226] on div at bounding box center [420, 227] width 14 height 14
click at [413, 226] on input "Quizzing" at bounding box center [420, 227] width 14 height 14
radio input "true"
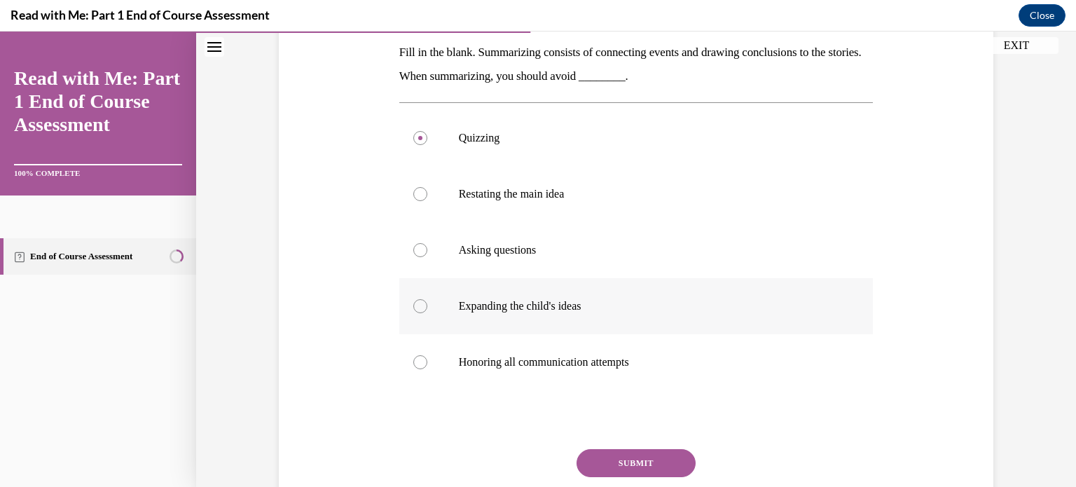
scroll to position [226, 0]
click at [618, 460] on button "SUBMIT" at bounding box center [635, 464] width 119 height 28
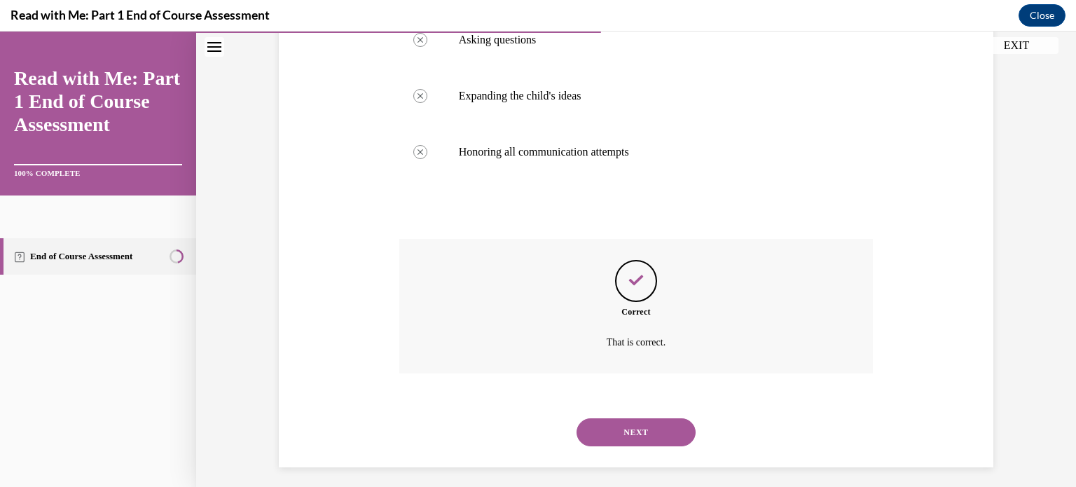
scroll to position [444, 0]
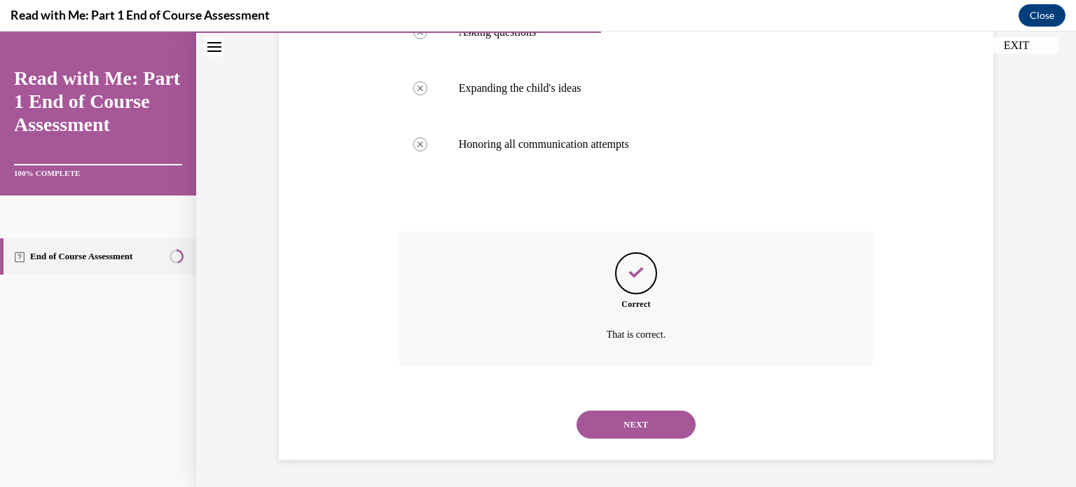
click at [635, 422] on button "NEXT" at bounding box center [635, 424] width 119 height 28
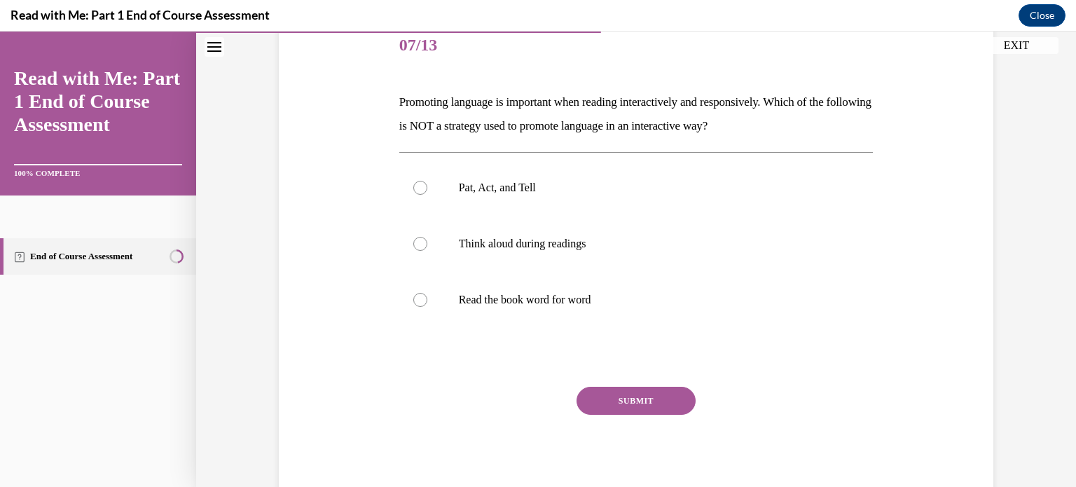
scroll to position [176, 0]
click at [418, 302] on div at bounding box center [420, 300] width 14 height 14
click at [418, 302] on input "Read the book word for word" at bounding box center [420, 300] width 14 height 14
radio input "true"
click at [642, 403] on button "SUBMIT" at bounding box center [635, 401] width 119 height 28
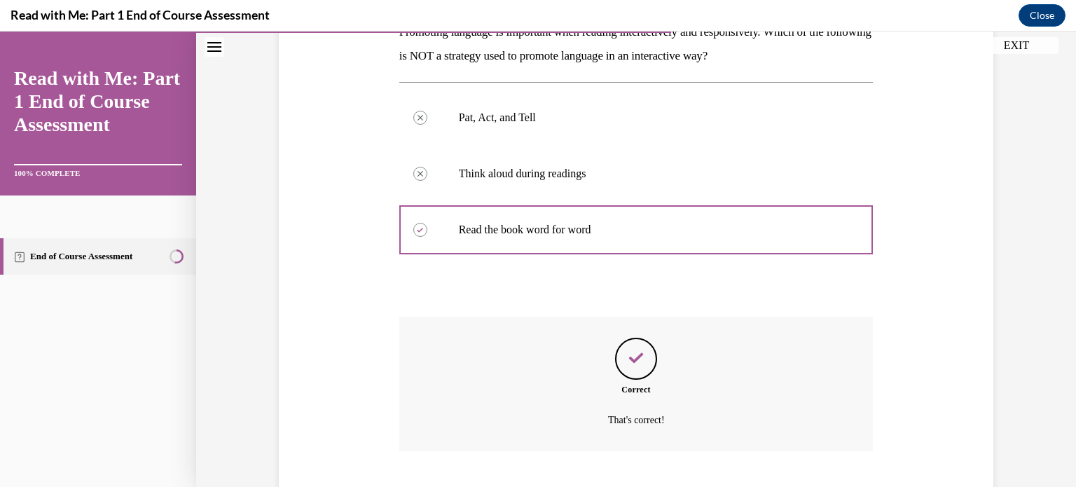
scroll to position [332, 0]
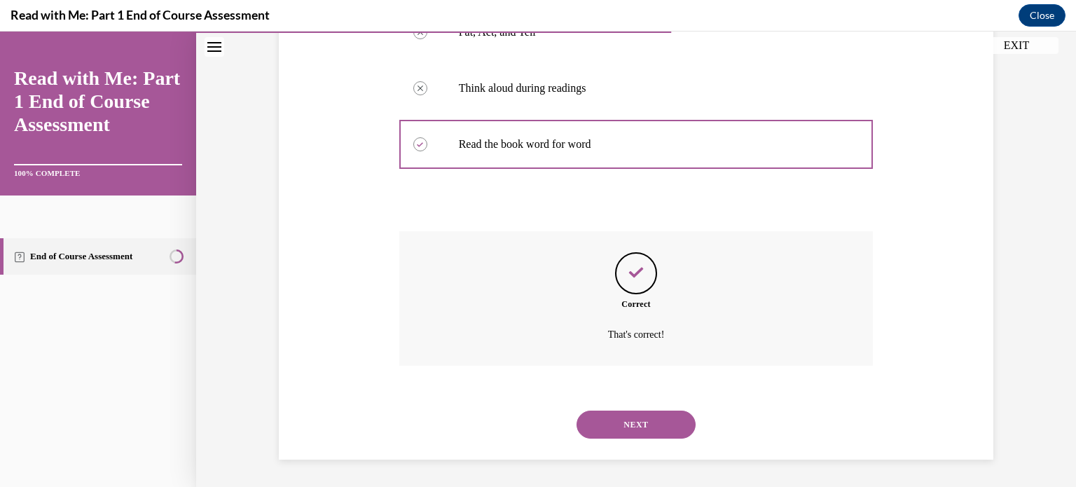
click at [637, 425] on button "NEXT" at bounding box center [635, 424] width 119 height 28
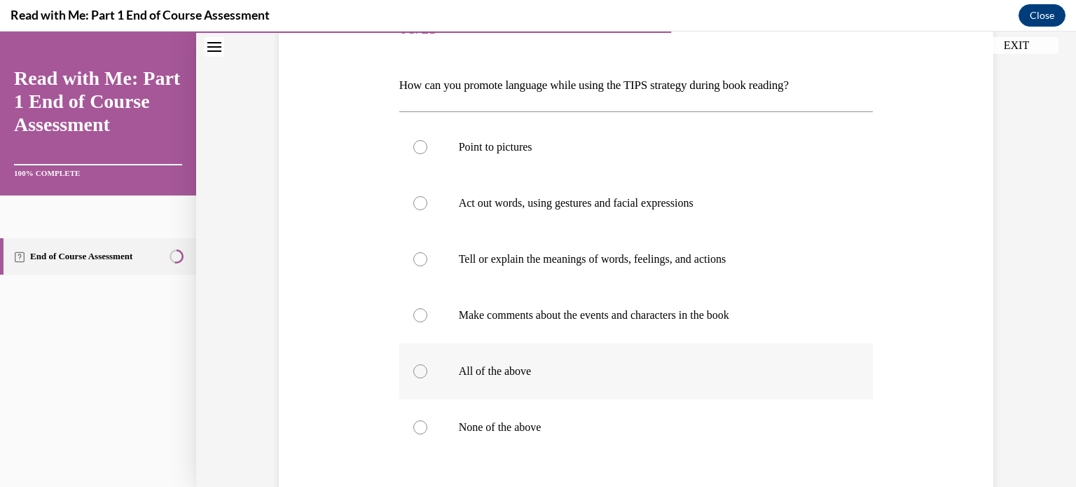
scroll to position [191, 0]
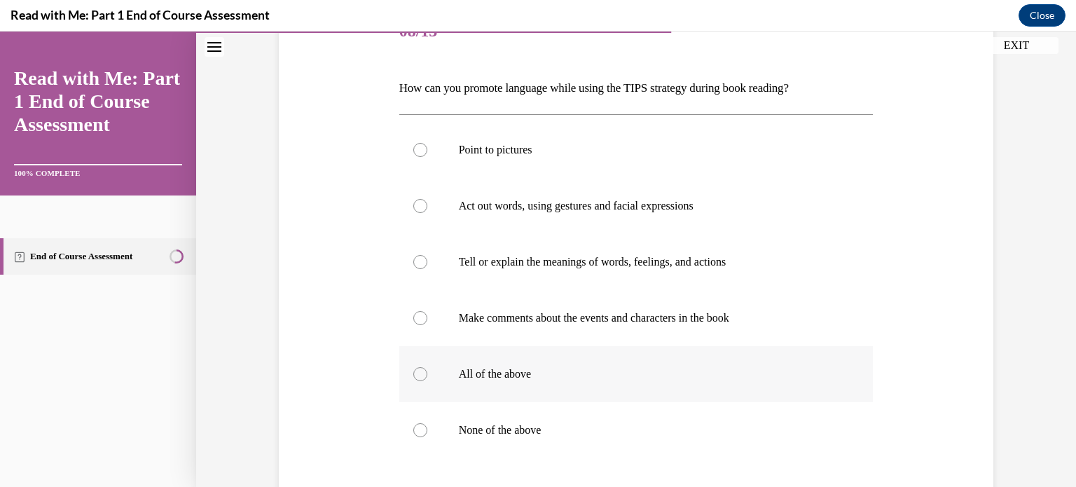
click at [418, 371] on div at bounding box center [420, 374] width 14 height 14
click at [418, 371] on input "All of the above" at bounding box center [420, 374] width 14 height 14
radio input "true"
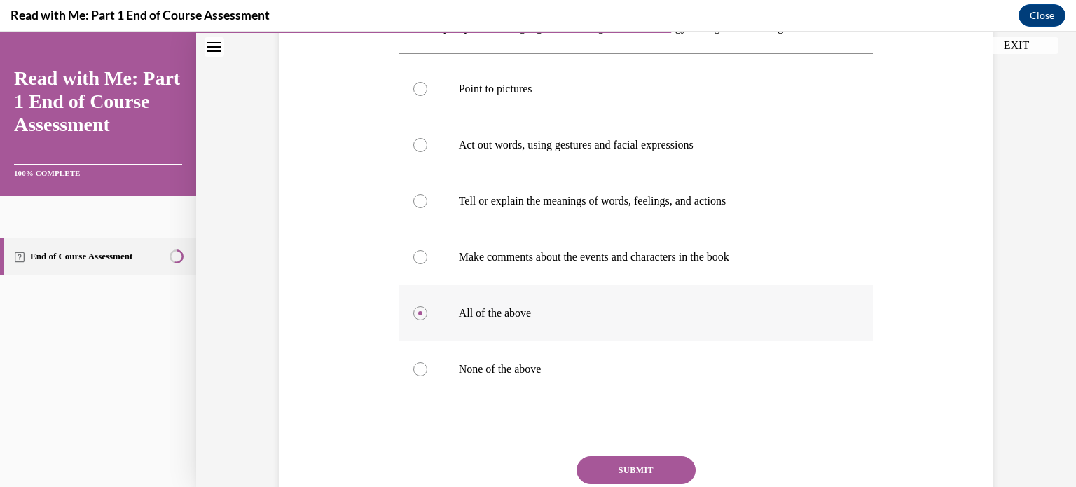
scroll to position [262, 0]
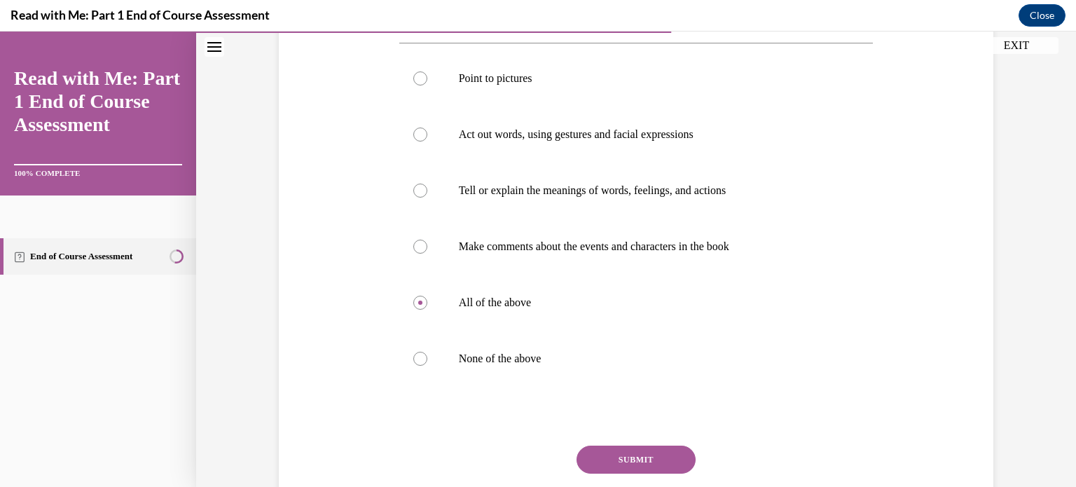
click at [646, 458] on button "SUBMIT" at bounding box center [635, 459] width 119 height 28
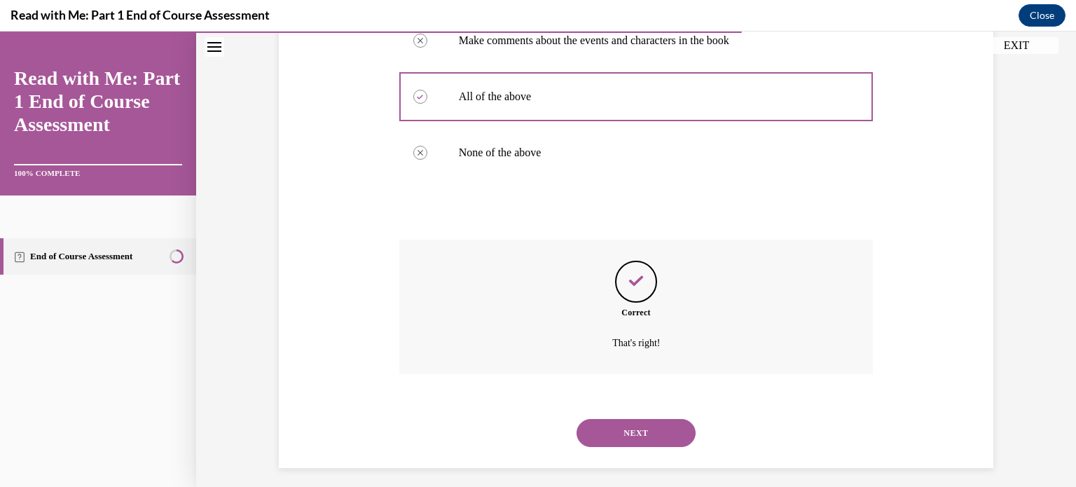
scroll to position [476, 0]
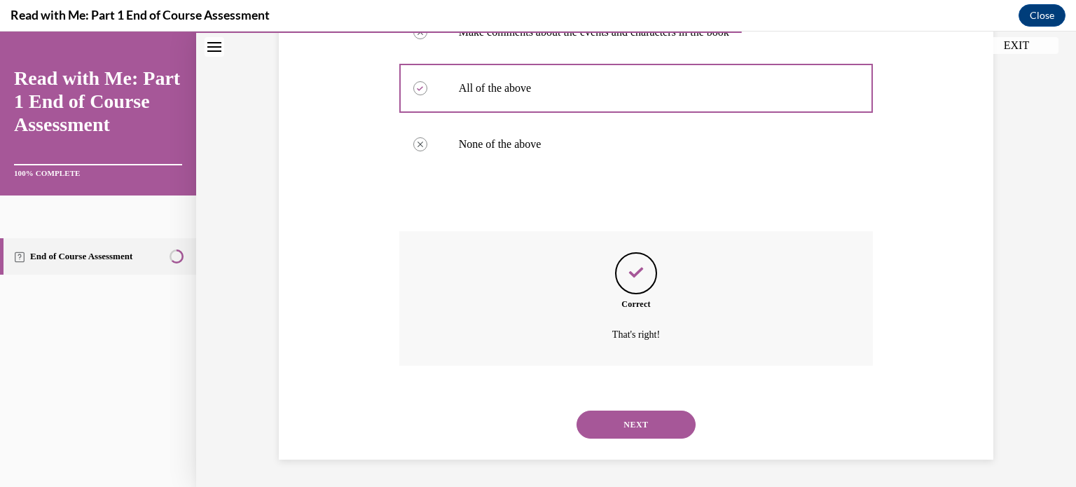
click at [629, 425] on button "NEXT" at bounding box center [635, 424] width 119 height 28
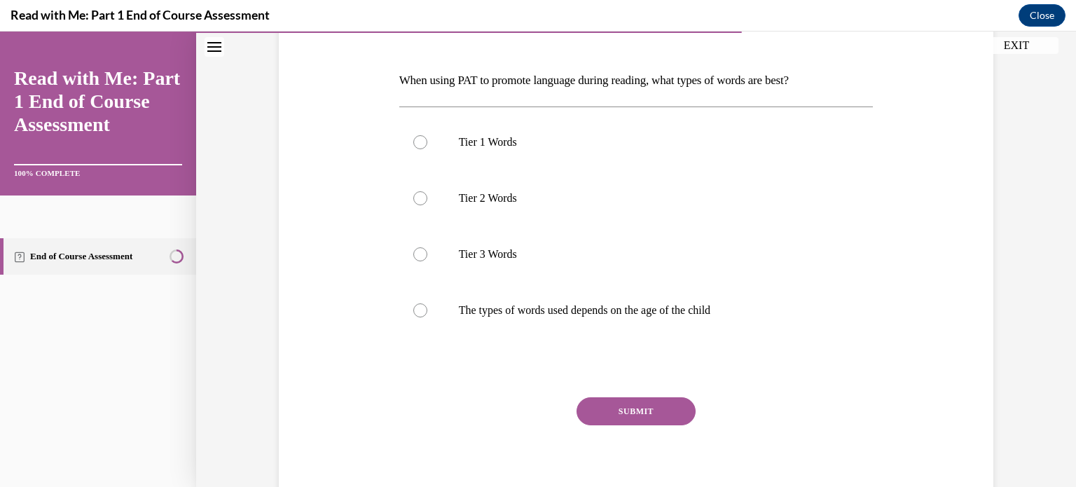
scroll to position [199, 0]
click at [415, 312] on div at bounding box center [420, 310] width 14 height 14
click at [415, 312] on input "The types of words used depends on the age of the child" at bounding box center [420, 310] width 14 height 14
radio input "true"
click at [638, 403] on button "SUBMIT" at bounding box center [635, 410] width 119 height 28
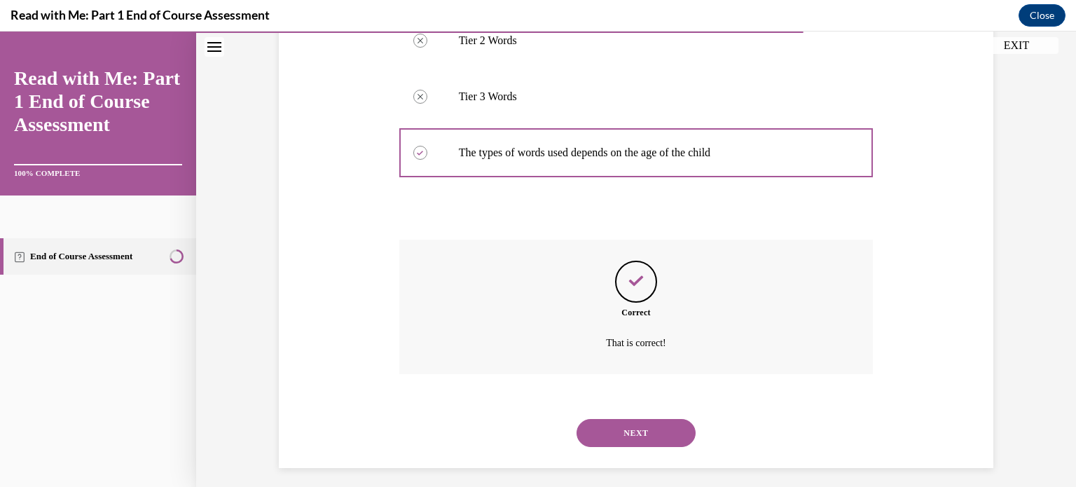
scroll to position [364, 0]
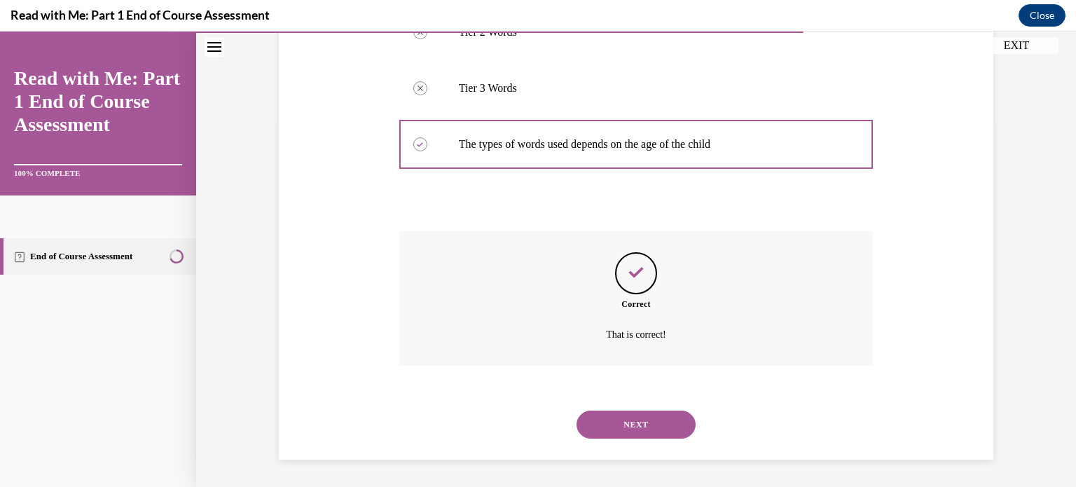
click at [636, 422] on button "NEXT" at bounding box center [635, 424] width 119 height 28
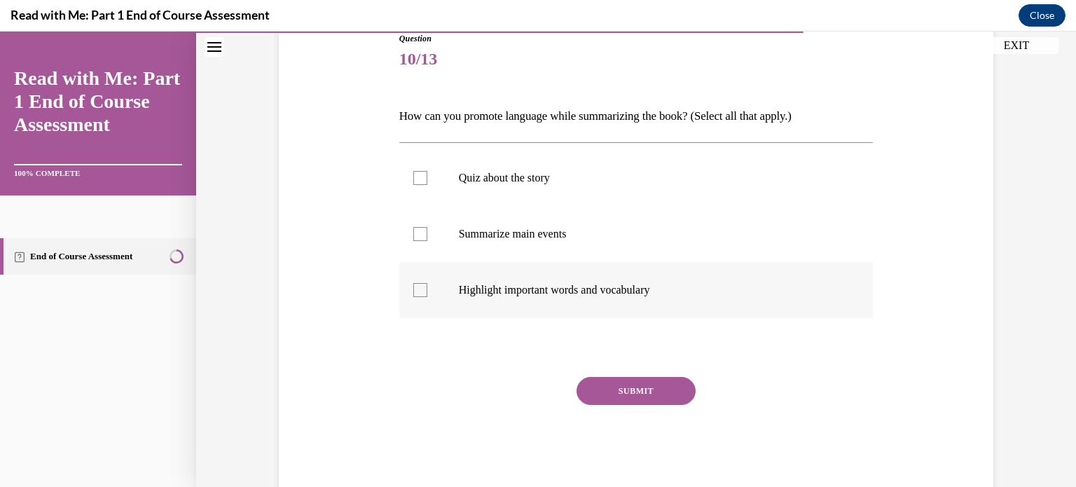
scroll to position [164, 0]
click at [413, 236] on div at bounding box center [420, 233] width 14 height 14
click at [413, 236] on input "Summarize main events" at bounding box center [420, 233] width 14 height 14
checkbox input "true"
click at [408, 296] on label "Highlight important words and vocabulary" at bounding box center [636, 289] width 474 height 56
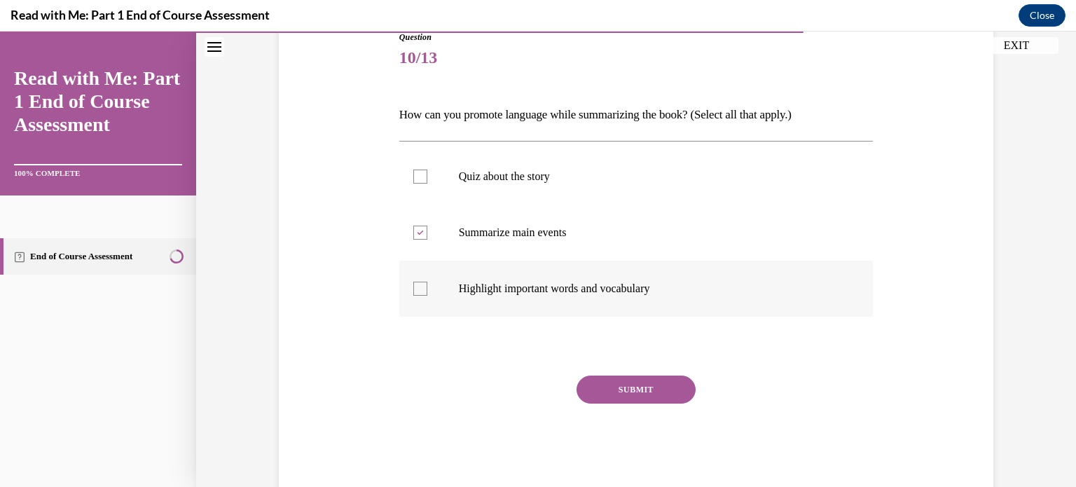
click at [413, 296] on input "Highlight important words and vocabulary" at bounding box center [420, 289] width 14 height 14
checkbox input "true"
click at [618, 386] on button "SUBMIT" at bounding box center [635, 389] width 119 height 28
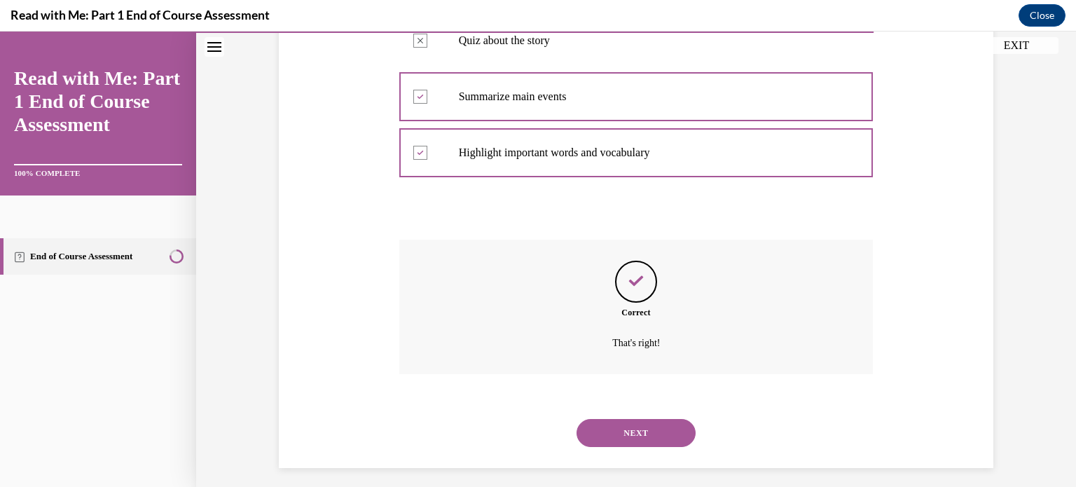
scroll to position [308, 0]
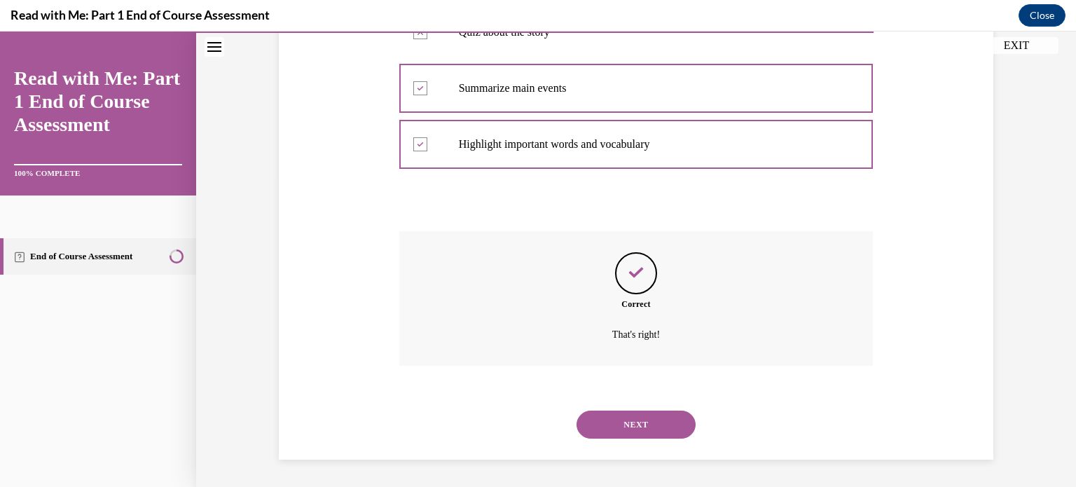
click at [630, 420] on button "NEXT" at bounding box center [635, 424] width 119 height 28
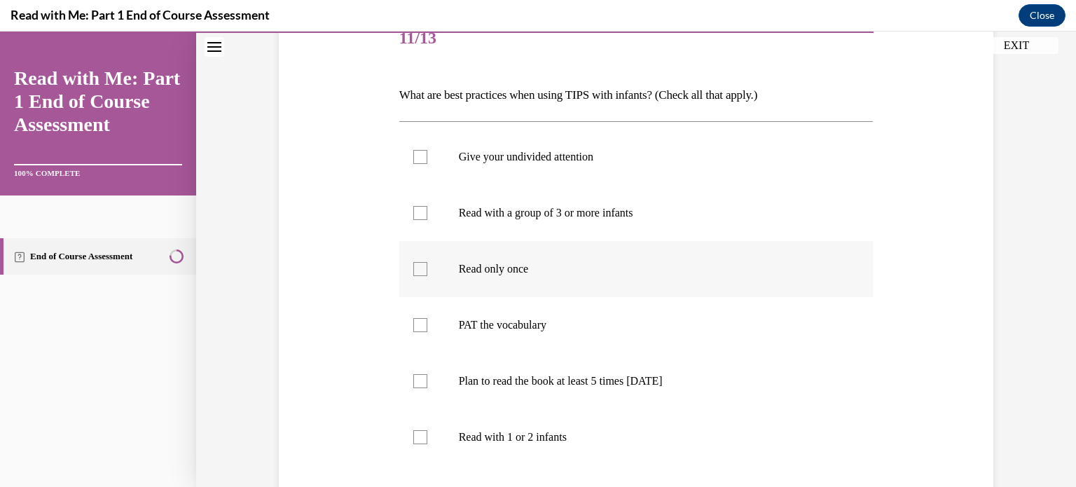
scroll to position [183, 0]
click at [417, 156] on div at bounding box center [420, 158] width 14 height 14
click at [417, 156] on input "Give your undivided attention" at bounding box center [420, 158] width 14 height 14
checkbox input "true"
click at [414, 329] on div at bounding box center [420, 326] width 14 height 14
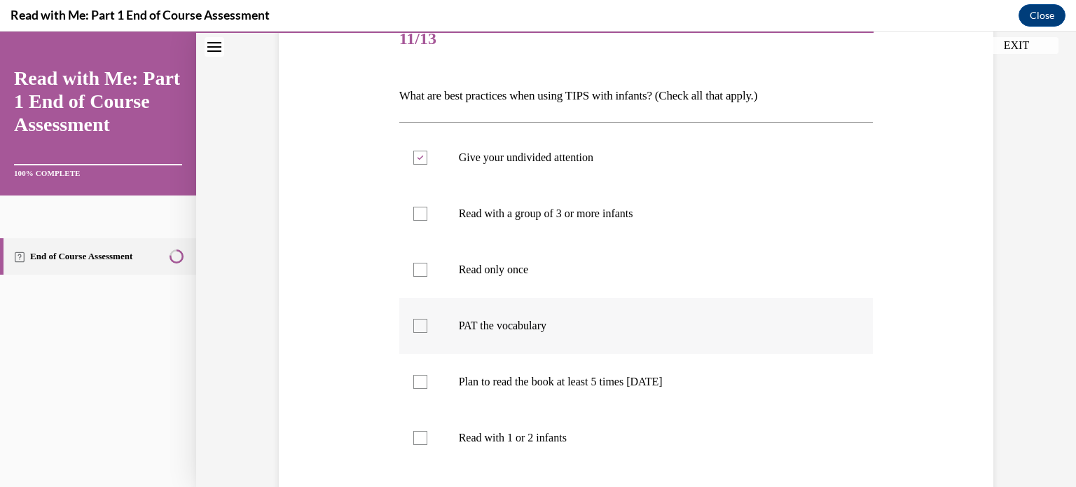
click at [414, 329] on input "PAT the vocabulary" at bounding box center [420, 326] width 14 height 14
checkbox input "true"
click at [415, 384] on div at bounding box center [420, 382] width 14 height 14
click at [415, 384] on input "Plan to read the book at least 5 times in 2 weeks" at bounding box center [420, 382] width 14 height 14
checkbox input "true"
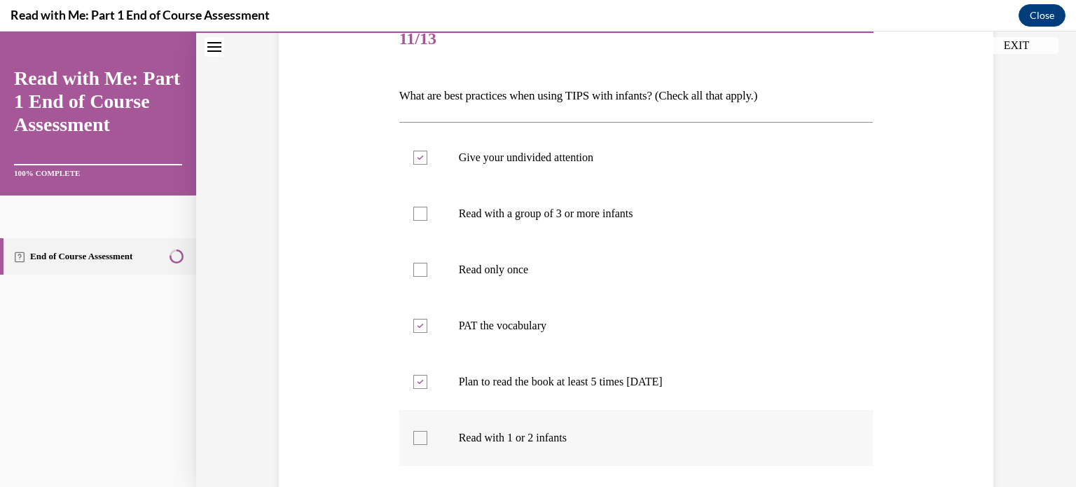
click at [413, 434] on div at bounding box center [420, 438] width 14 height 14
click at [413, 434] on input "Read with 1 or 2 infants" at bounding box center [420, 438] width 14 height 14
checkbox input "true"
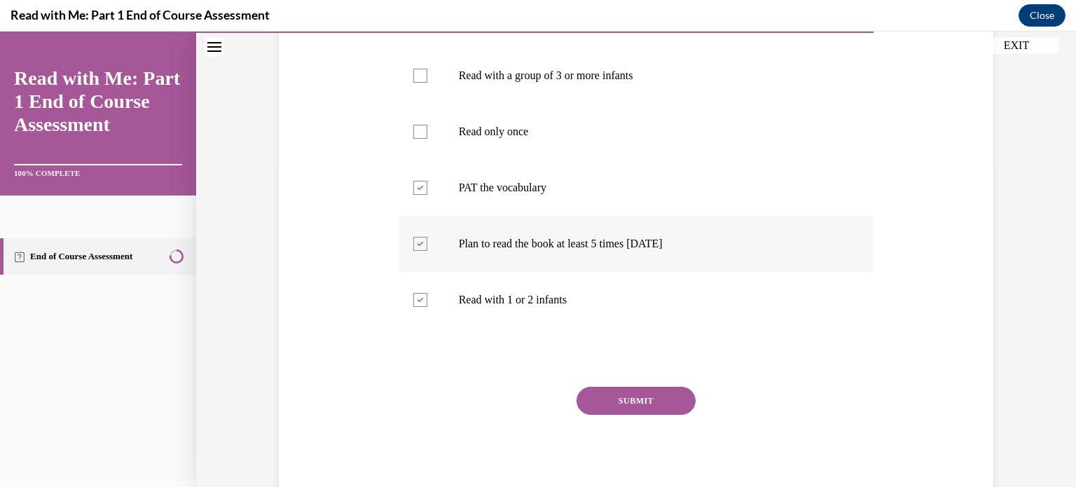
scroll to position [350, 0]
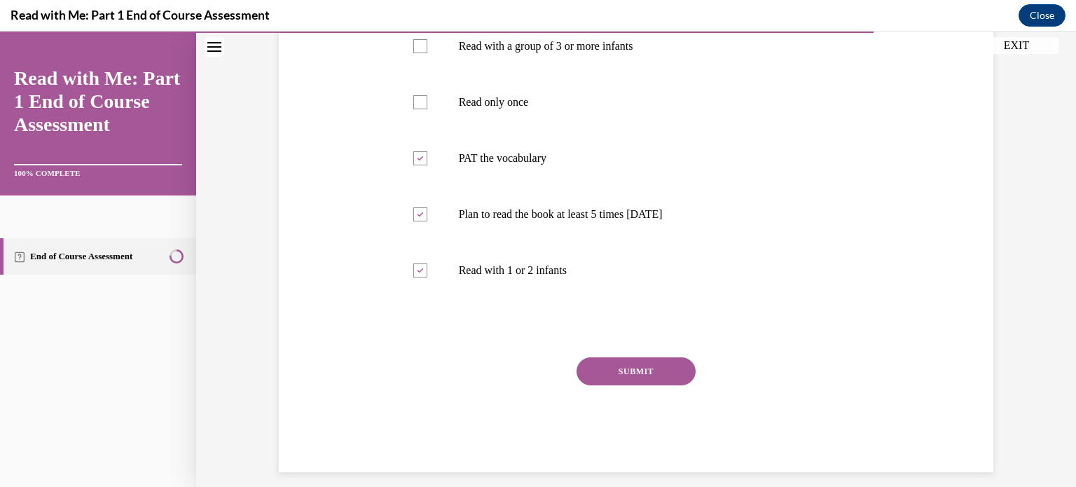
click at [634, 371] on button "SUBMIT" at bounding box center [635, 371] width 119 height 28
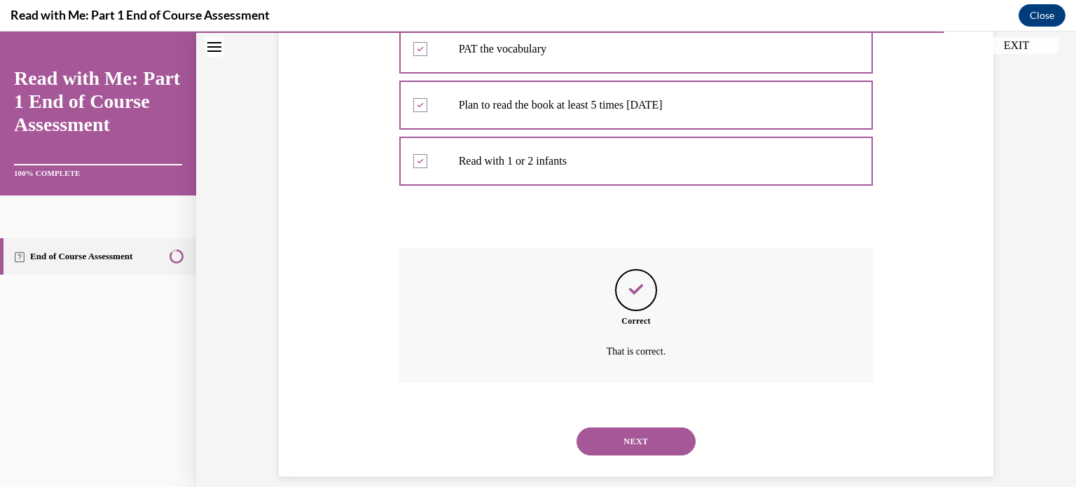
scroll to position [476, 0]
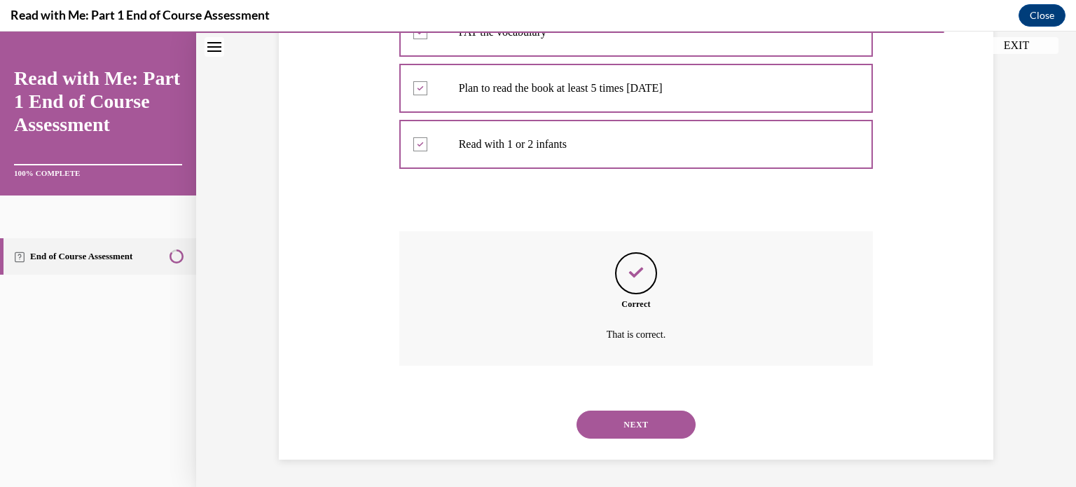
click at [626, 423] on button "NEXT" at bounding box center [635, 424] width 119 height 28
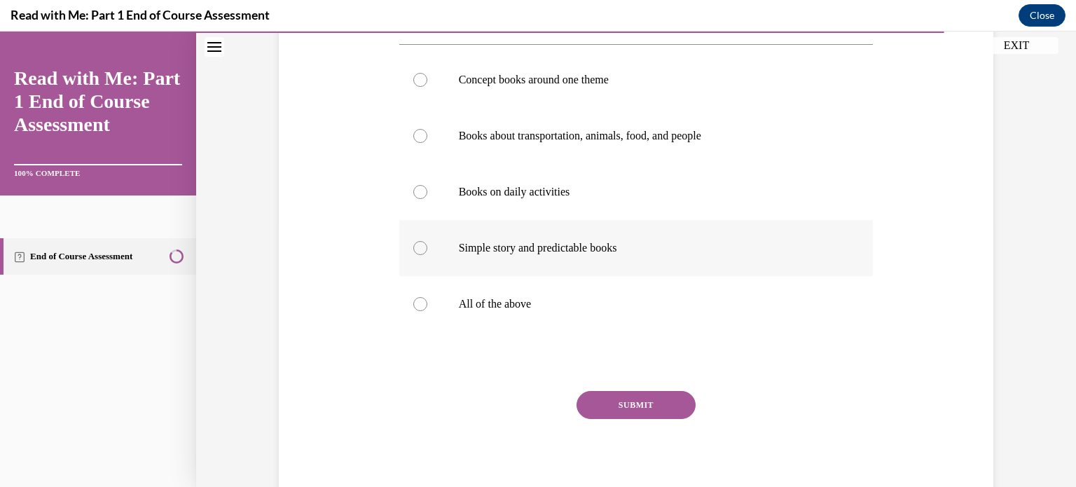
scroll to position [307, 0]
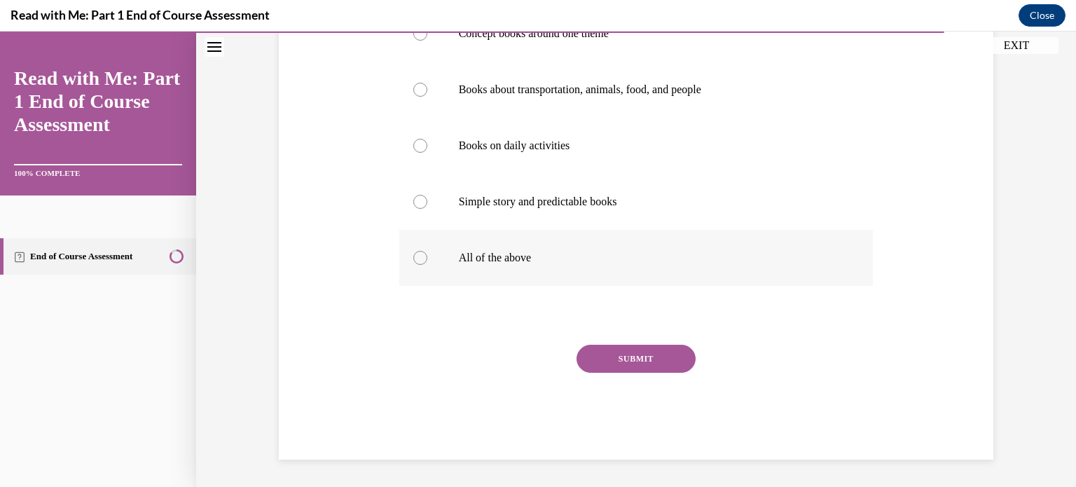
click at [409, 251] on label "All of the above" at bounding box center [636, 258] width 474 height 56
click at [413, 251] on input "All of the above" at bounding box center [420, 258] width 14 height 14
radio input "true"
click at [651, 347] on button "SUBMIT" at bounding box center [635, 359] width 119 height 28
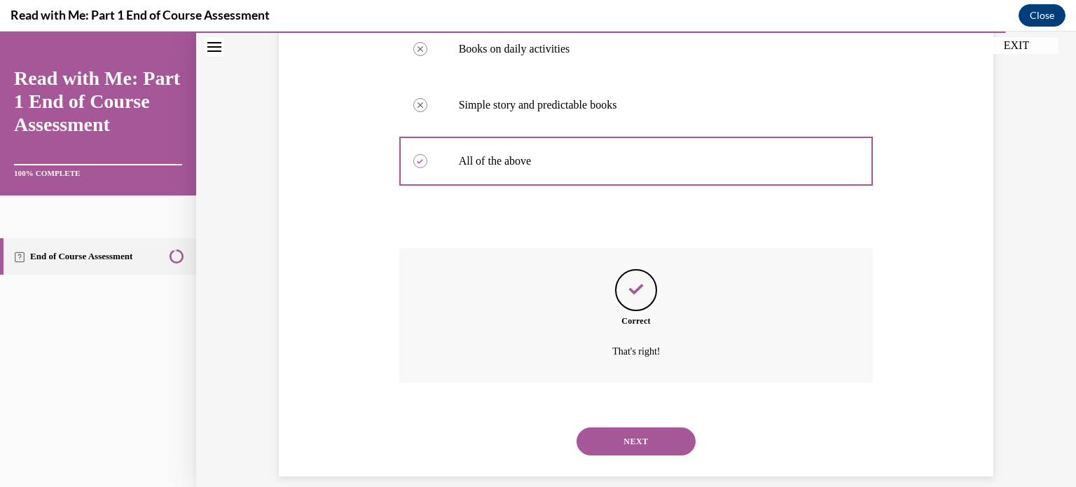
scroll to position [420, 0]
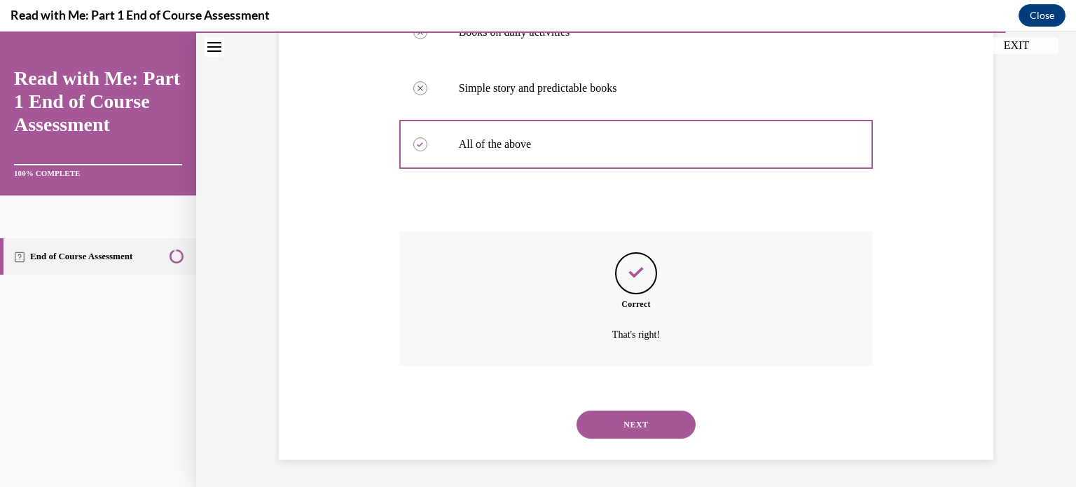
click at [636, 417] on button "NEXT" at bounding box center [635, 424] width 119 height 28
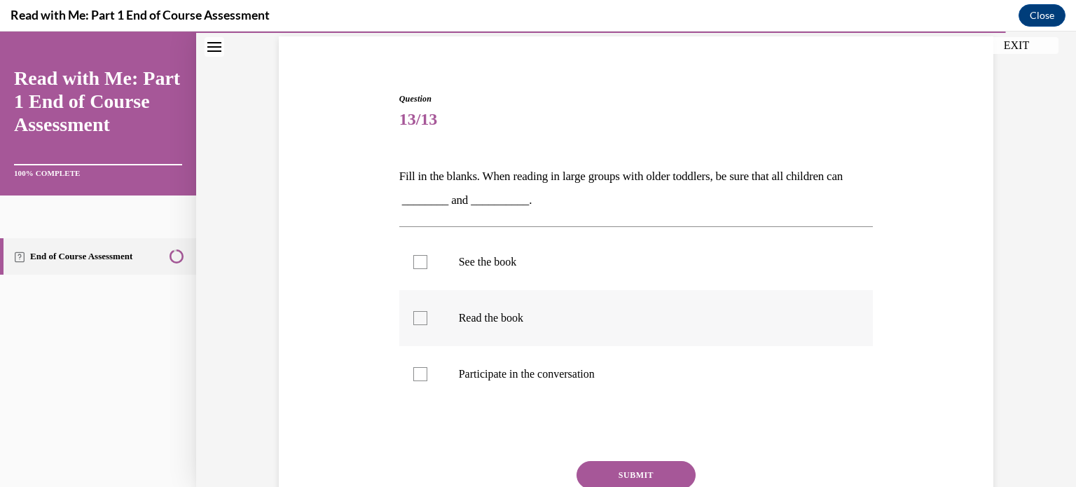
scroll to position [103, 0]
click at [420, 260] on div at bounding box center [420, 261] width 14 height 14
click at [420, 260] on input "See the book" at bounding box center [420, 261] width 14 height 14
checkbox input "true"
click at [414, 374] on div at bounding box center [420, 373] width 14 height 14
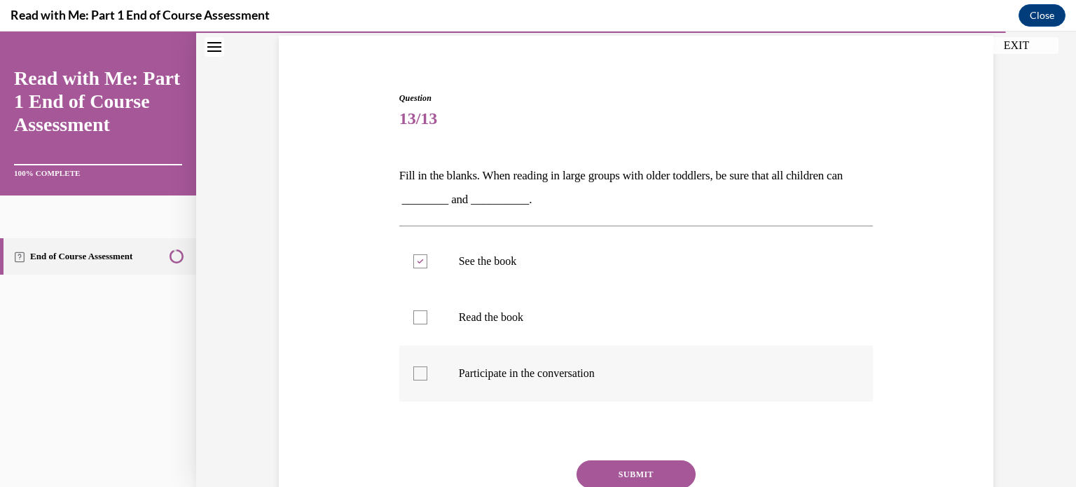
click at [414, 374] on input "Participate in the conversation" at bounding box center [420, 373] width 14 height 14
checkbox input "true"
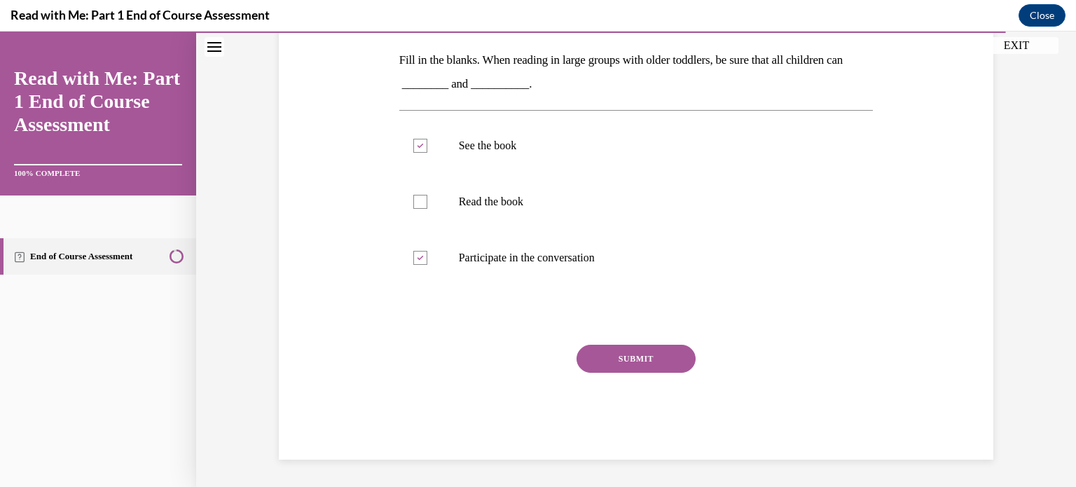
click at [628, 359] on button "SUBMIT" at bounding box center [635, 359] width 119 height 28
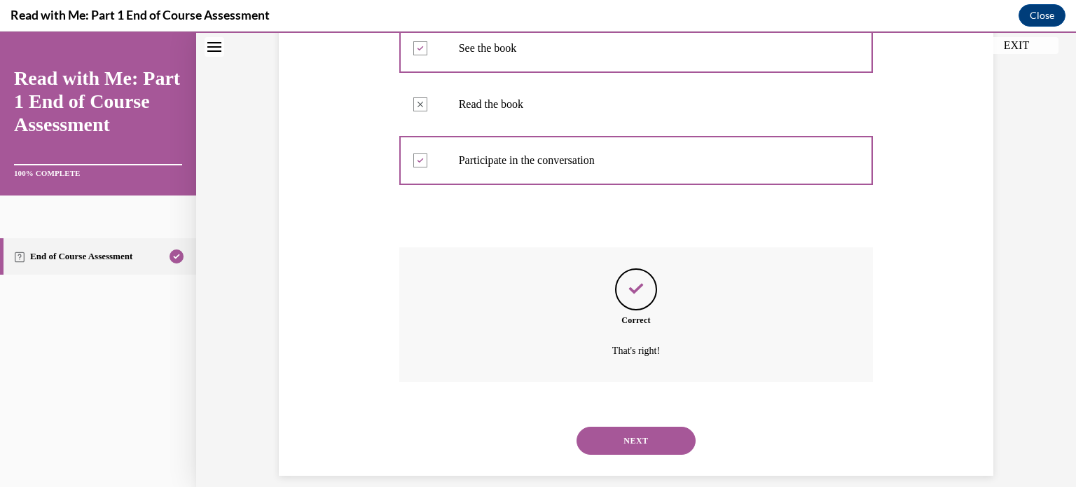
scroll to position [332, 0]
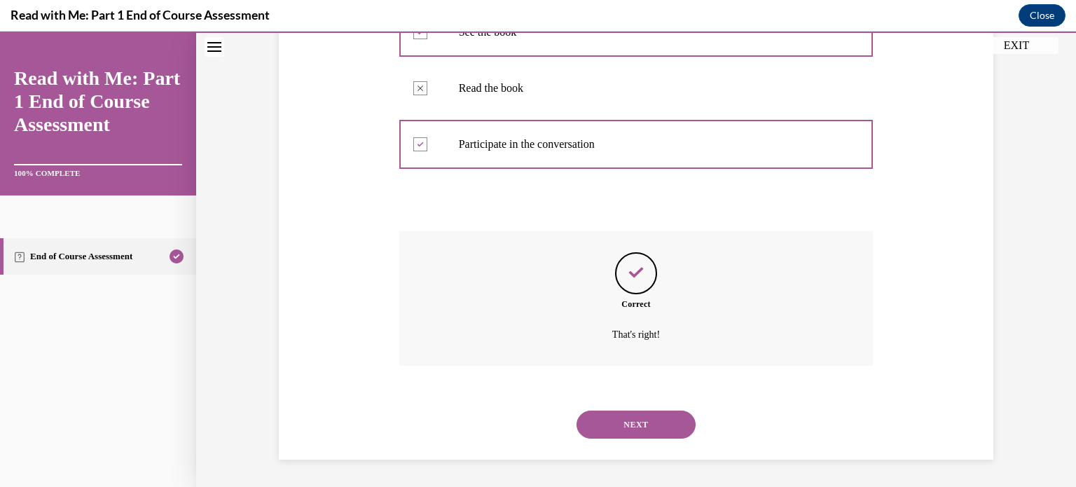
click at [635, 417] on button "NEXT" at bounding box center [635, 424] width 119 height 28
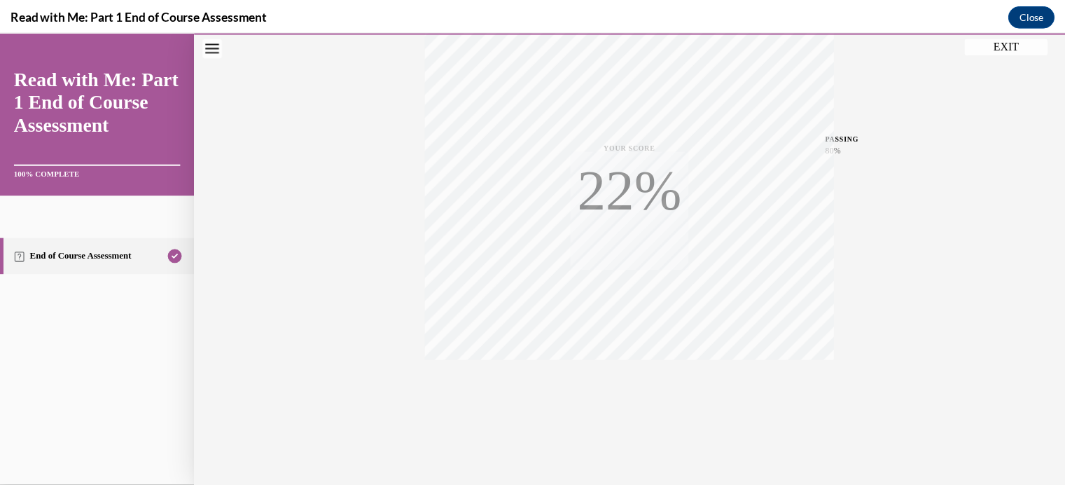
scroll to position [262, 0]
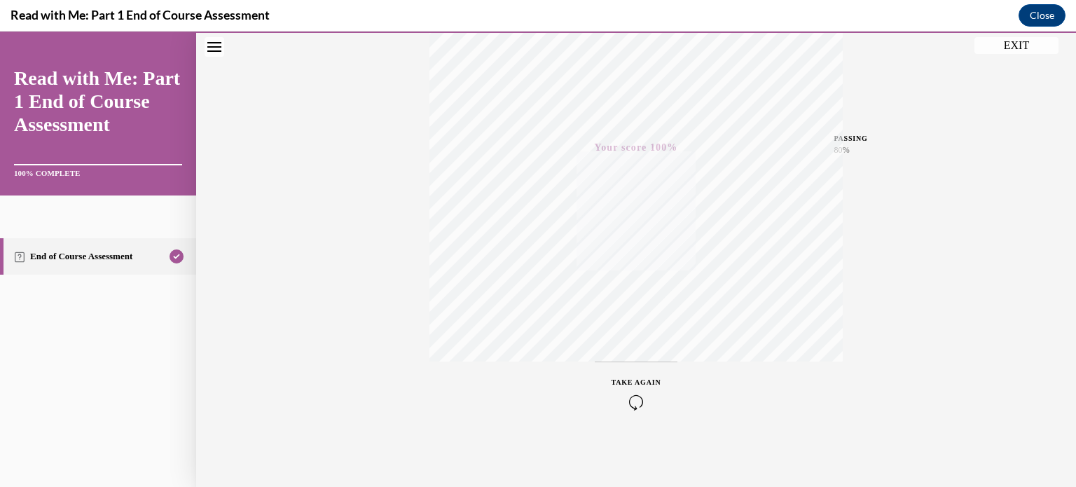
click at [1008, 43] on button "EXIT" at bounding box center [1016, 45] width 84 height 17
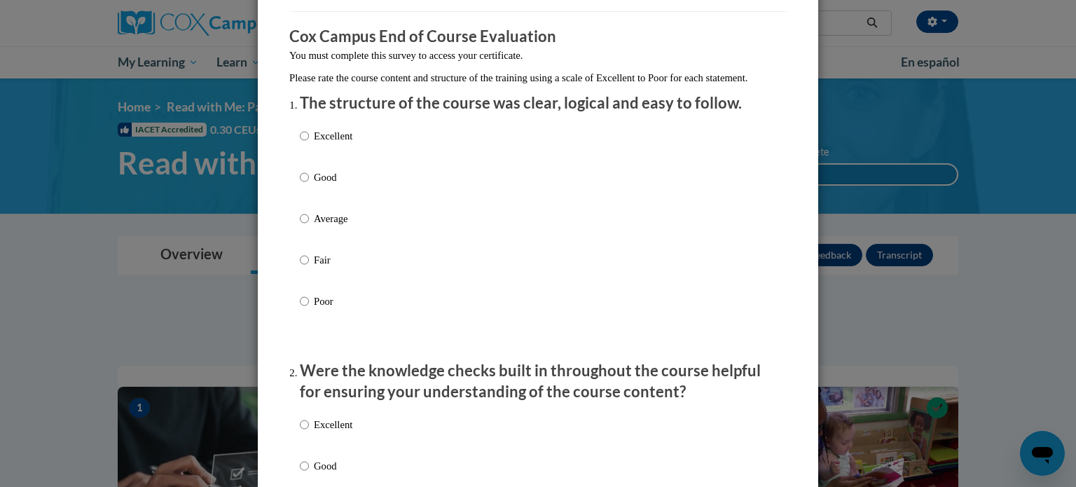
scroll to position [115, 0]
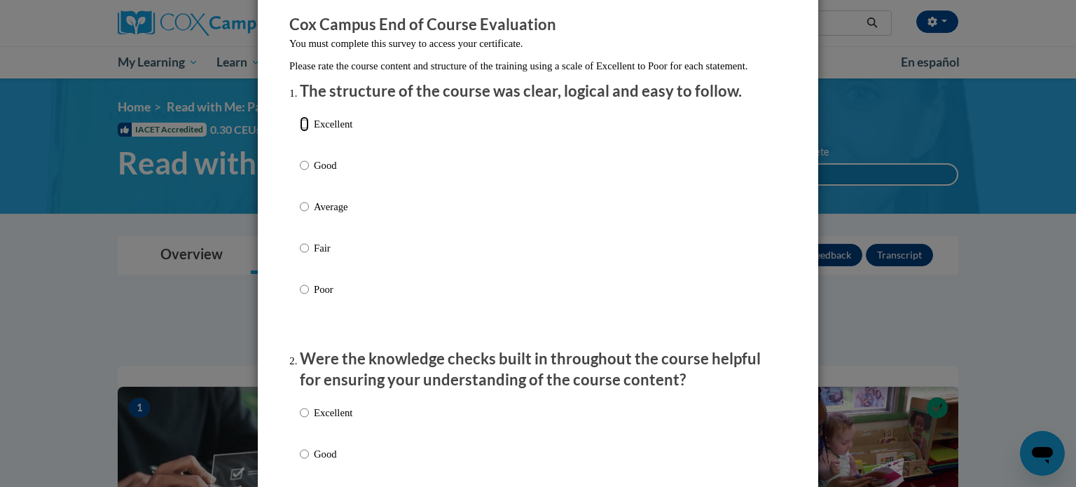
click at [300, 132] on input "Excellent" at bounding box center [304, 123] width 9 height 15
radio input "true"
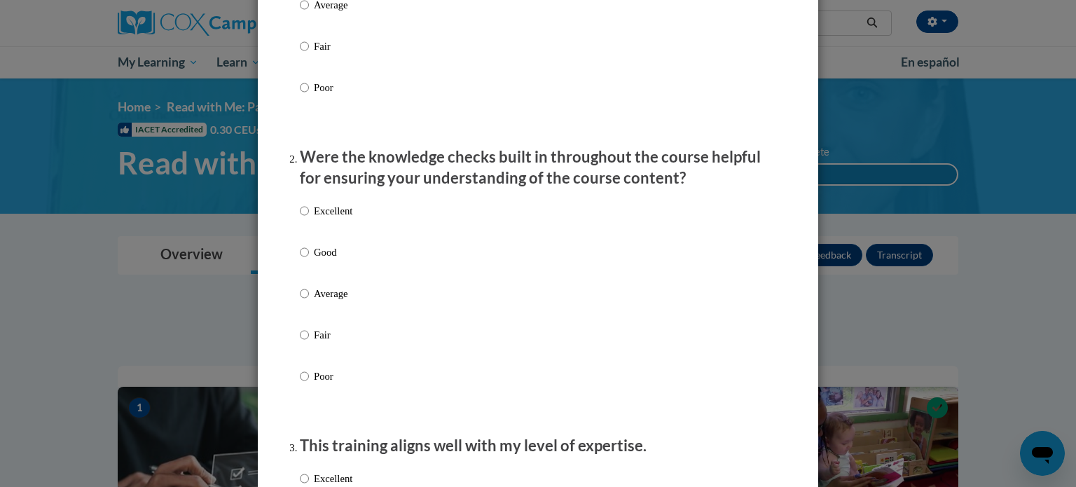
scroll to position [335, 0]
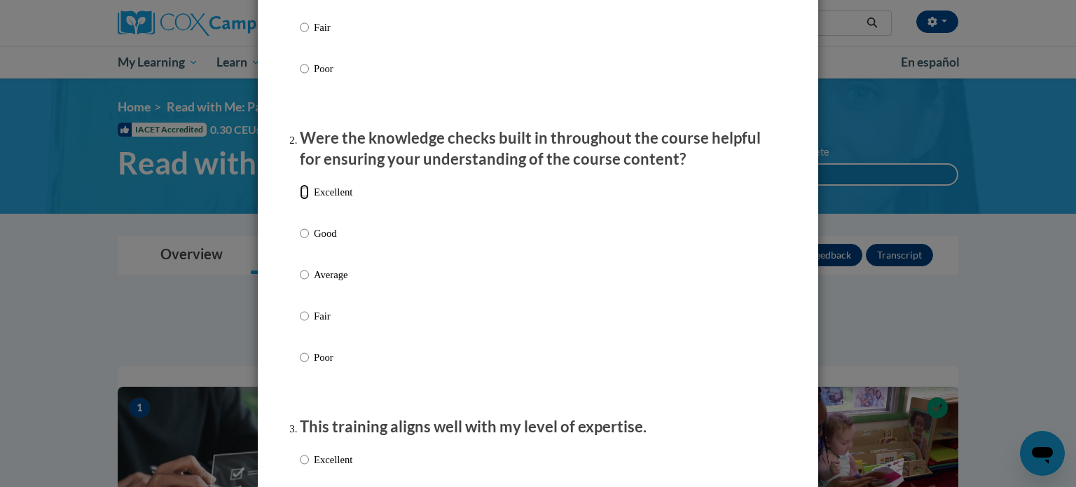
click at [300, 200] on input "Excellent" at bounding box center [304, 191] width 9 height 15
radio input "true"
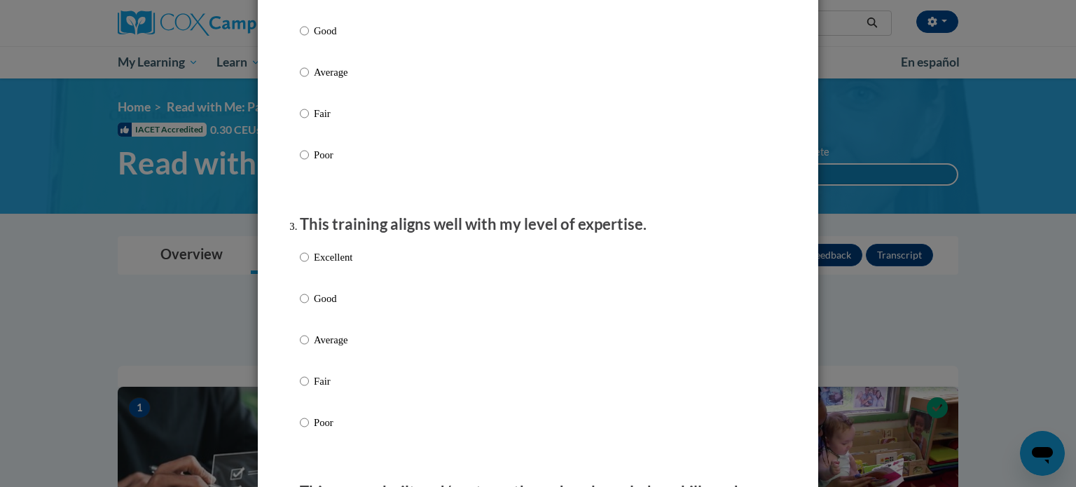
scroll to position [567, 0]
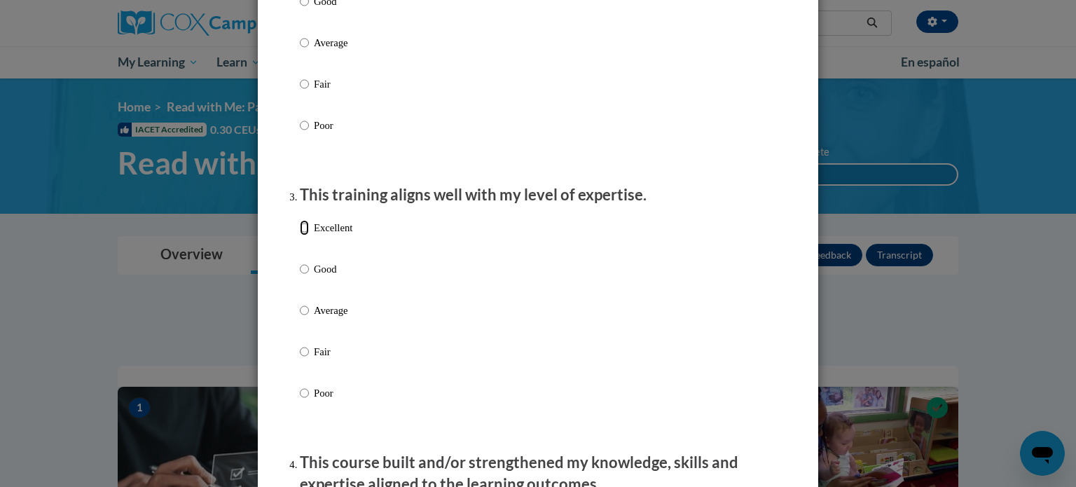
click at [300, 235] on input "Excellent" at bounding box center [304, 227] width 9 height 15
radio input "true"
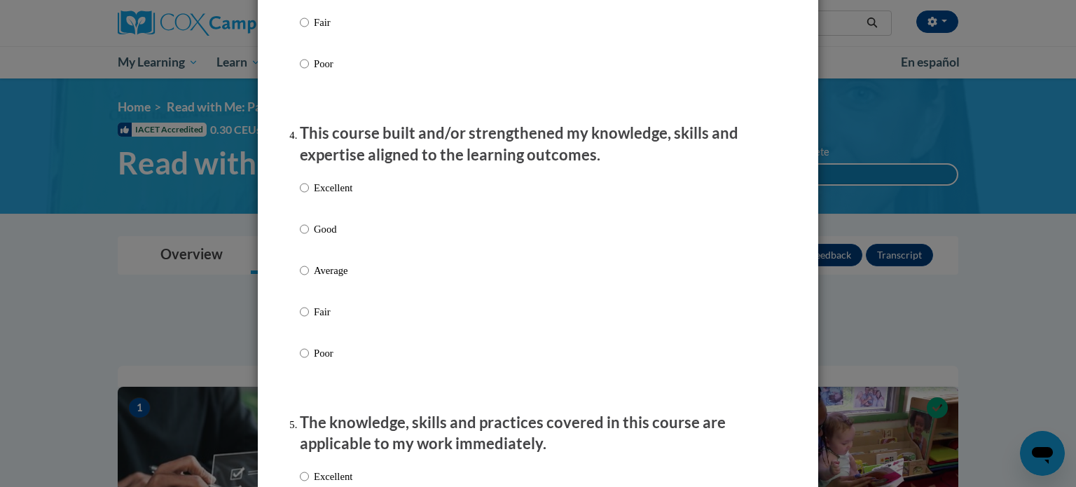
scroll to position [934, 0]
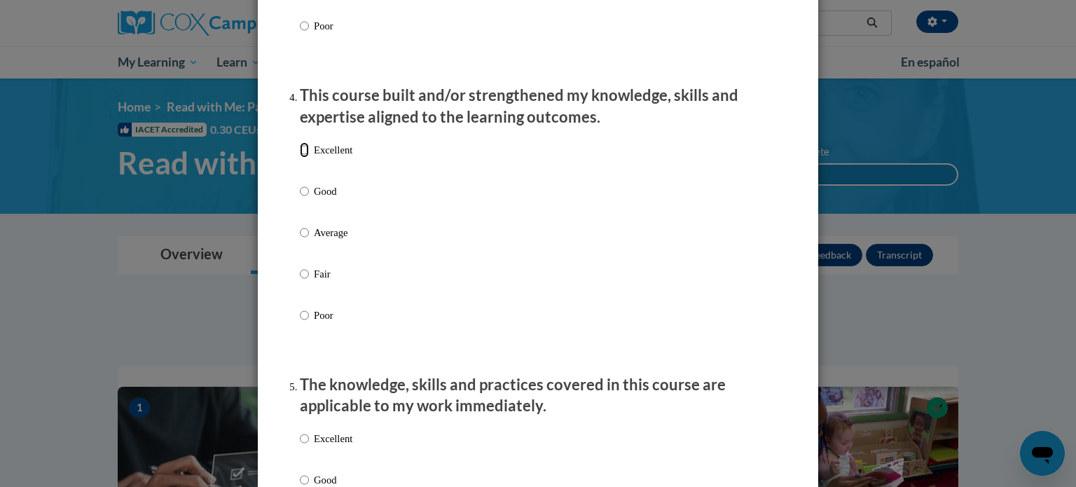
click at [300, 157] on input "Excellent" at bounding box center [304, 149] width 9 height 15
radio input "true"
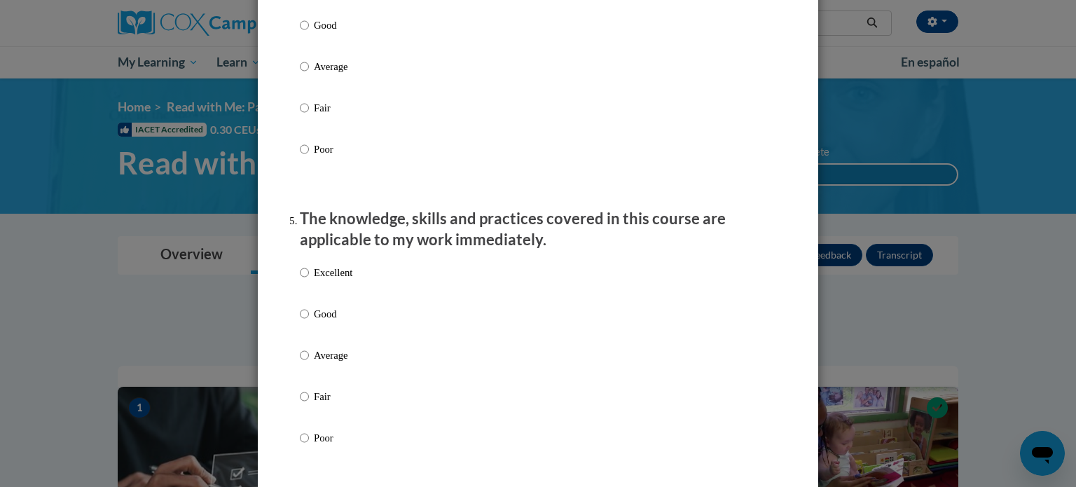
scroll to position [1114, 0]
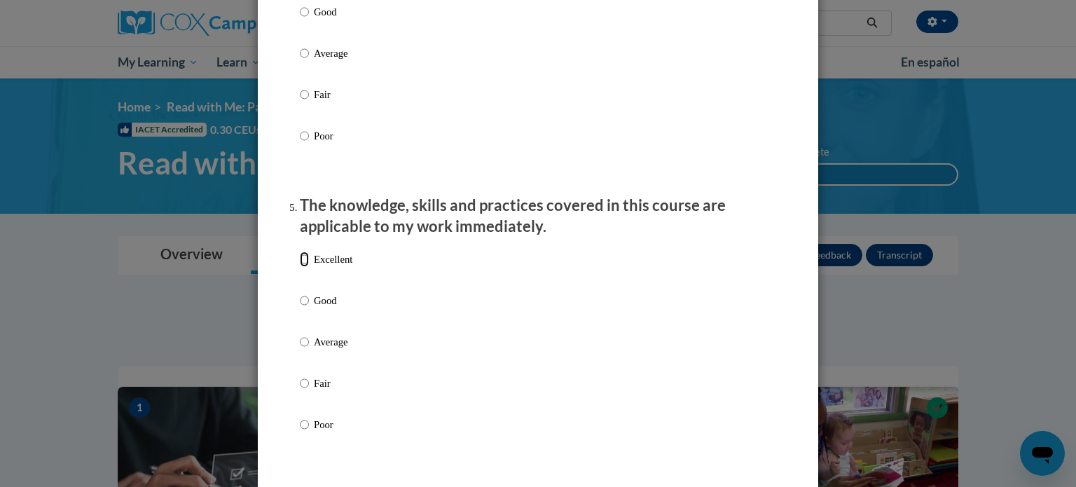
click at [300, 266] on input "Excellent" at bounding box center [304, 258] width 9 height 15
radio input "true"
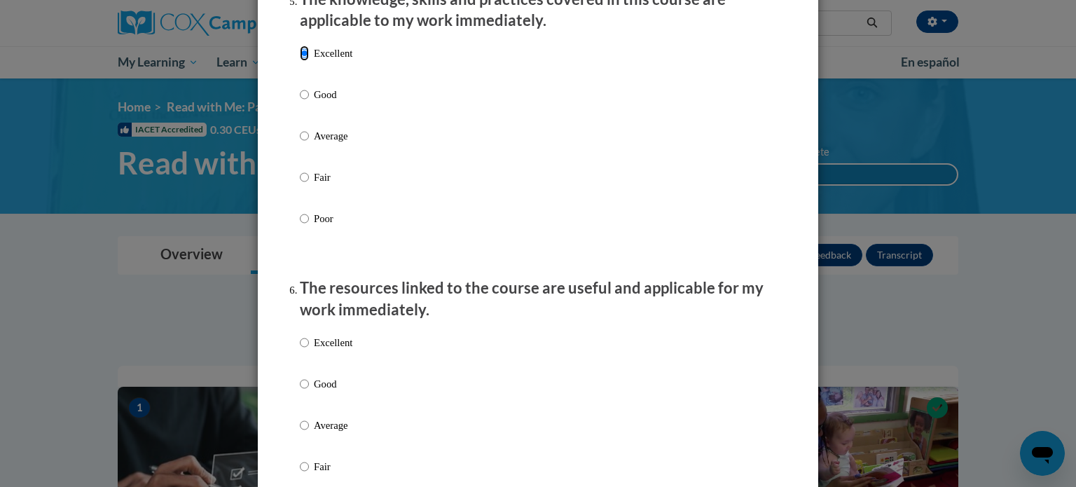
scroll to position [1366, 0]
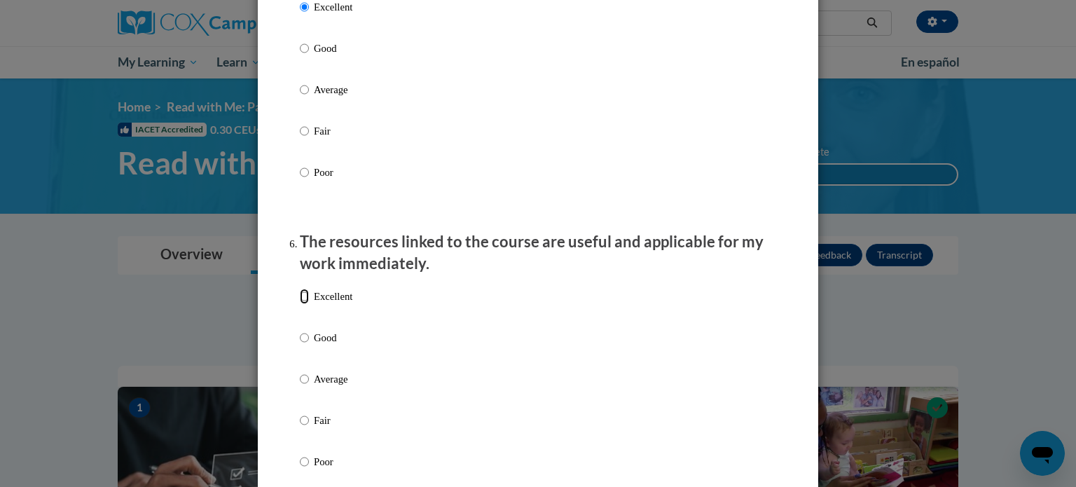
click at [303, 304] on input "Excellent" at bounding box center [304, 296] width 9 height 15
radio input "true"
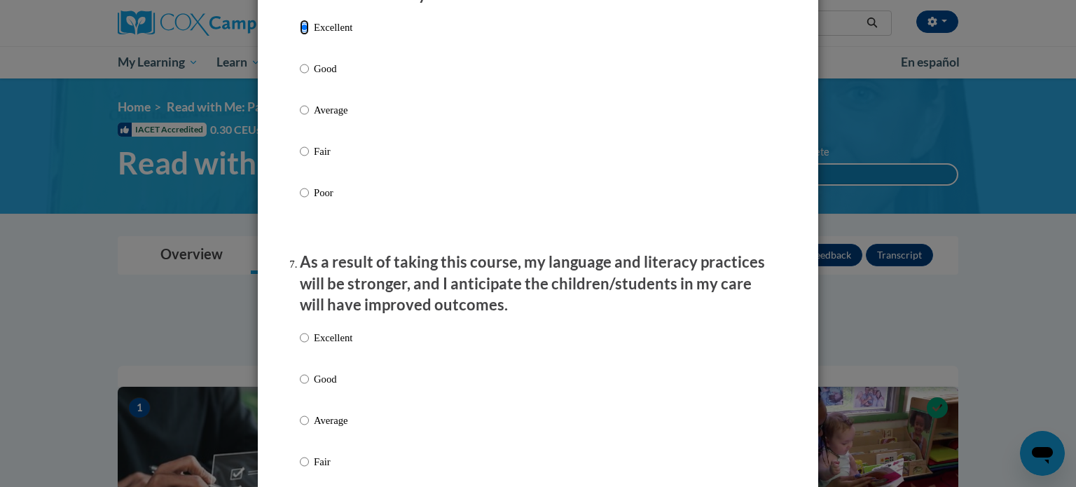
scroll to position [1646, 0]
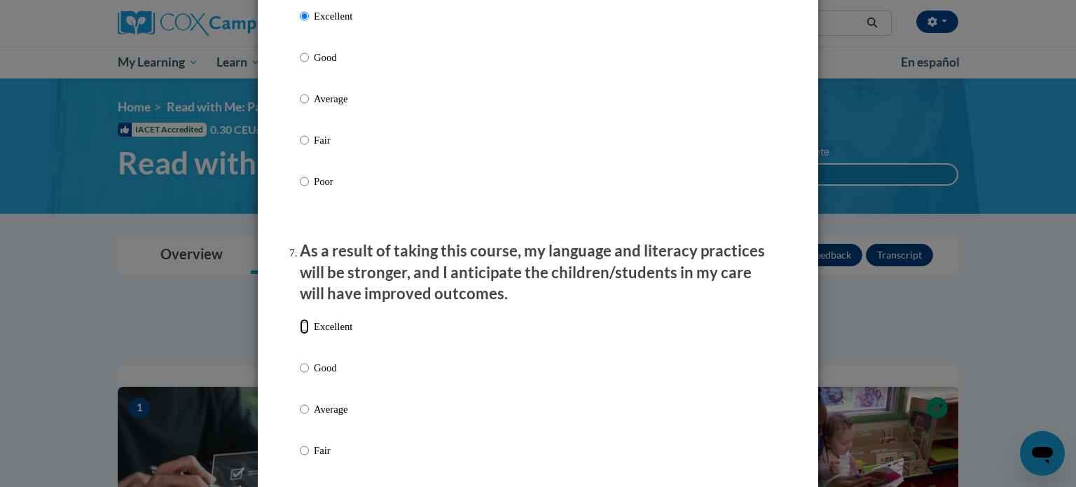
click at [300, 334] on input "Excellent" at bounding box center [304, 326] width 9 height 15
radio input "true"
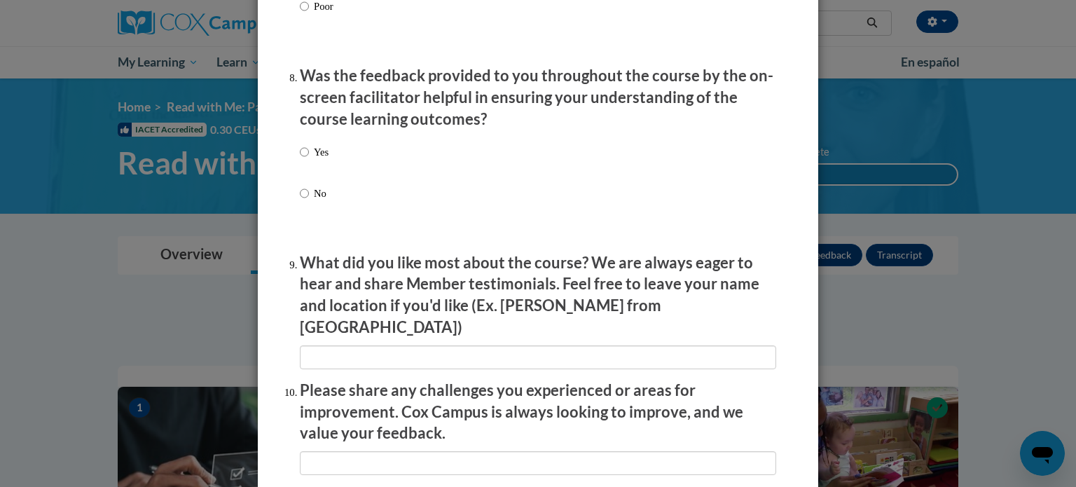
scroll to position [2132, 0]
click at [303, 159] on input "Yes" at bounding box center [304, 151] width 9 height 15
radio input "true"
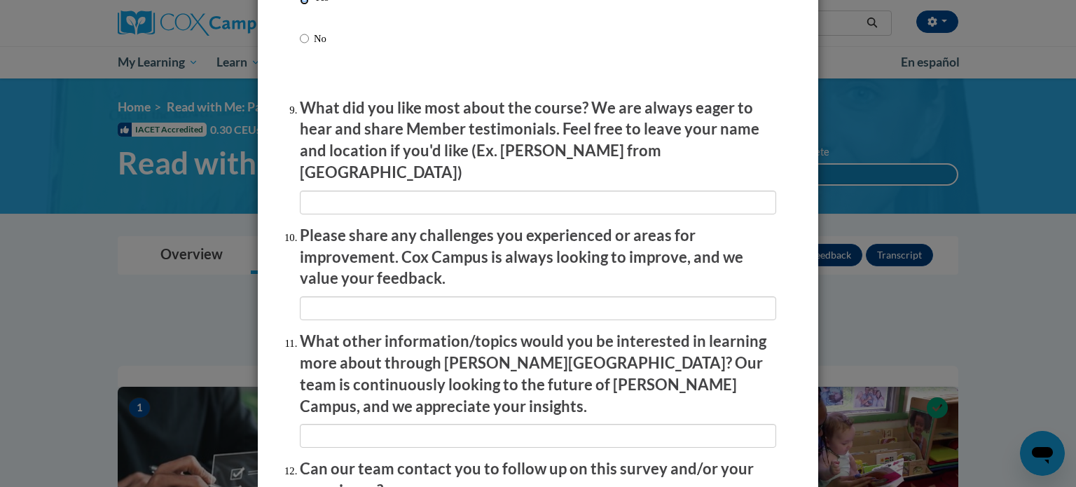
scroll to position [2290, 0]
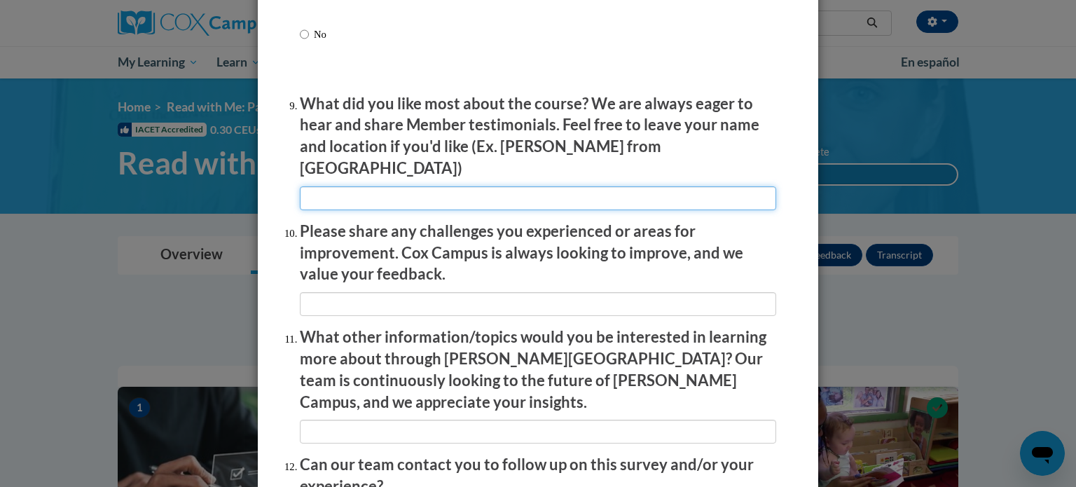
click at [435, 186] on input "textbox" at bounding box center [538, 198] width 476 height 24
type input "I like the way they are teaching with example videos."
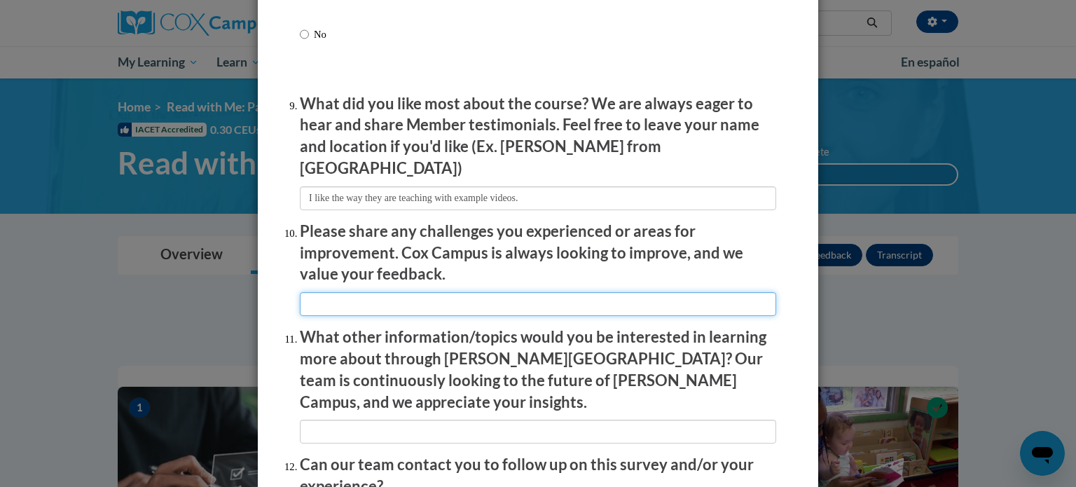
click at [497, 300] on input "textbox" at bounding box center [538, 304] width 476 height 24
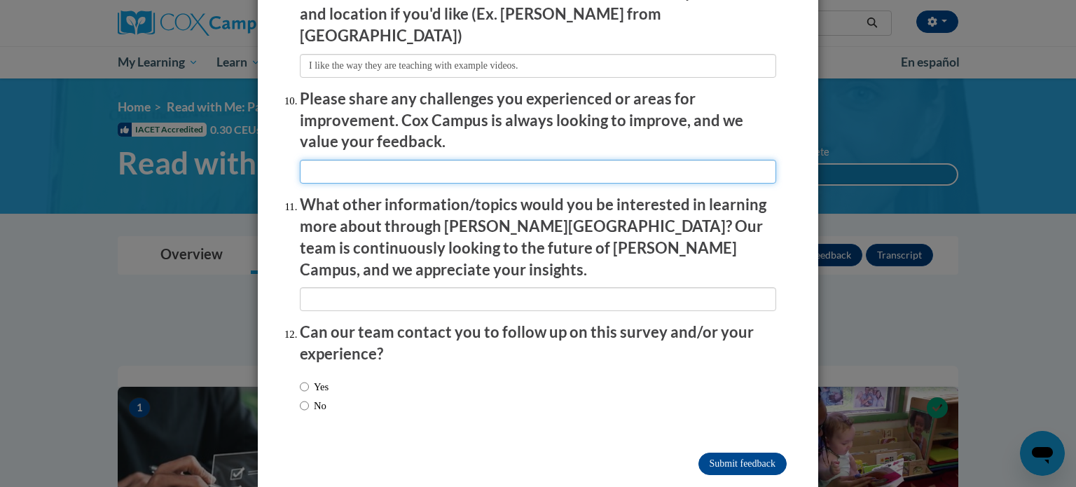
scroll to position [2430, 0]
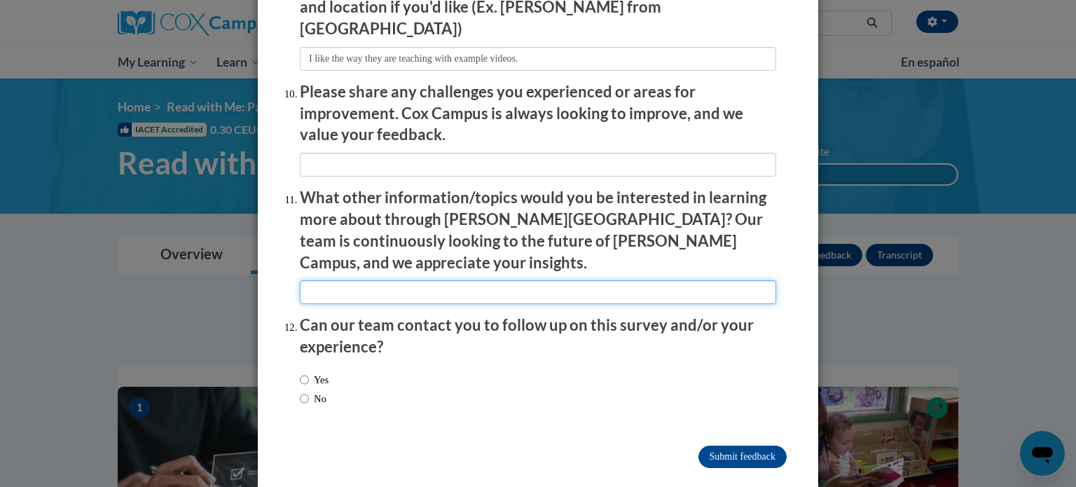
click at [510, 280] on input "textbox" at bounding box center [538, 292] width 476 height 24
type input "H"
click at [492, 280] on input "textbox" at bounding box center [538, 292] width 476 height 24
click at [479, 280] on input "textbox" at bounding box center [538, 292] width 476 height 24
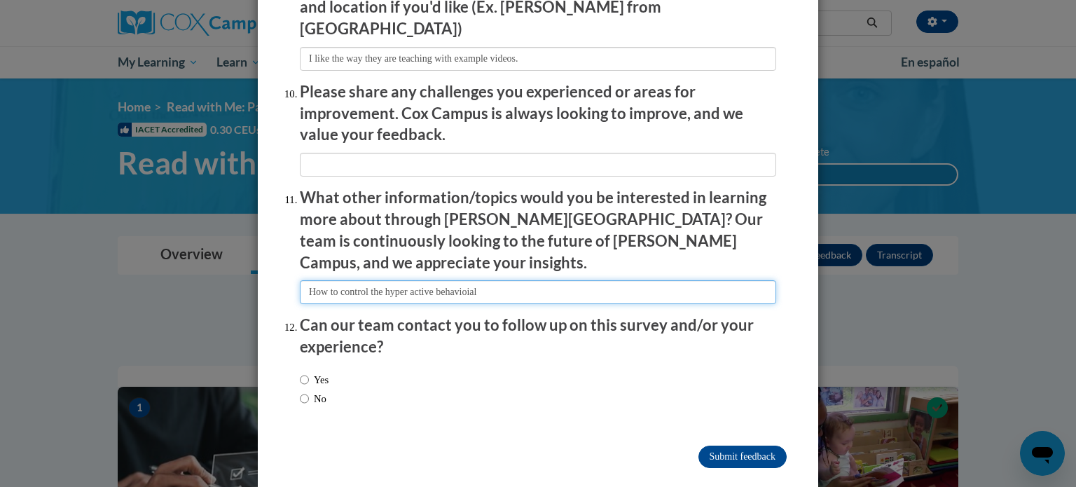
click at [488, 280] on input "textbox" at bounding box center [538, 292] width 476 height 24
click at [481, 280] on input "textbox" at bounding box center [538, 292] width 476 height 24
click at [554, 280] on input "textbox" at bounding box center [538, 292] width 476 height 24
click at [370, 280] on input "textbox" at bounding box center [538, 292] width 476 height 24
click at [556, 280] on input "textbox" at bounding box center [538, 292] width 476 height 24
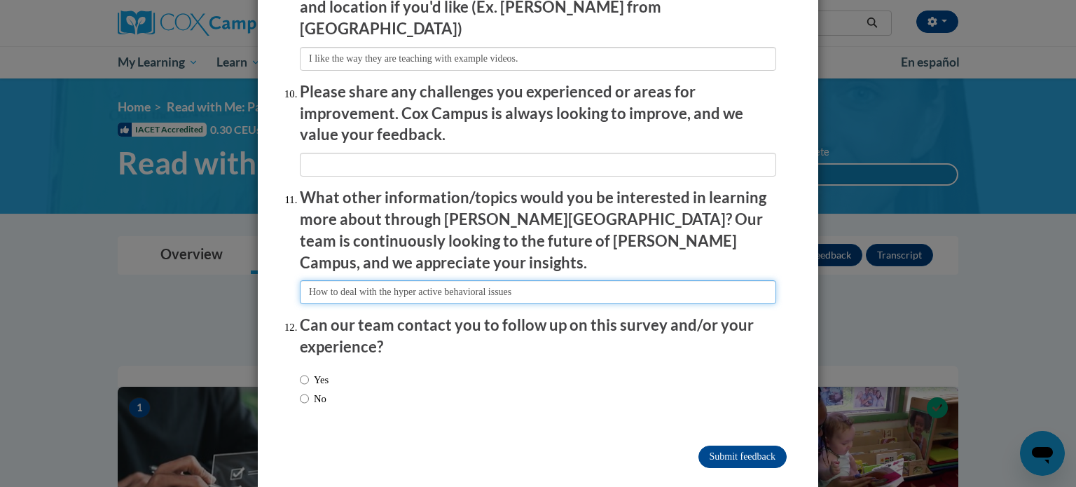
click at [394, 280] on input "textbox" at bounding box center [538, 292] width 476 height 24
click at [658, 280] on input "textbox" at bounding box center [538, 292] width 476 height 24
click at [494, 280] on input "textbox" at bounding box center [538, 292] width 476 height 24
type input "How to deal with the kids with hyper active and behavioral issues"
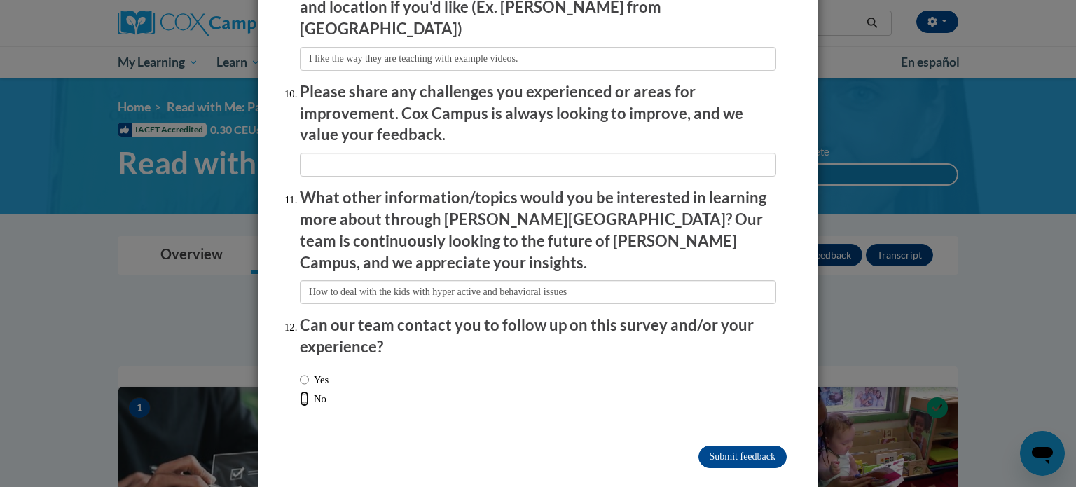
click at [300, 391] on input "No" at bounding box center [304, 398] width 9 height 15
radio input "true"
click at [599, 280] on input "textbox" at bounding box center [538, 292] width 476 height 24
type input "How to deal with the kids with hyper active and behavioral issues."
click at [618, 365] on div "Yes No" at bounding box center [538, 391] width 476 height 53
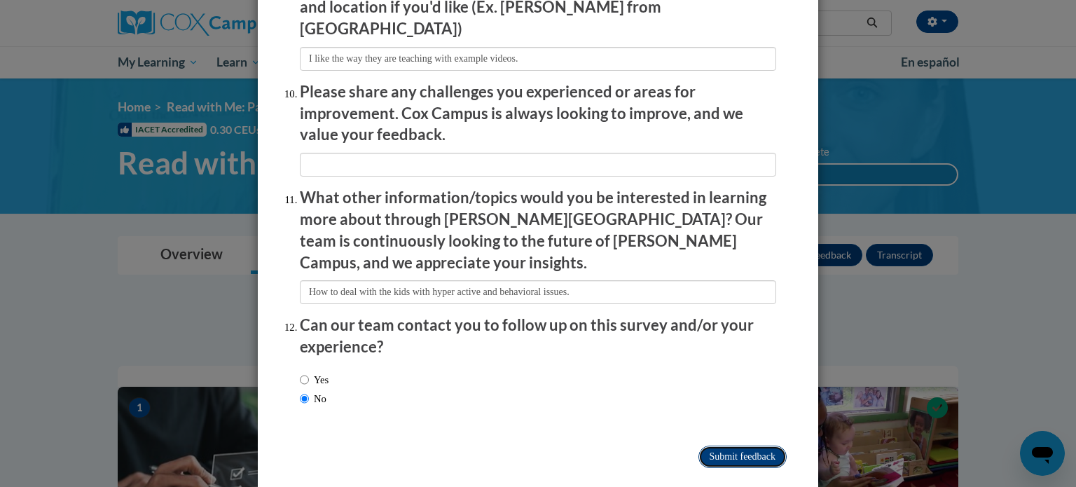
click at [747, 445] on input "Submit feedback" at bounding box center [742, 456] width 88 height 22
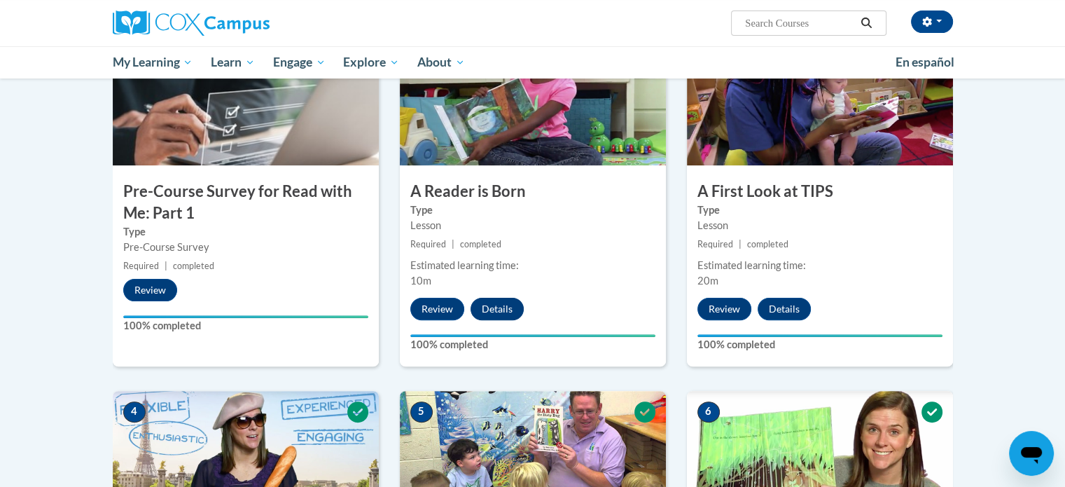
scroll to position [0, 0]
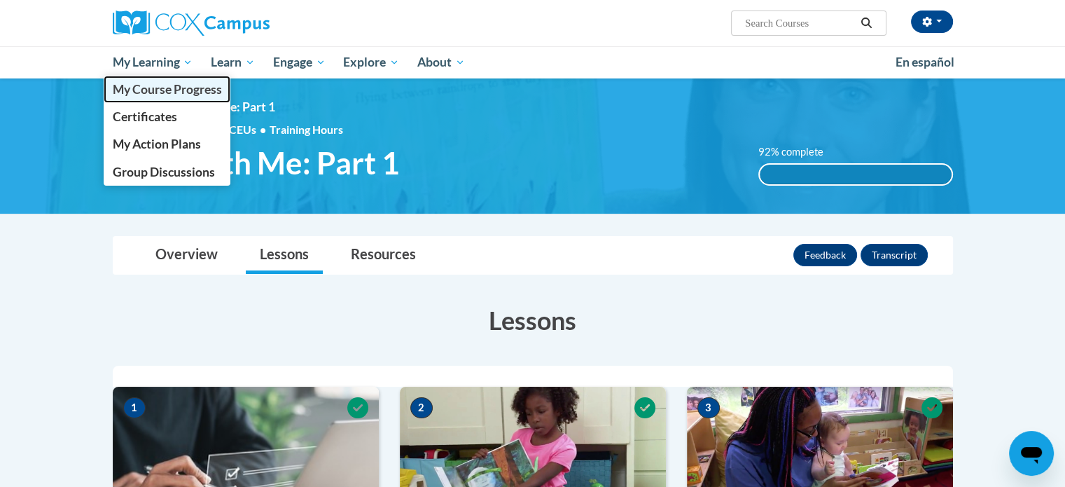
click at [169, 86] on span "My Course Progress" at bounding box center [166, 89] width 109 height 15
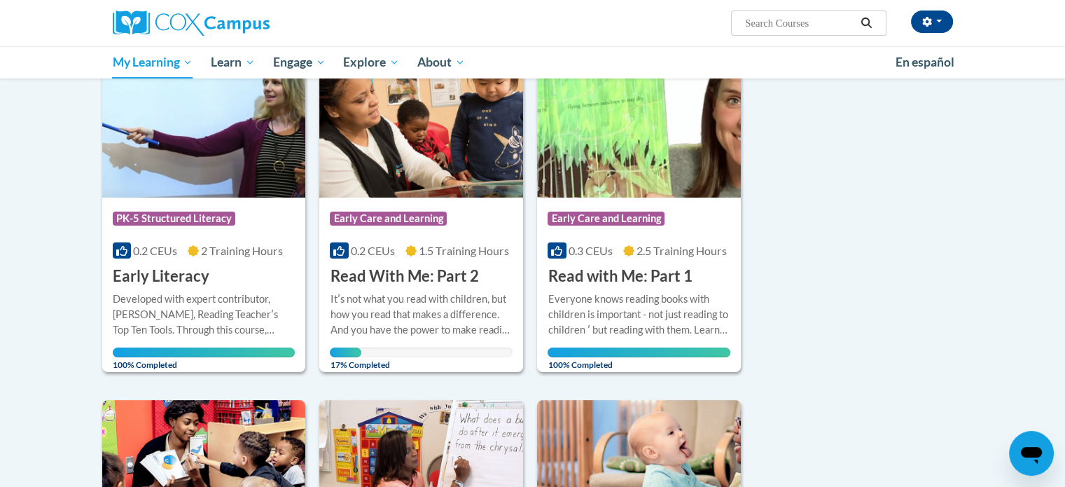
scroll to position [209, 0]
click at [216, 310] on div "Developed with expert contributor, [PERSON_NAME], Reading Teacherʹs Top Ten Too…" at bounding box center [204, 315] width 183 height 46
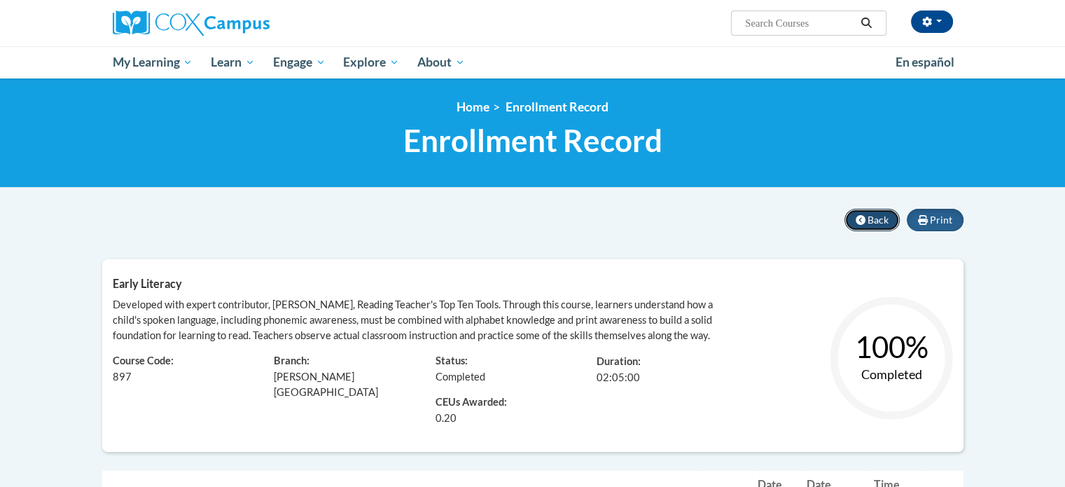
click at [880, 217] on span "Back" at bounding box center [878, 220] width 21 height 12
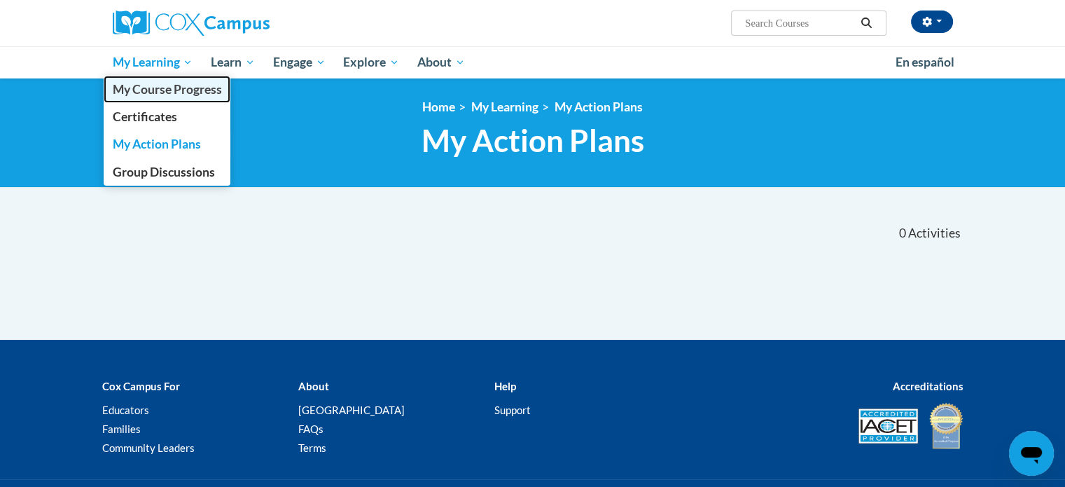
click at [162, 95] on span "My Course Progress" at bounding box center [166, 89] width 109 height 15
